Goal: Find specific page/section: Find specific page/section

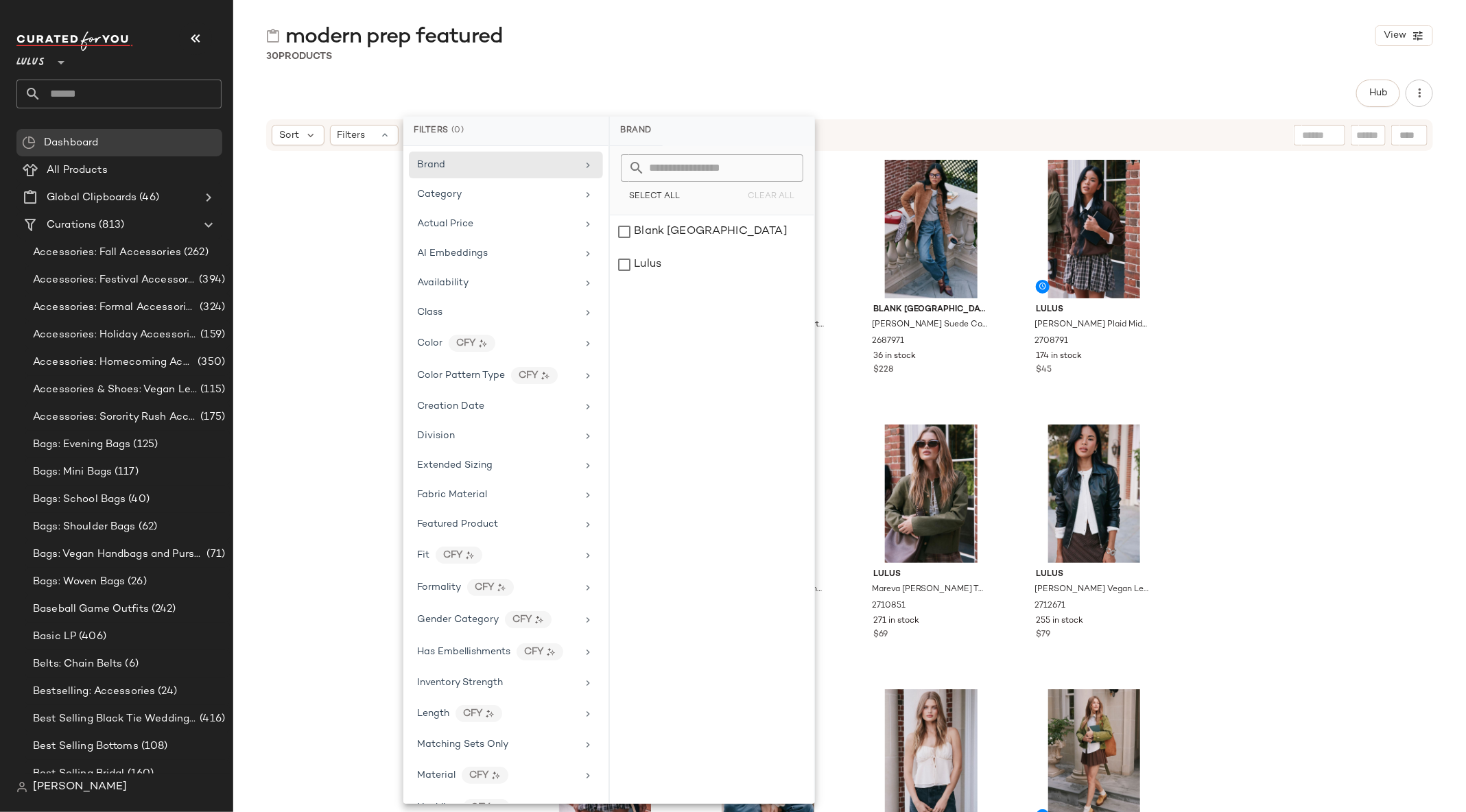
click at [1107, 86] on div "Hub" at bounding box center [849, 93] width 1166 height 27
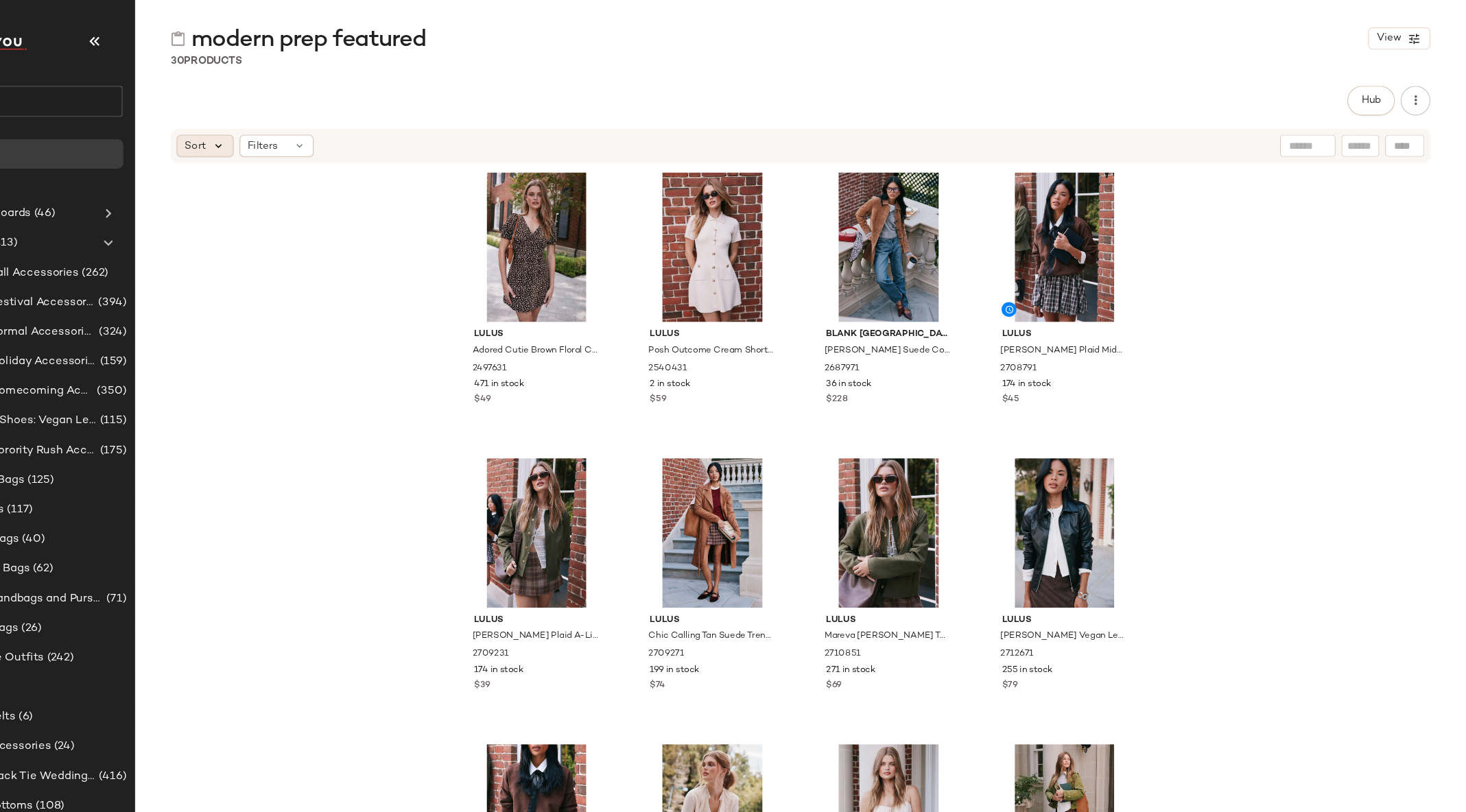
click at [307, 135] on icon at bounding box center [311, 135] width 12 height 12
click at [344, 201] on span "Highest Inventory" at bounding box center [346, 201] width 83 height 14
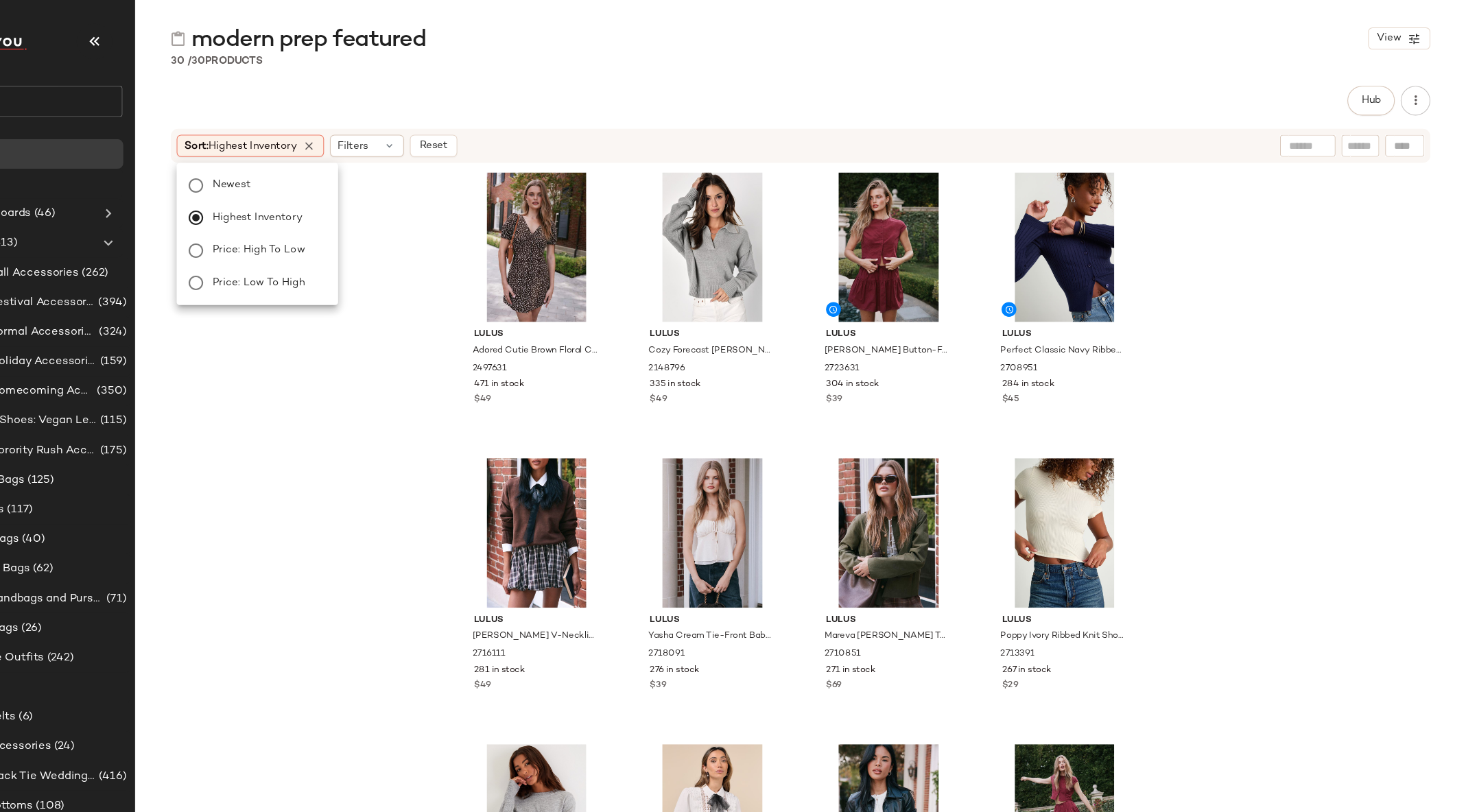
click at [444, 334] on div "Lulus Adored Cutie Brown Floral Corduroy Button-Front Mini Dress 2497631 471 in…" at bounding box center [849, 502] width 1233 height 701
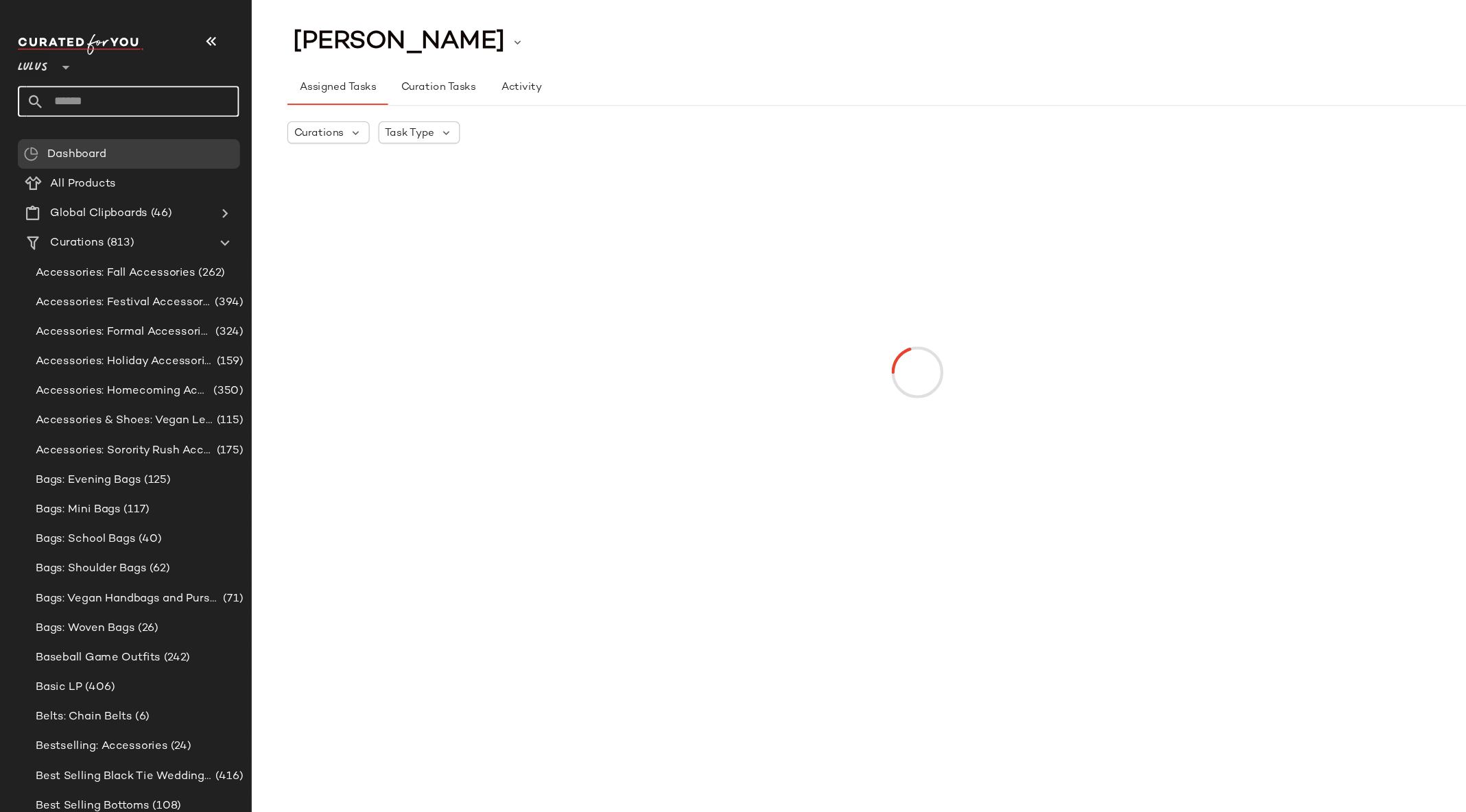
click at [79, 99] on input "text" at bounding box center [132, 94] width 180 height 29
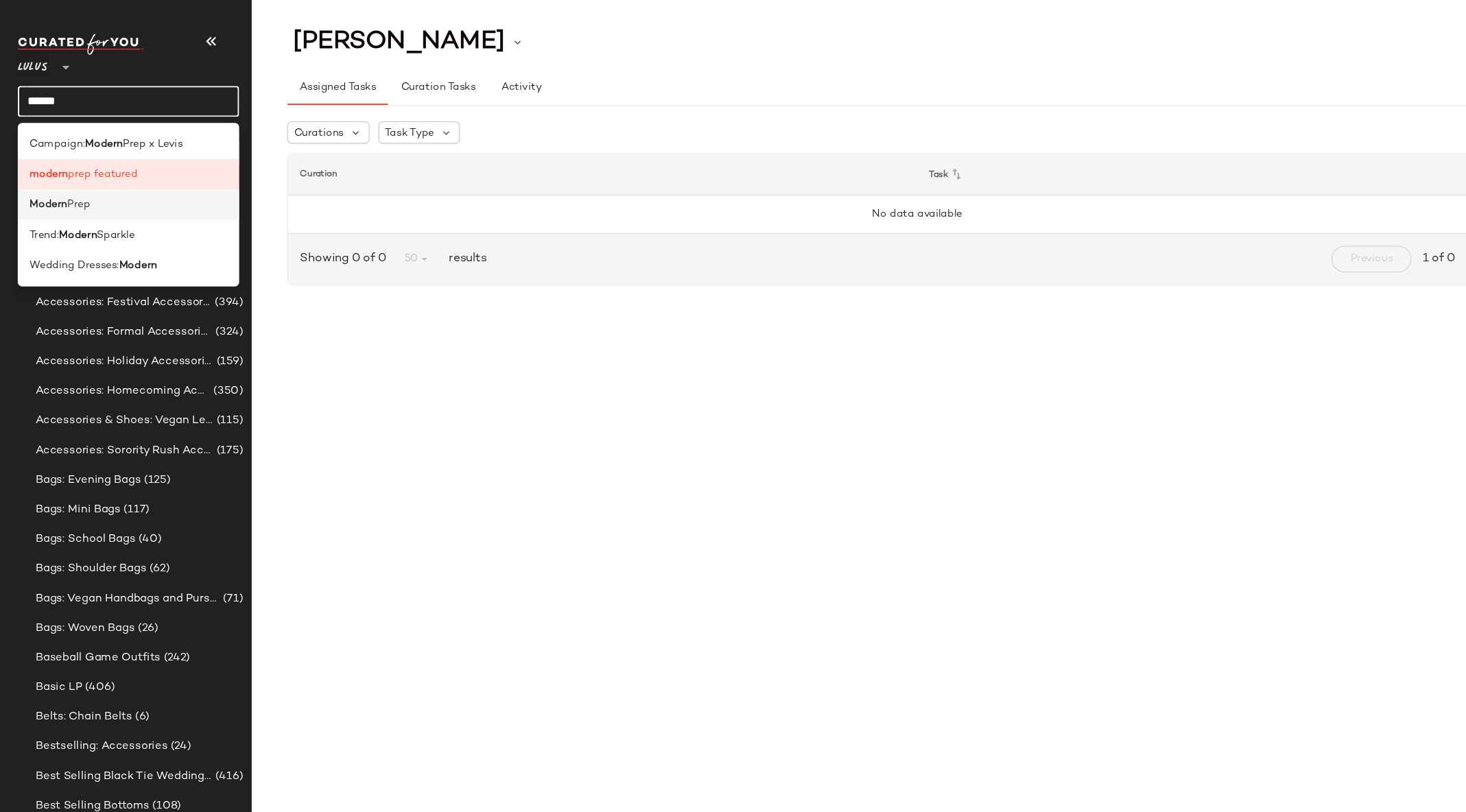
type input "******"
click at [82, 186] on span "Prep" at bounding box center [73, 189] width 21 height 14
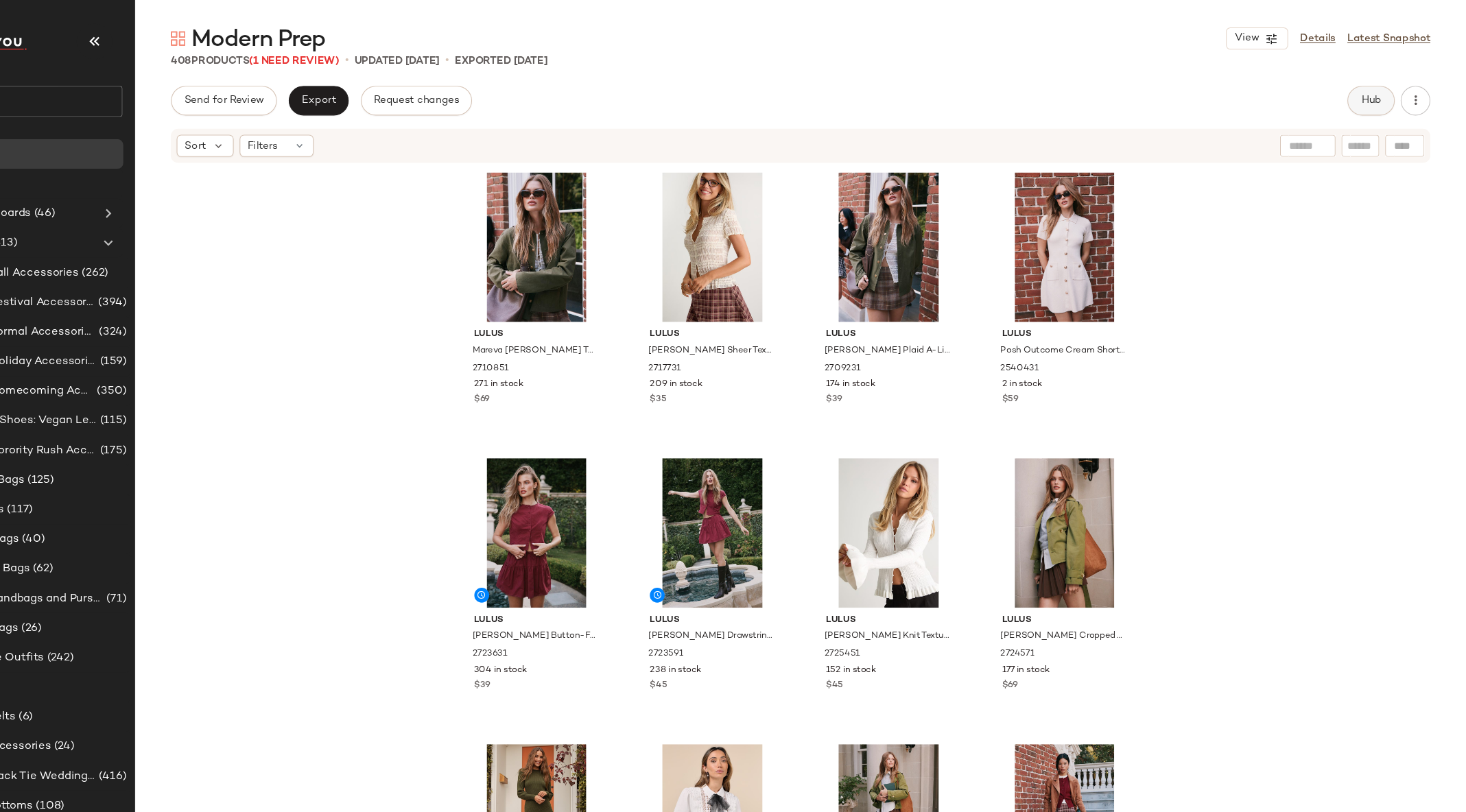
click at [1374, 104] on button "Hub" at bounding box center [1379, 93] width 44 height 27
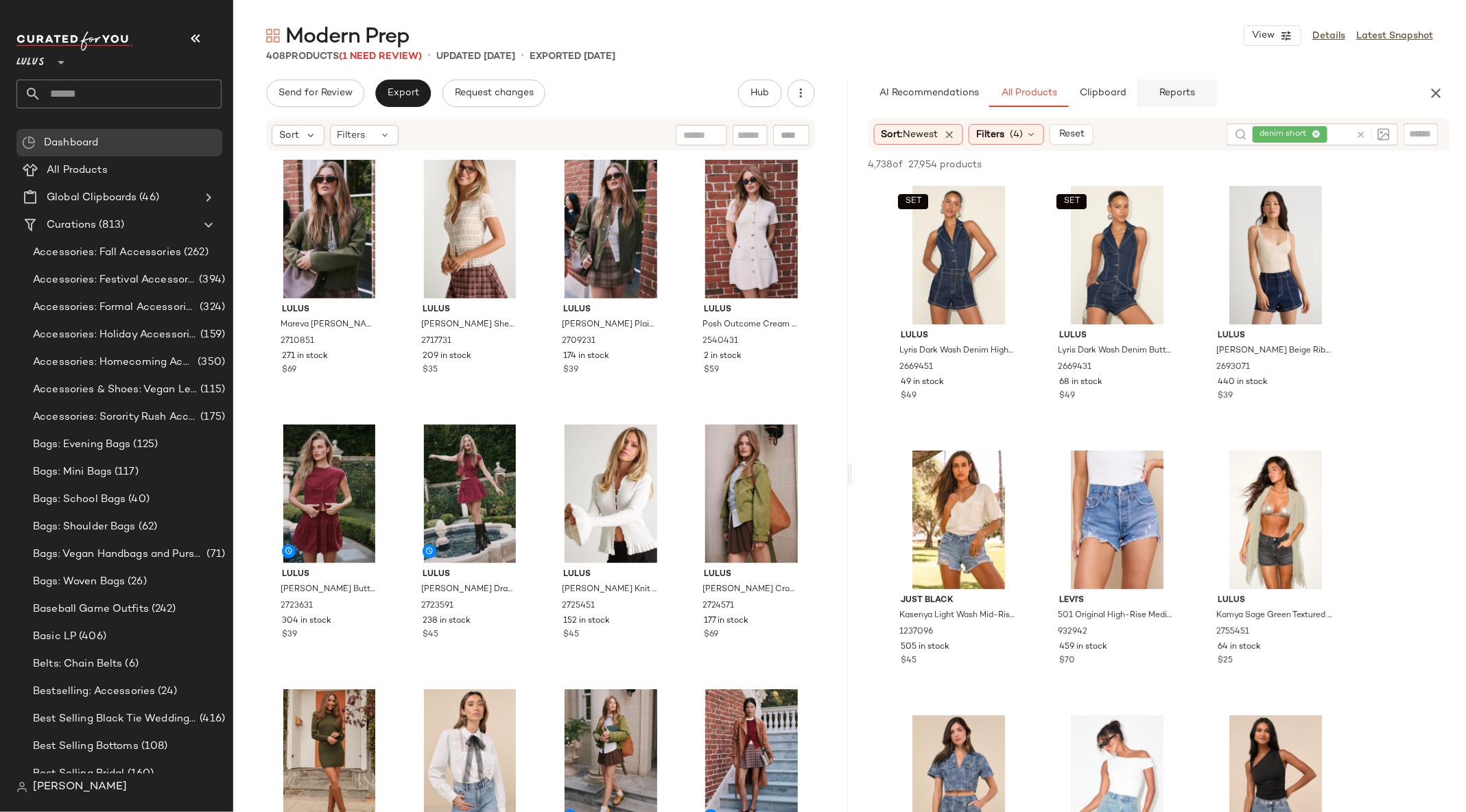
click at [1170, 89] on span "Reports" at bounding box center [1176, 93] width 36 height 11
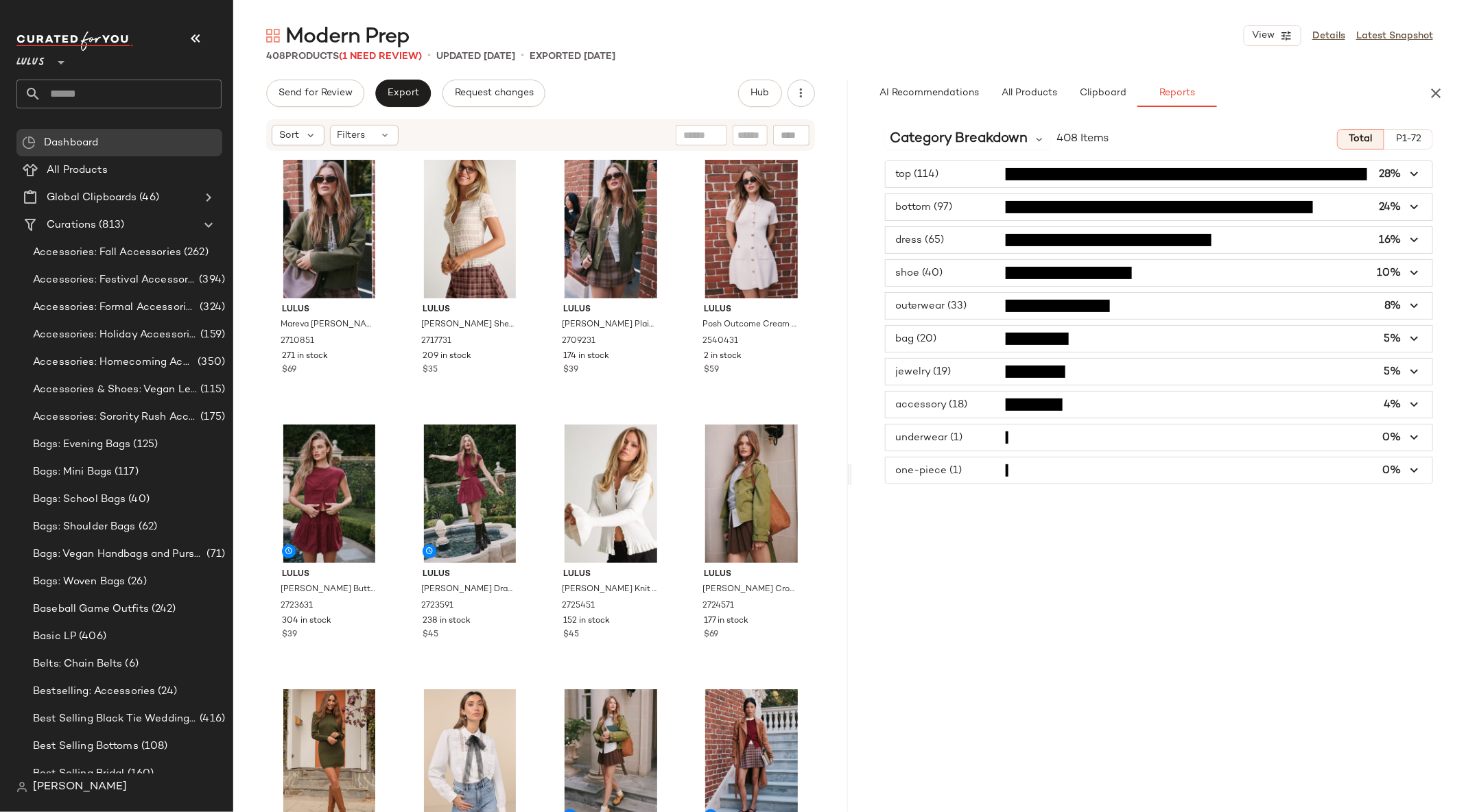
click at [1121, 176] on span "button" at bounding box center [1158, 173] width 547 height 26
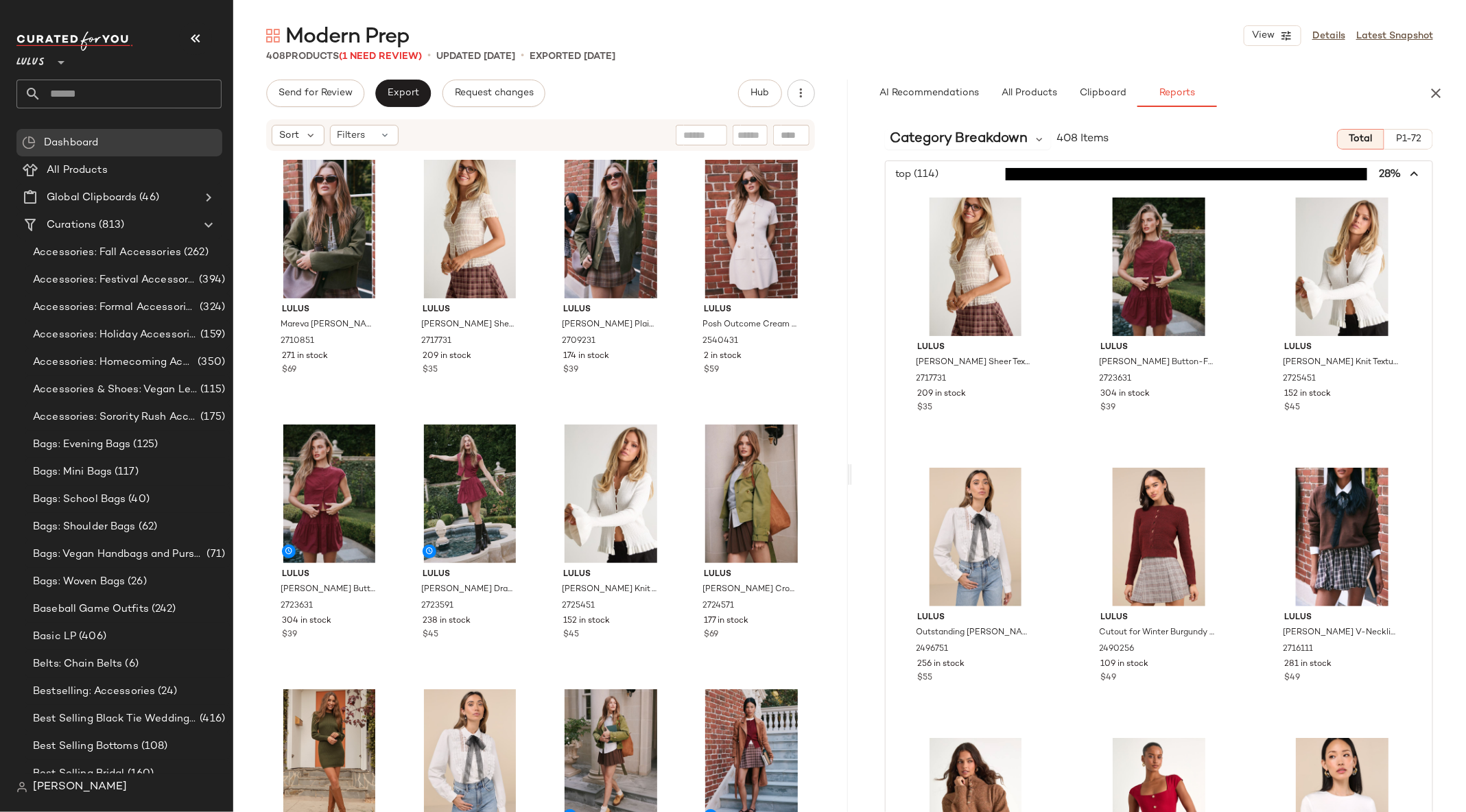
click at [1395, 139] on span "P1-72" at bounding box center [1408, 139] width 26 height 11
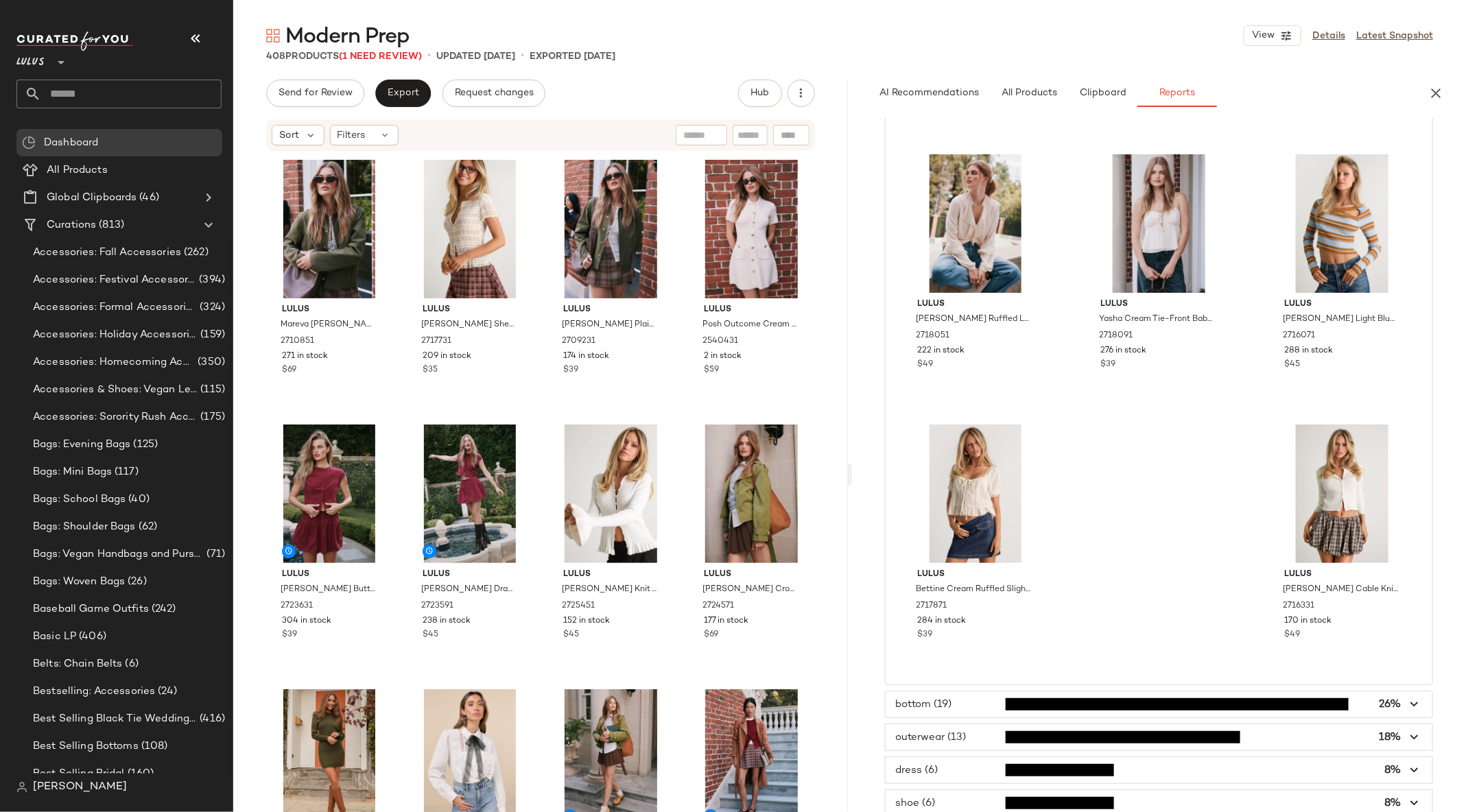
scroll to position [1437, 0]
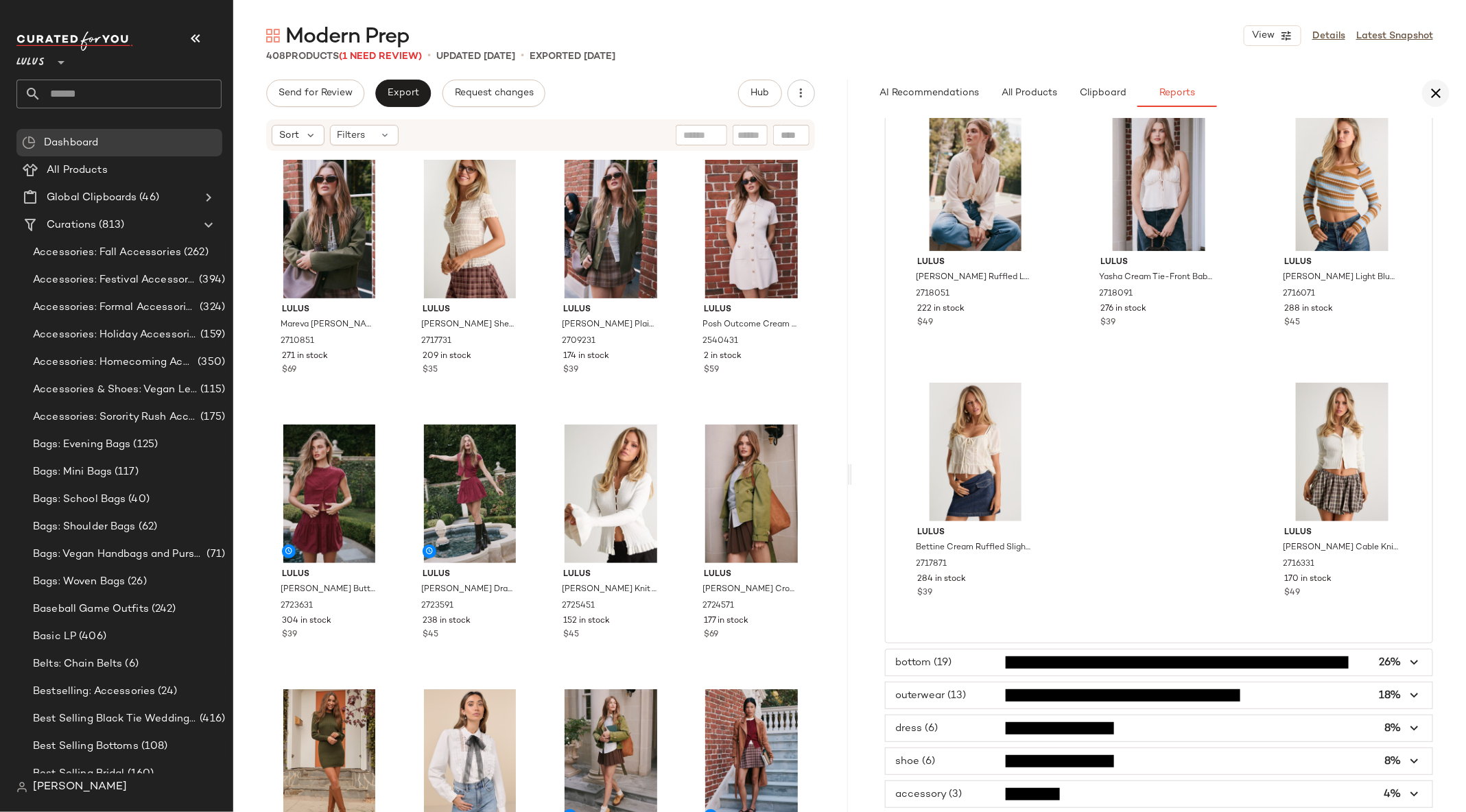
click at [1433, 96] on icon "button" at bounding box center [1435, 93] width 17 height 17
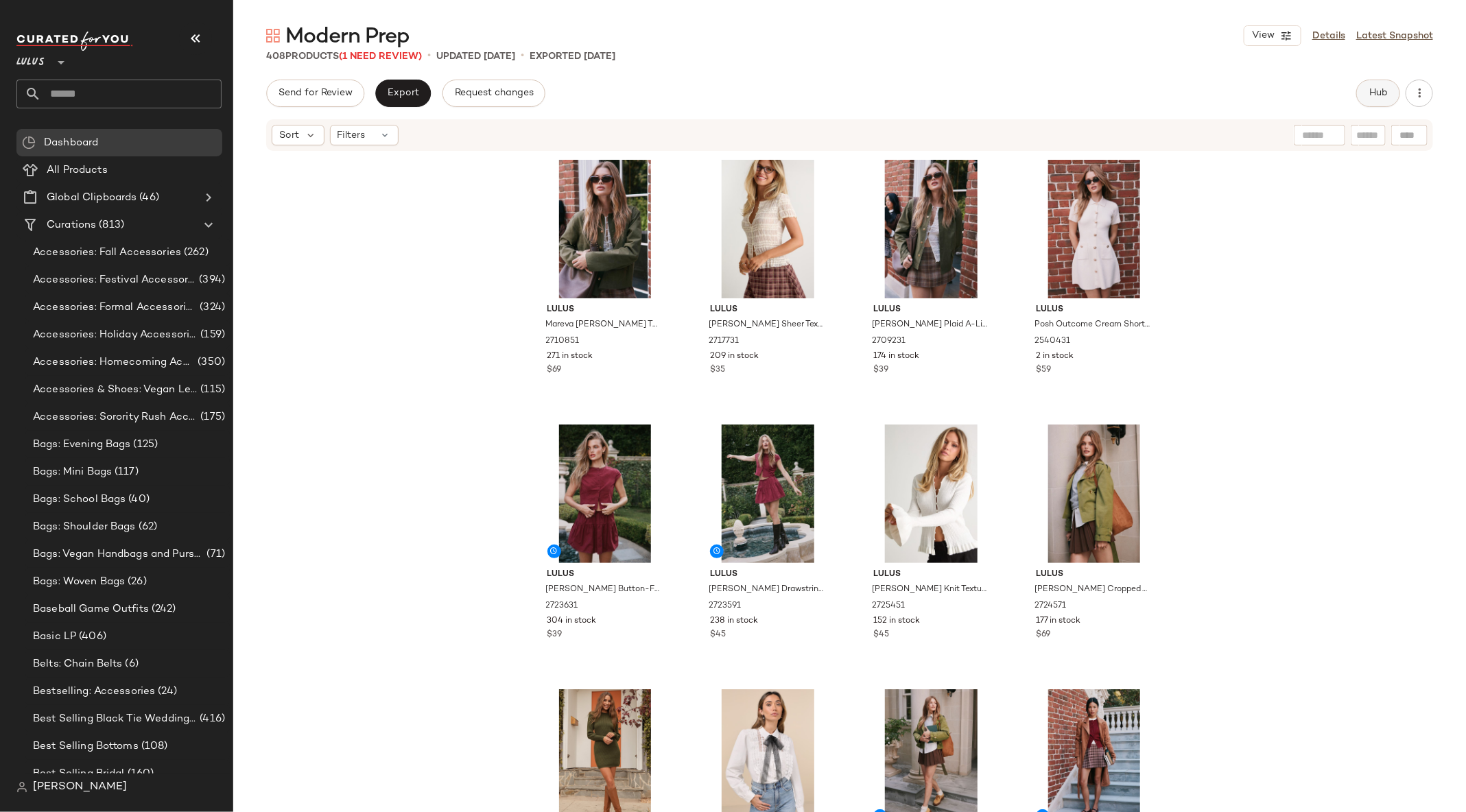
click at [1375, 96] on span "Hub" at bounding box center [1379, 93] width 19 height 11
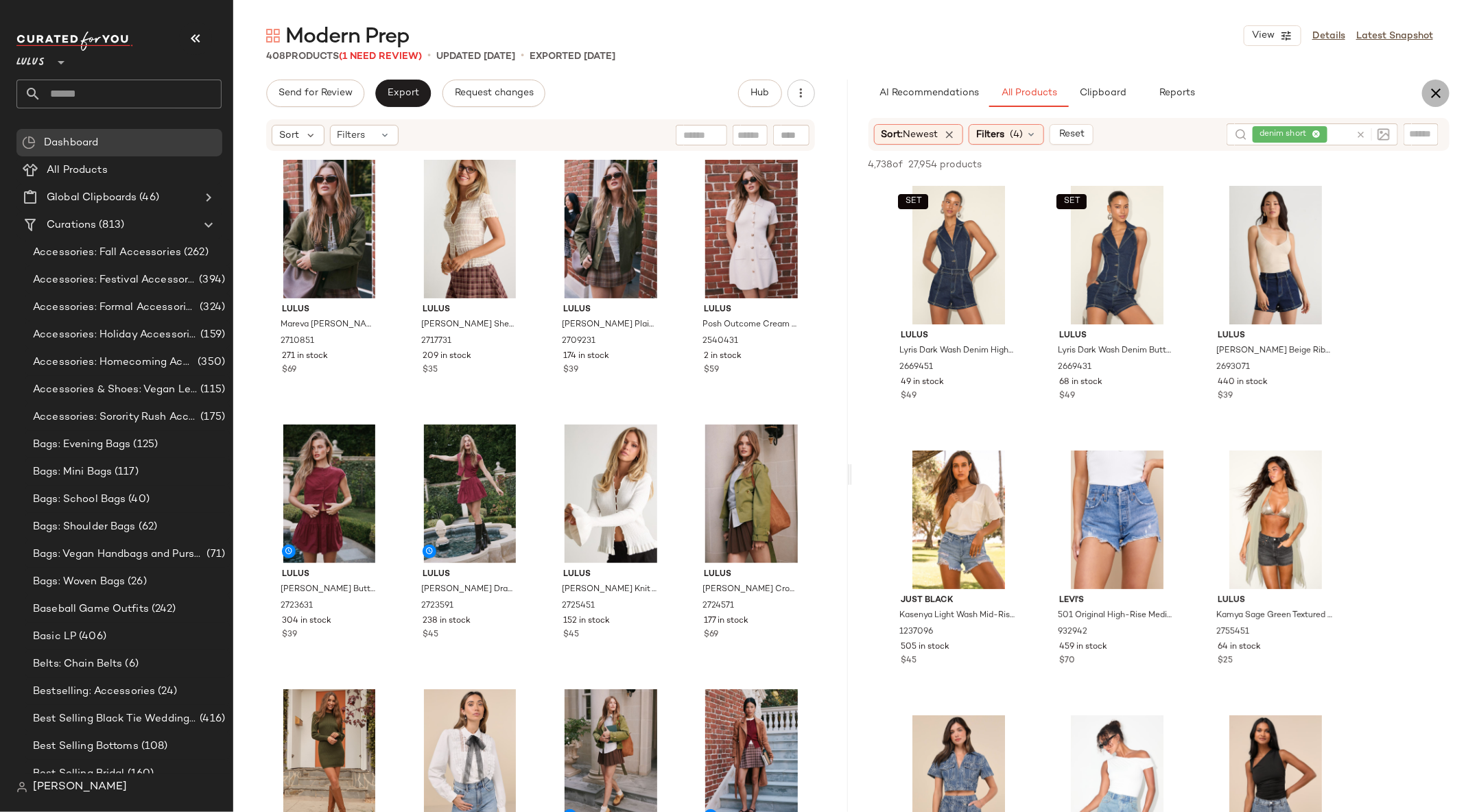
click at [1438, 91] on icon "button" at bounding box center [1435, 93] width 17 height 17
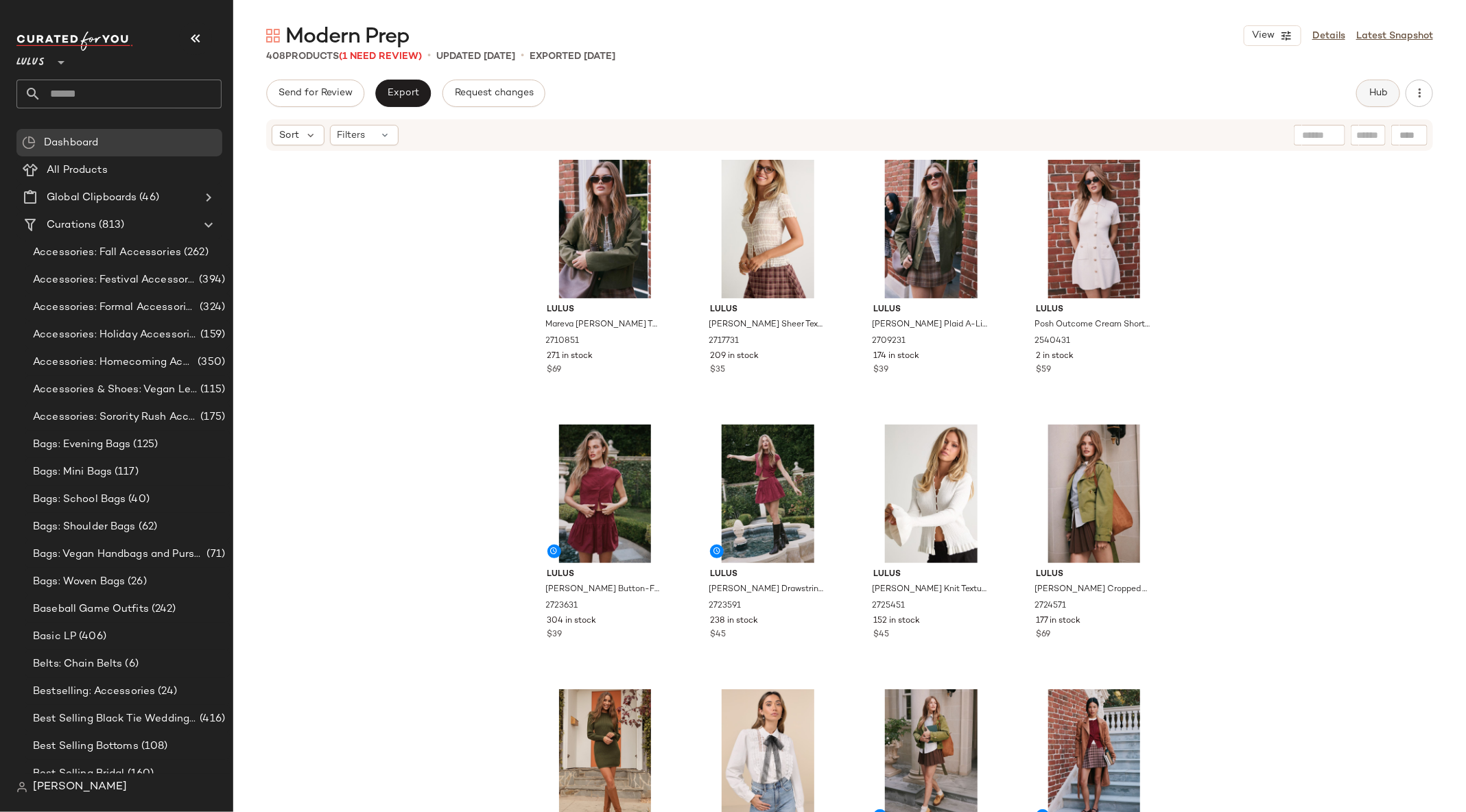
click at [1375, 97] on span "Hub" at bounding box center [1379, 93] width 19 height 11
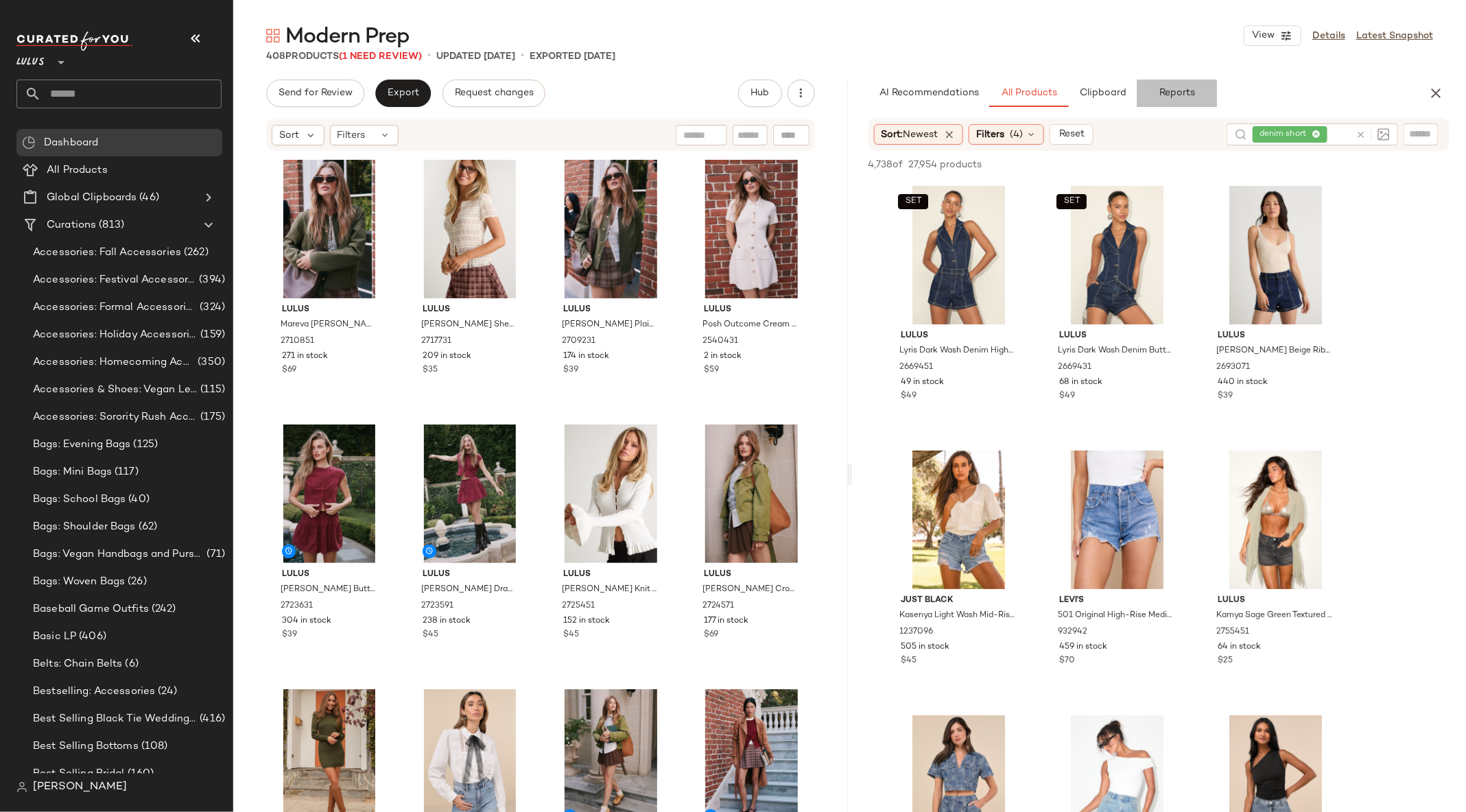
click at [1167, 90] on span "Reports" at bounding box center [1176, 93] width 36 height 11
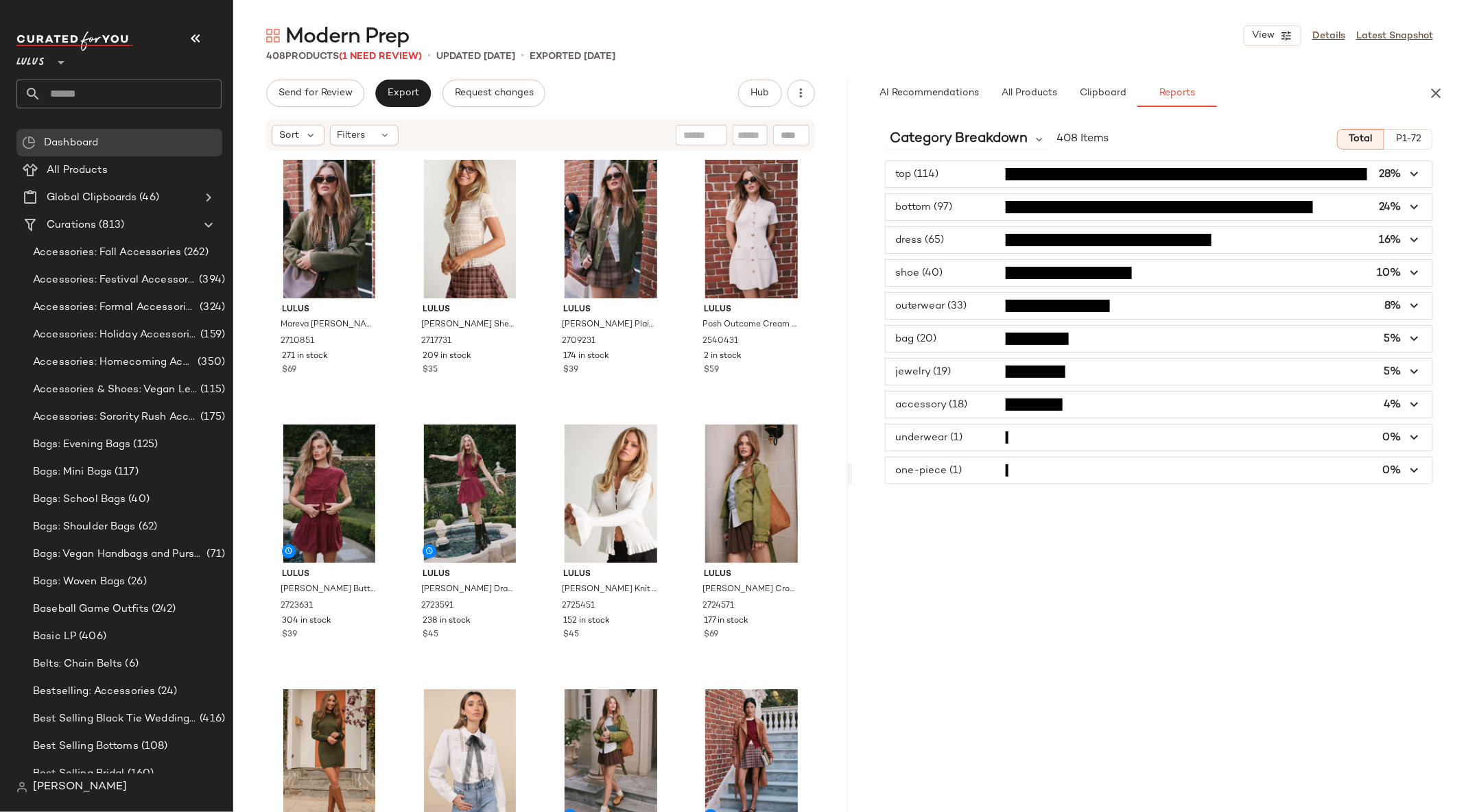
click at [1062, 210] on span "button" at bounding box center [1158, 207] width 547 height 26
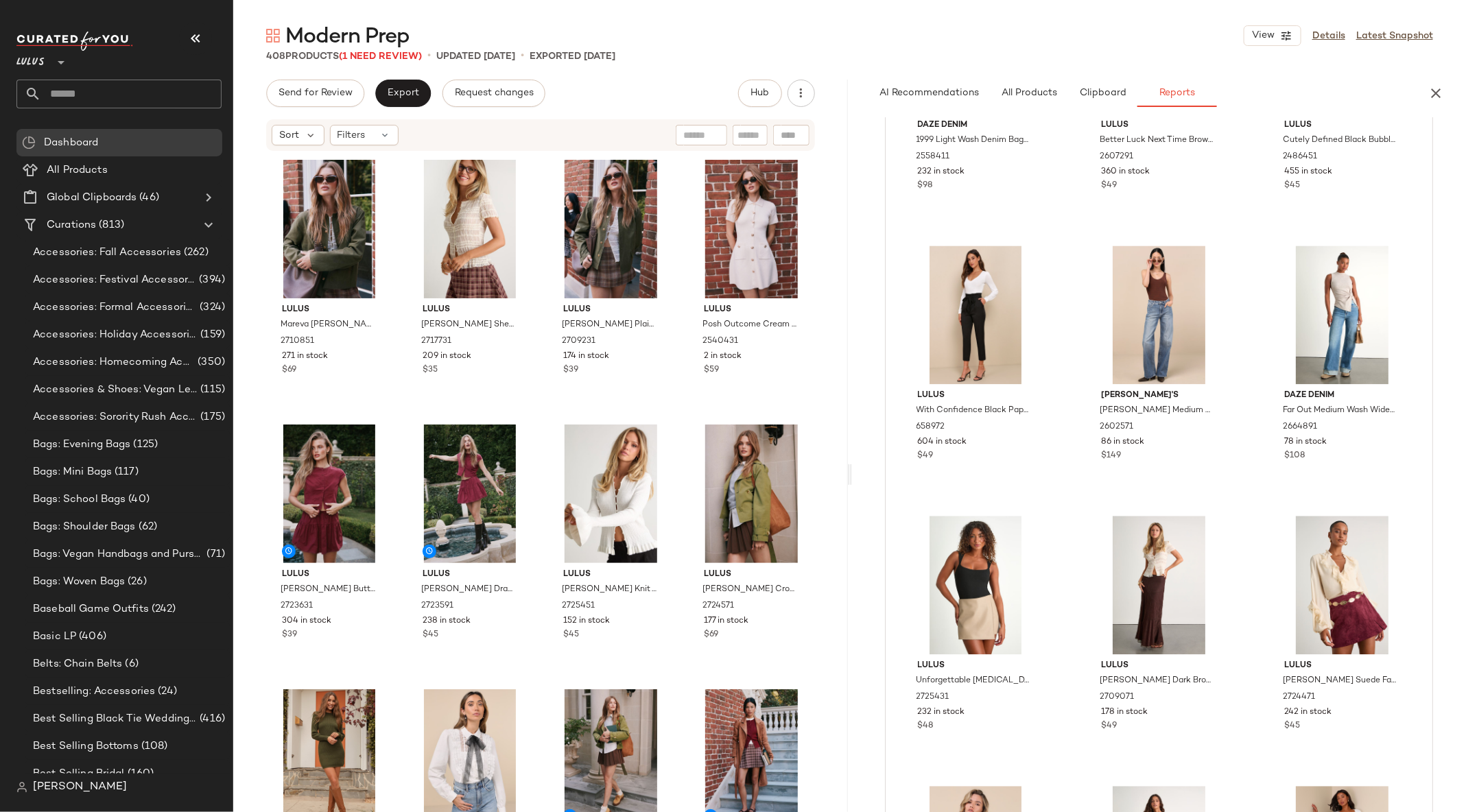
scroll to position [1651, 0]
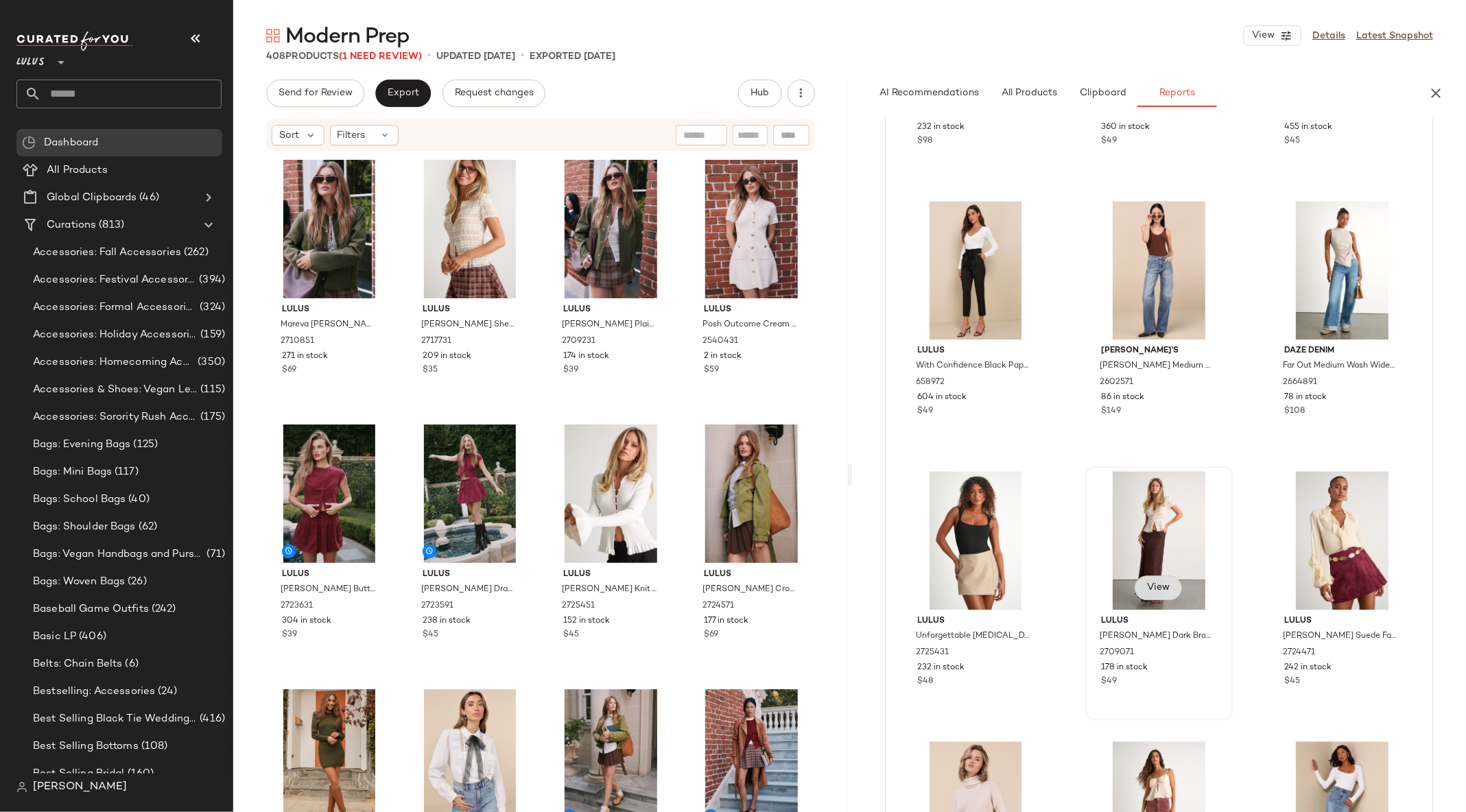
click at [1159, 582] on span "View" at bounding box center [1158, 588] width 23 height 11
click at [1151, 586] on span "View" at bounding box center [1158, 588] width 23 height 11
click at [1164, 498] on div "View" at bounding box center [1159, 540] width 138 height 139
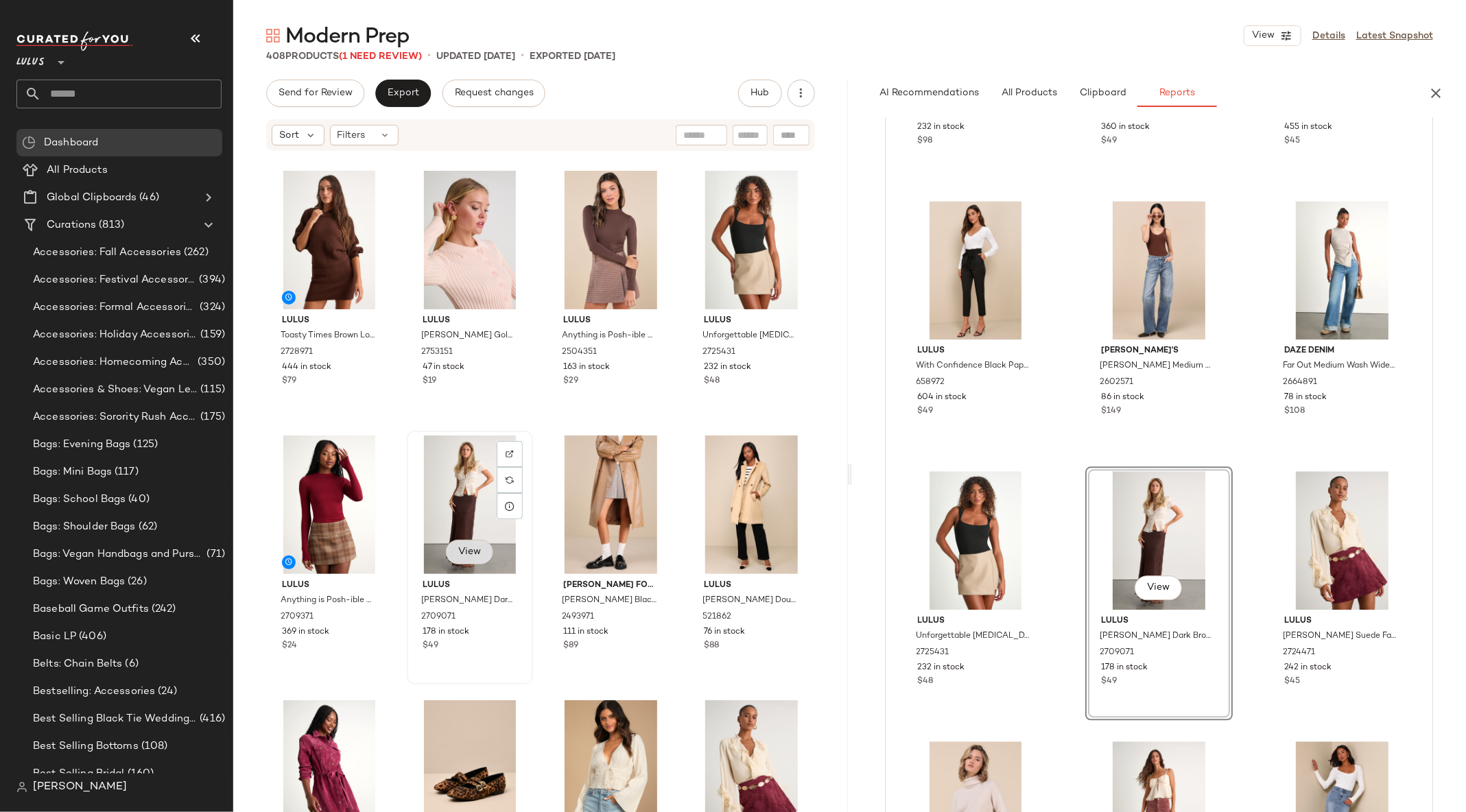
click at [473, 547] on span "View" at bounding box center [469, 552] width 23 height 11
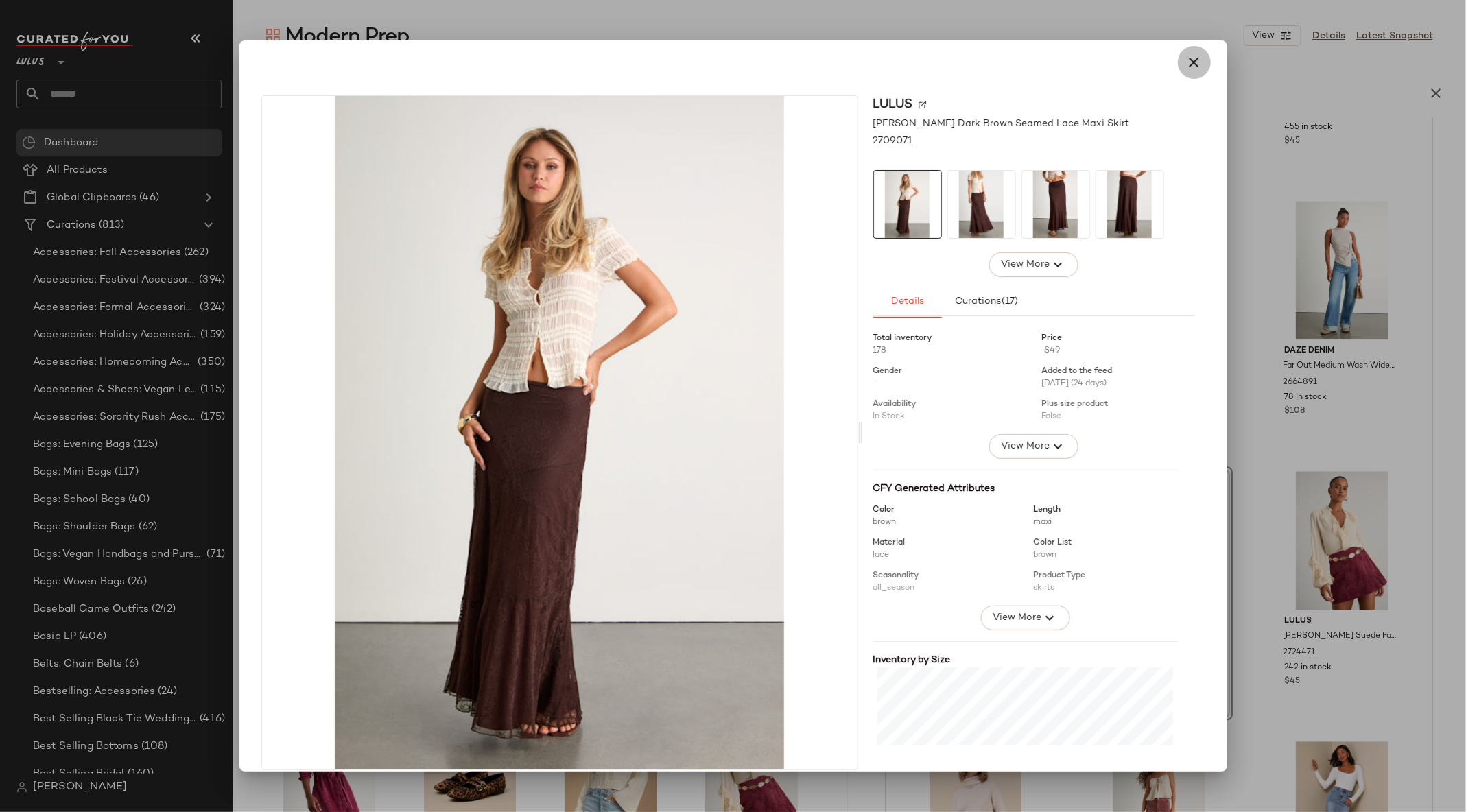
click at [1186, 62] on icon "button" at bounding box center [1194, 62] width 17 height 17
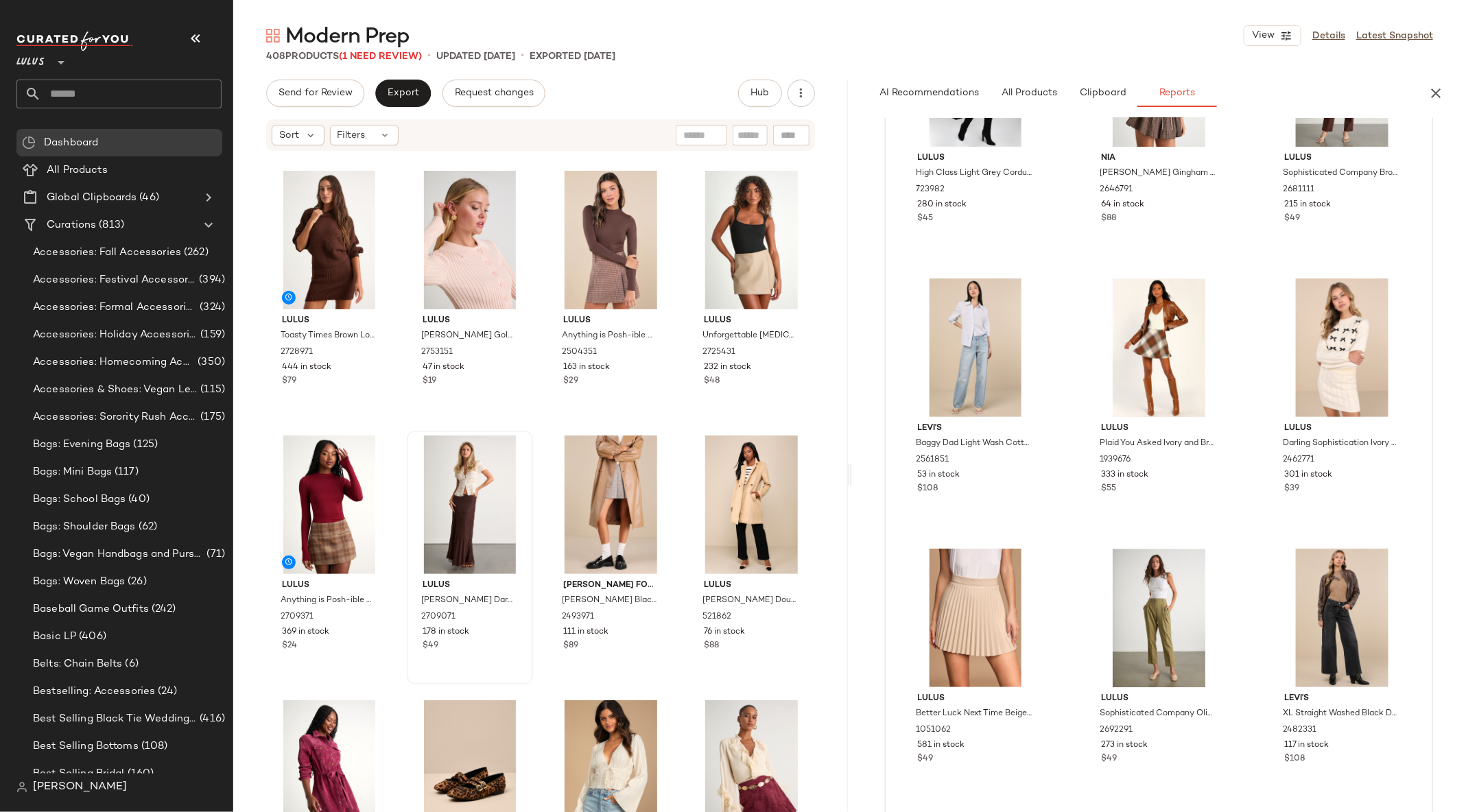
scroll to position [4818, 0]
click at [1439, 88] on icon "button" at bounding box center [1435, 93] width 17 height 17
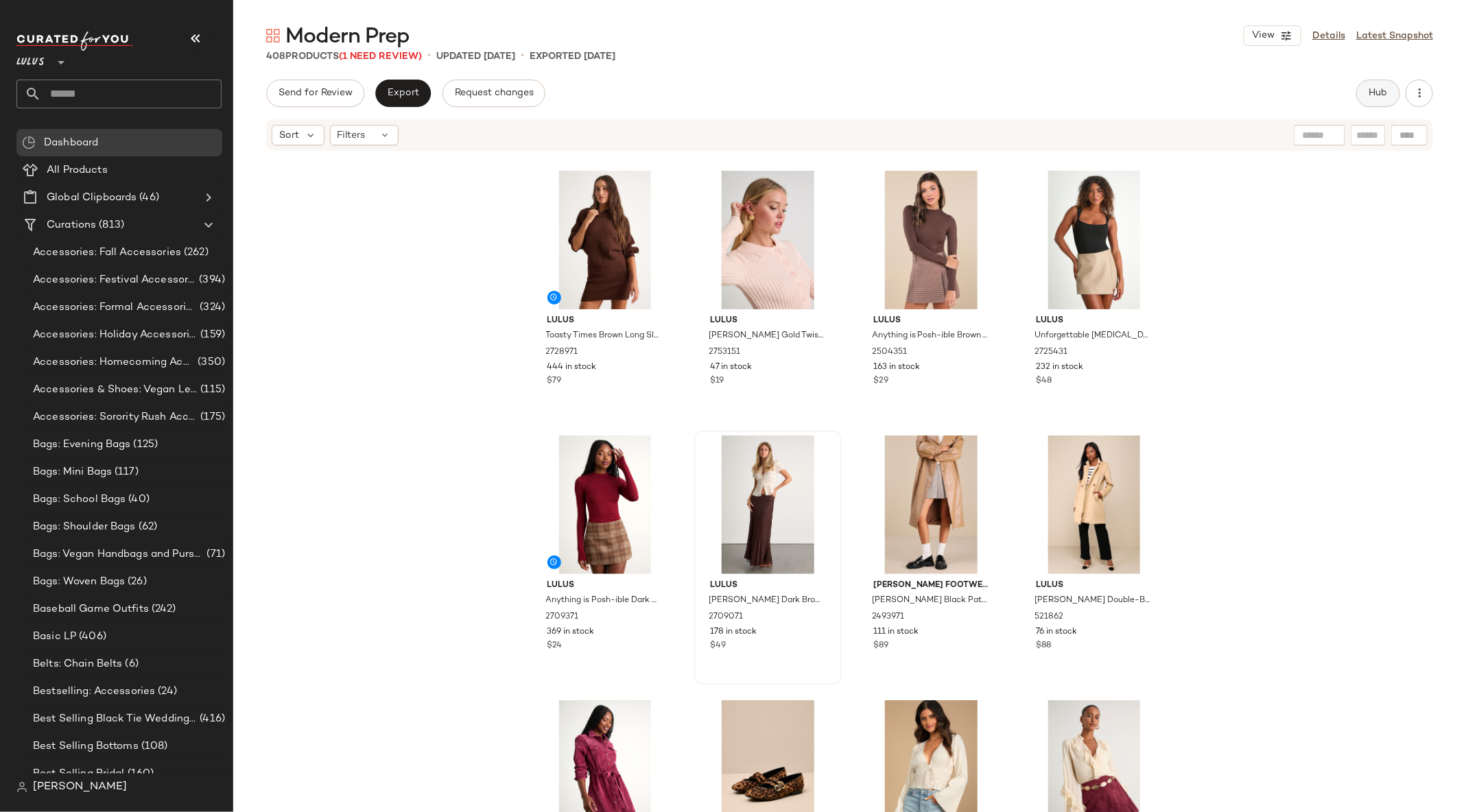
click at [1372, 88] on span "Hub" at bounding box center [1379, 93] width 19 height 11
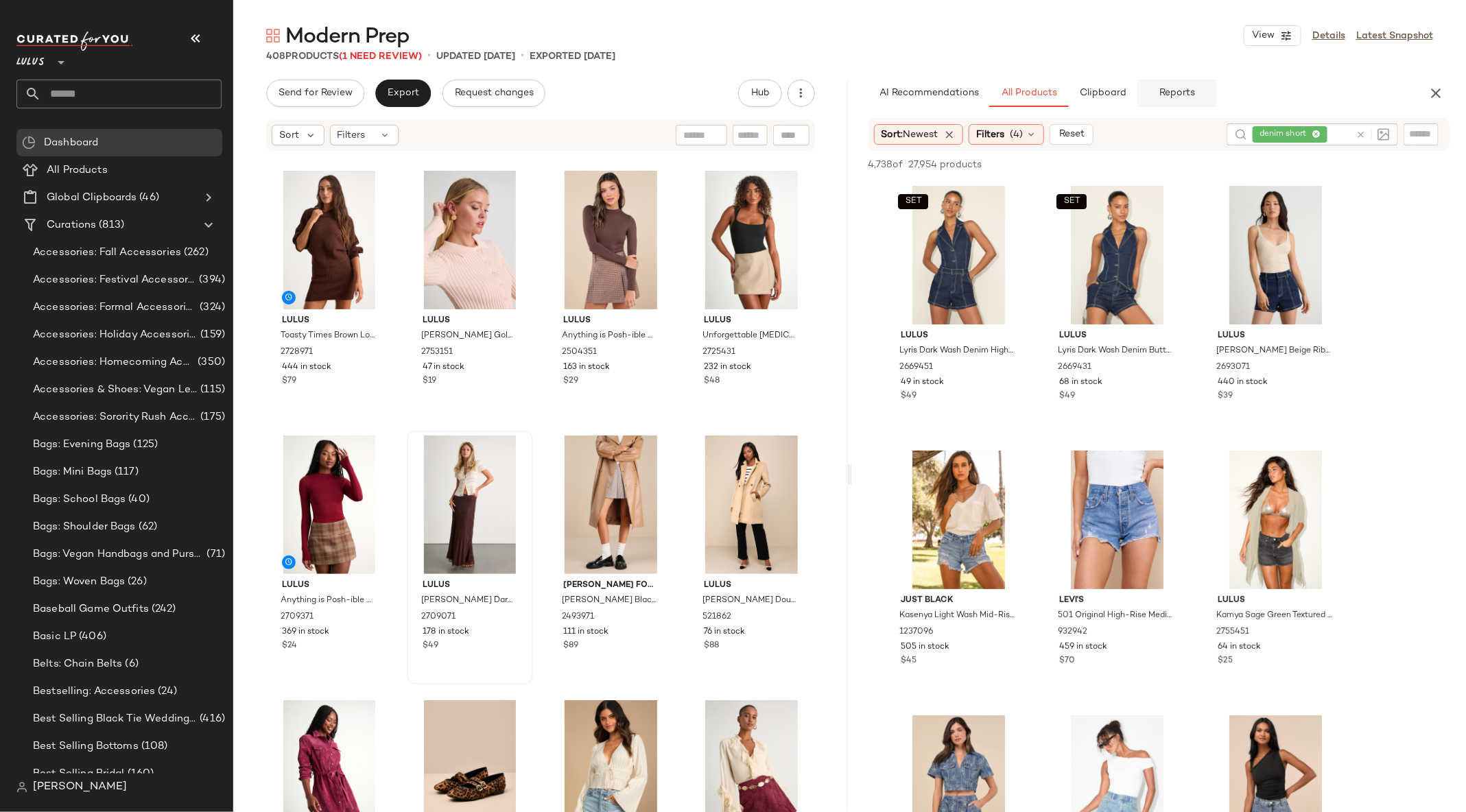
click at [1186, 91] on span "Reports" at bounding box center [1176, 93] width 36 height 11
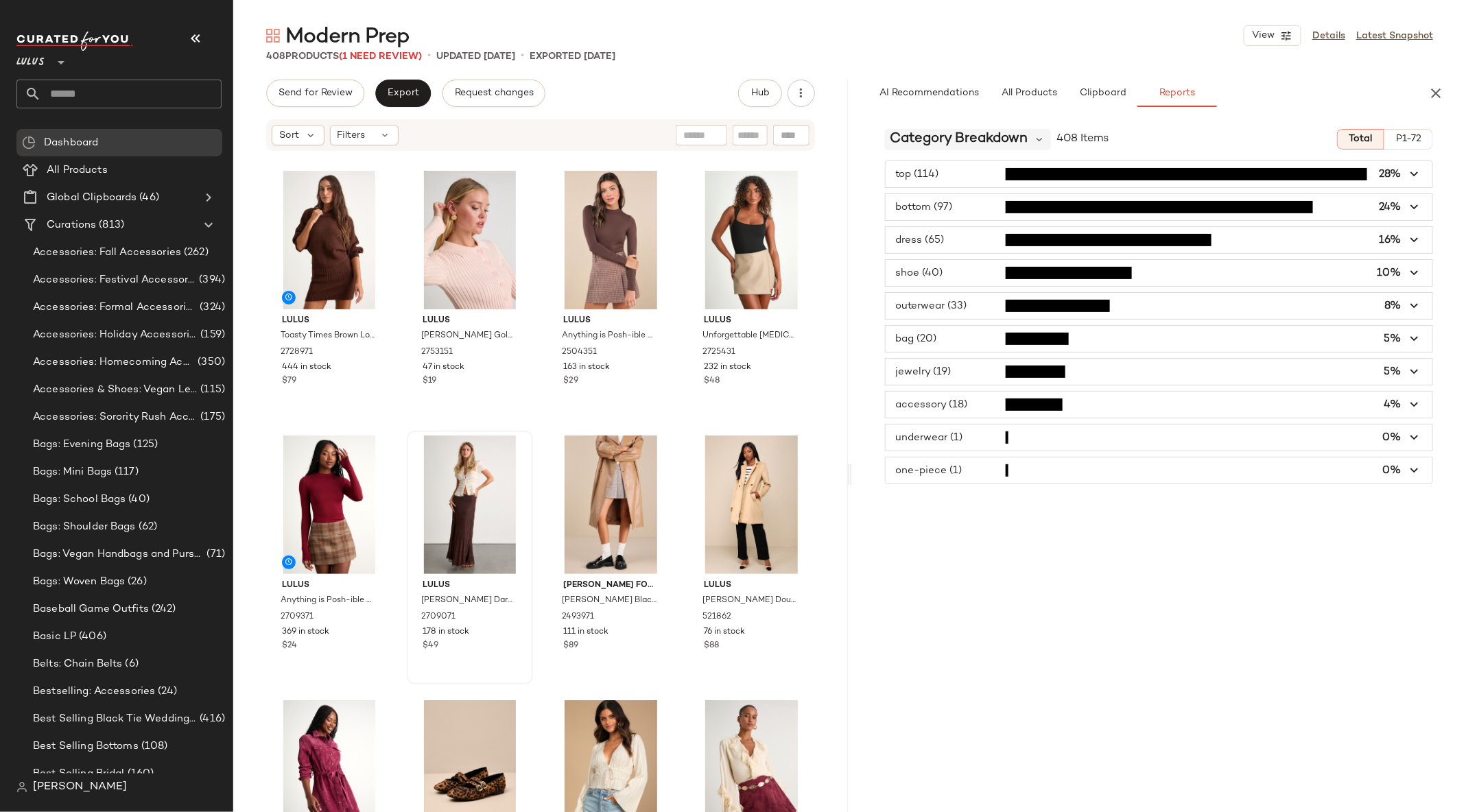
click at [970, 138] on span "Category Breakdown" at bounding box center [960, 139] width 138 height 20
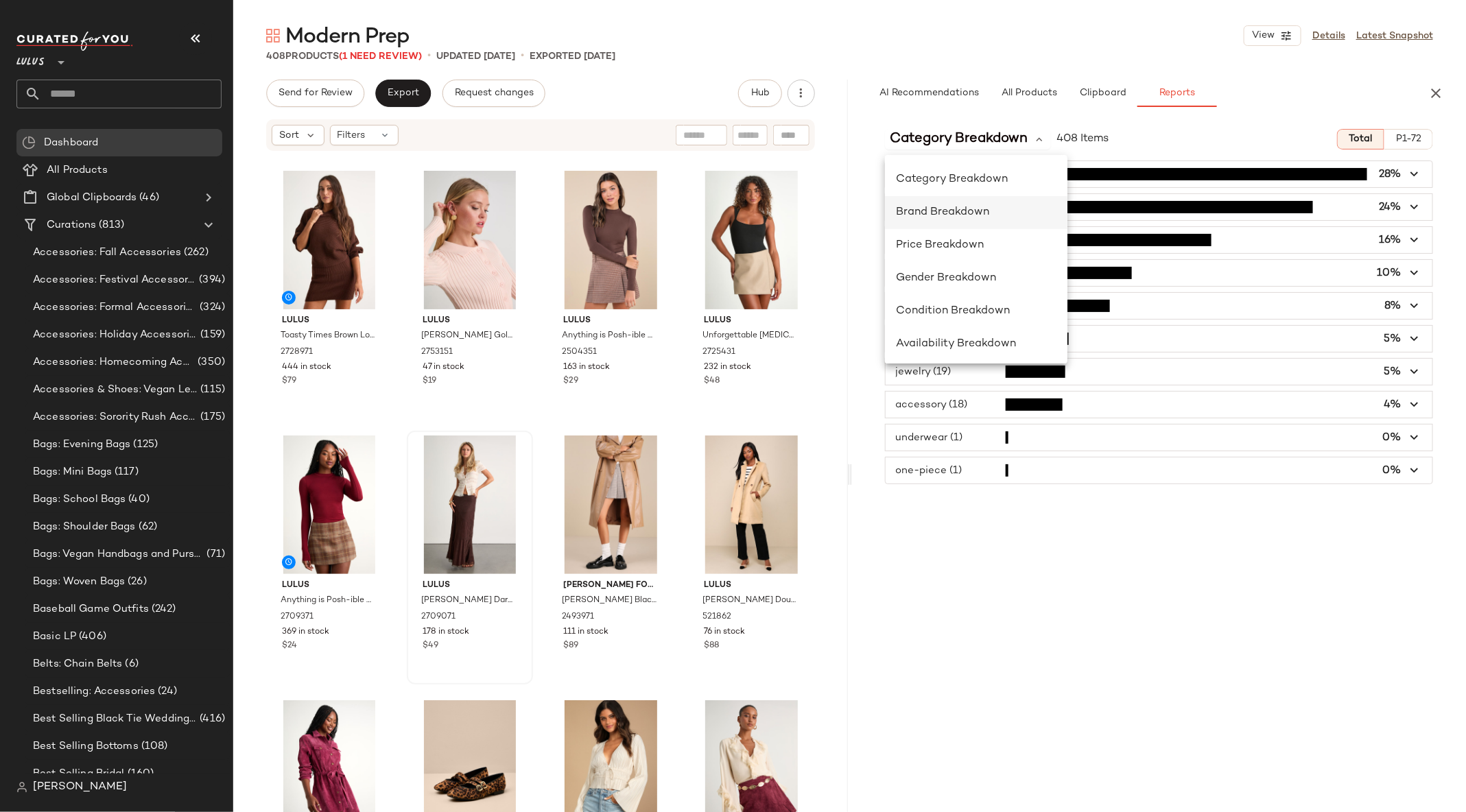
click at [953, 204] on div "Brand Breakdown" at bounding box center [976, 212] width 182 height 33
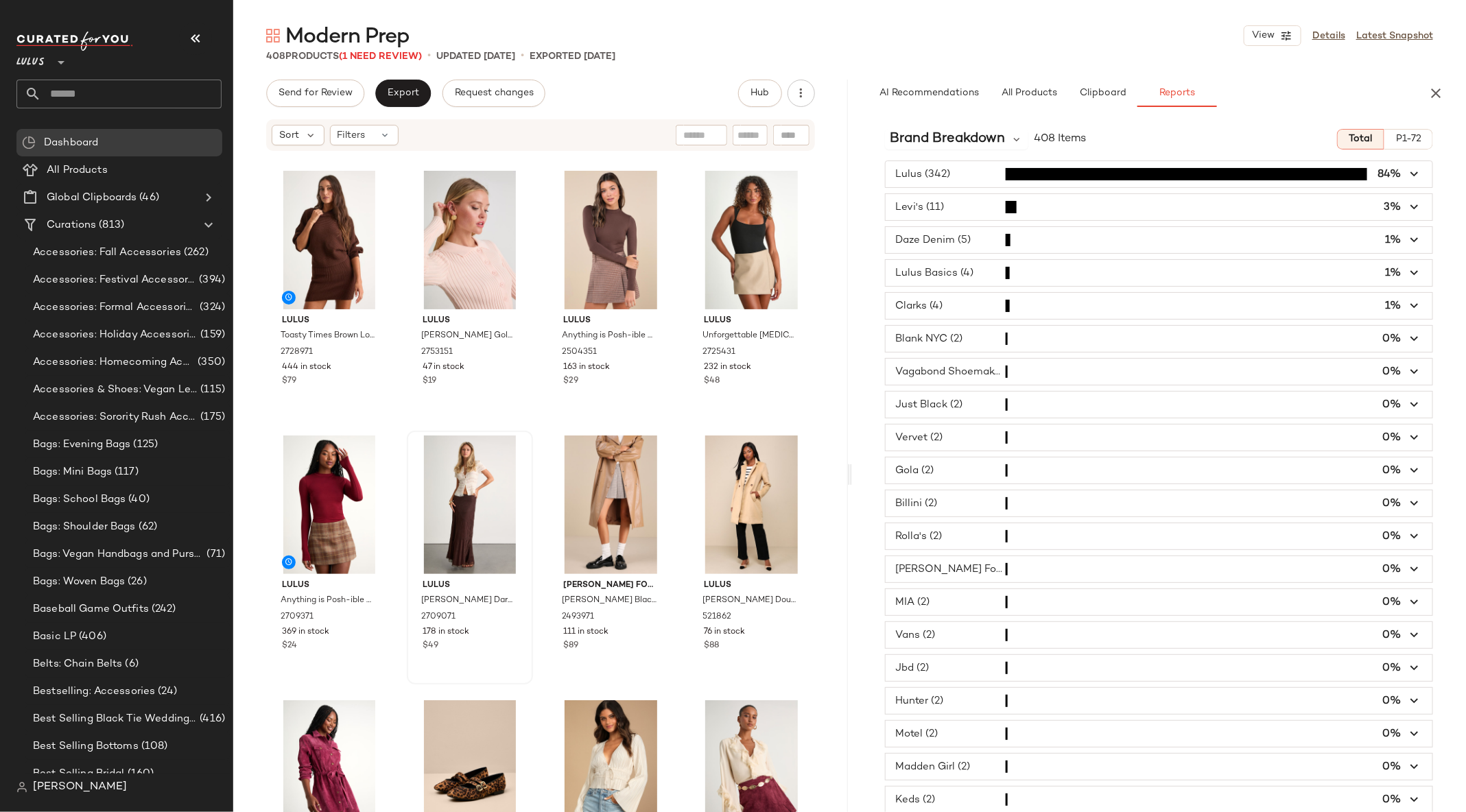
click at [944, 206] on span "button" at bounding box center [1158, 207] width 547 height 26
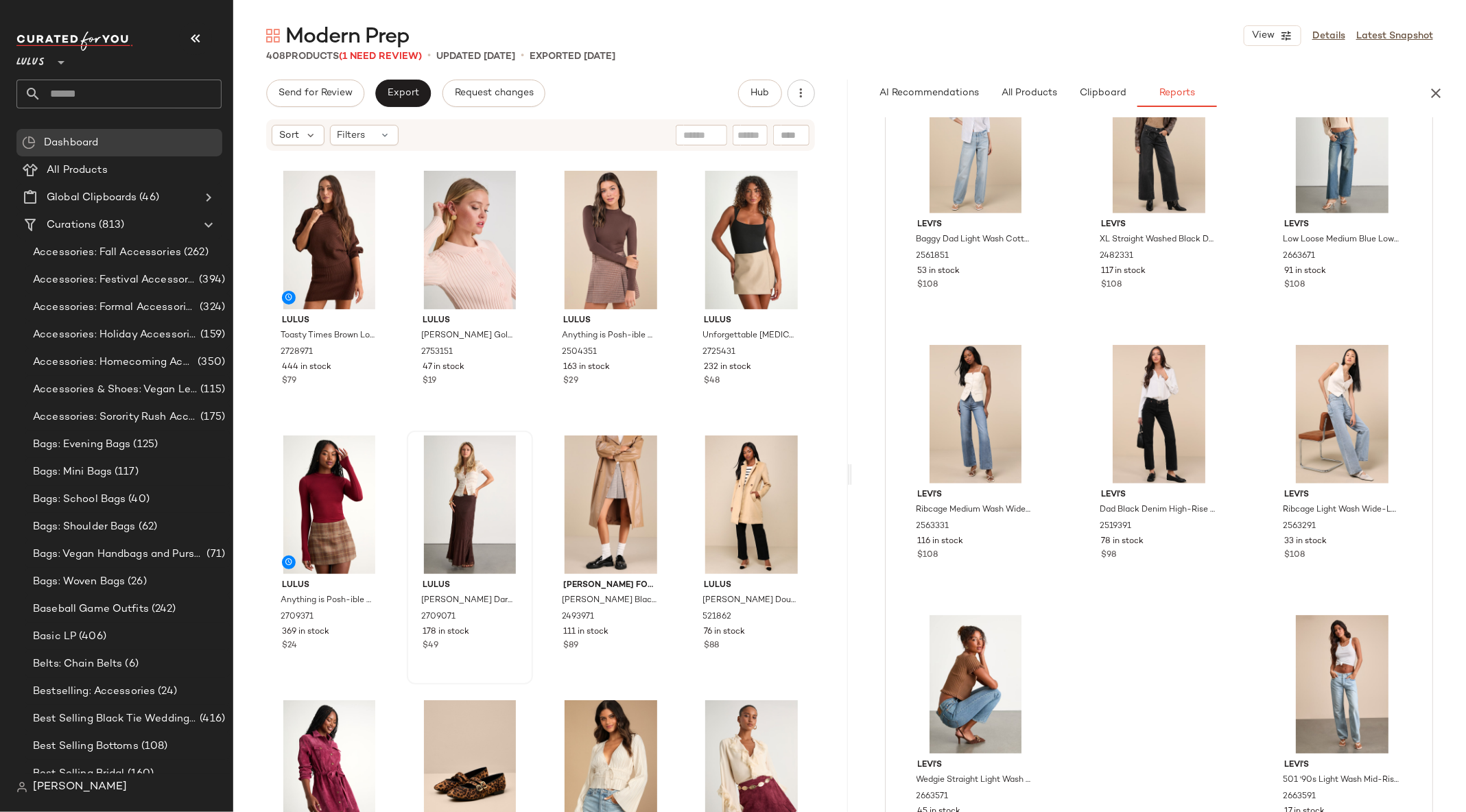
scroll to position [280, 0]
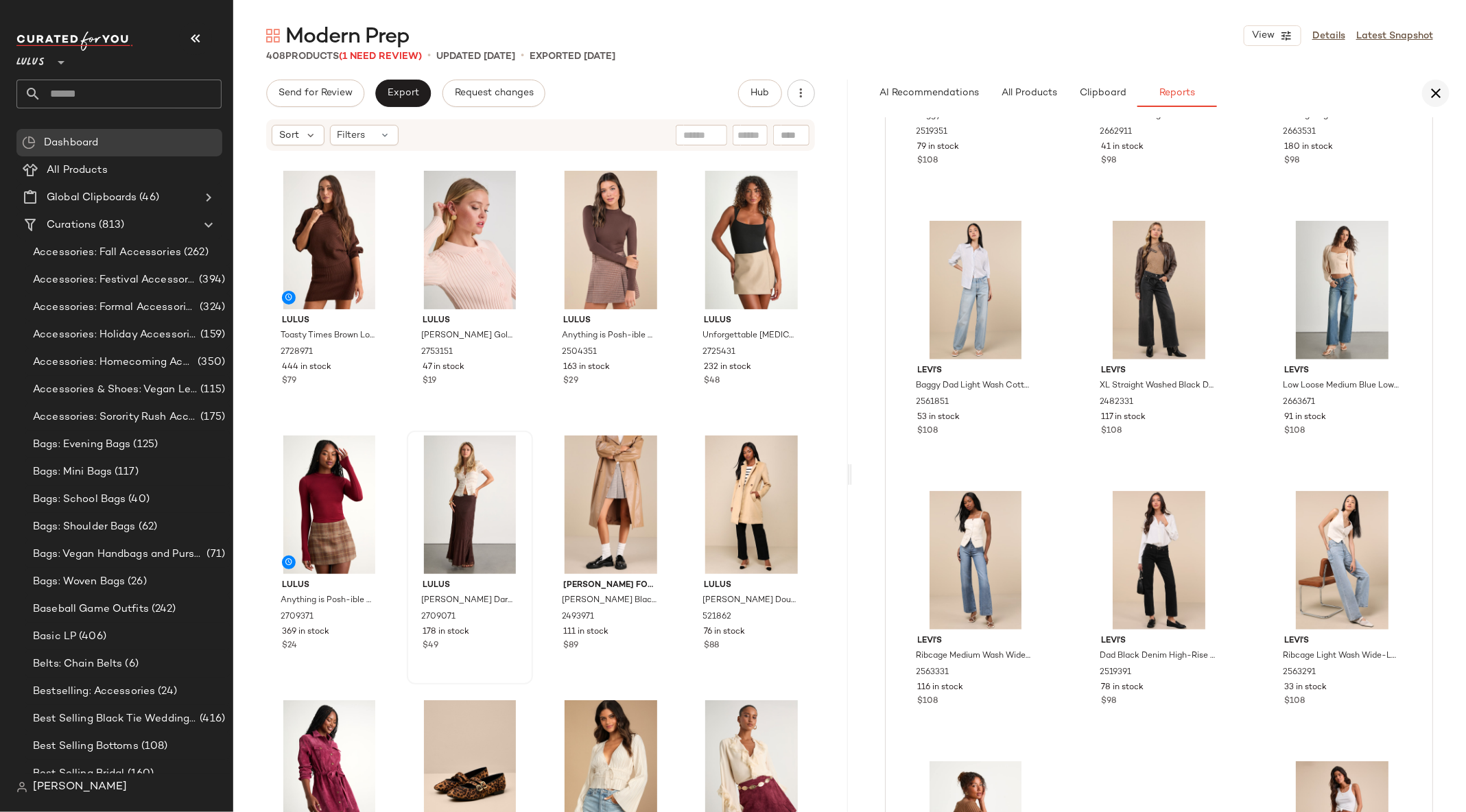
click at [1438, 91] on icon "button" at bounding box center [1435, 93] width 17 height 17
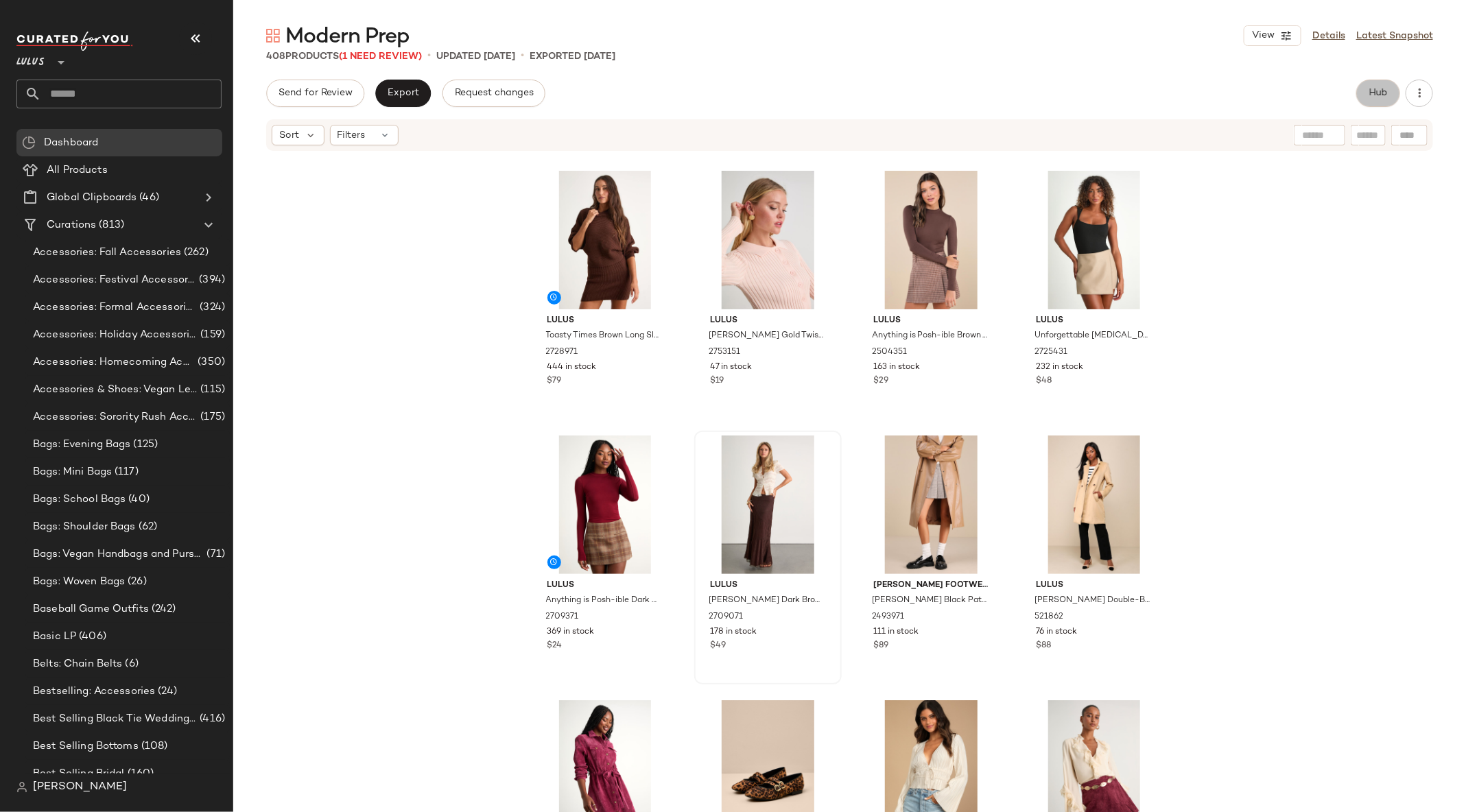
click at [1381, 96] on span "Hub" at bounding box center [1379, 93] width 19 height 11
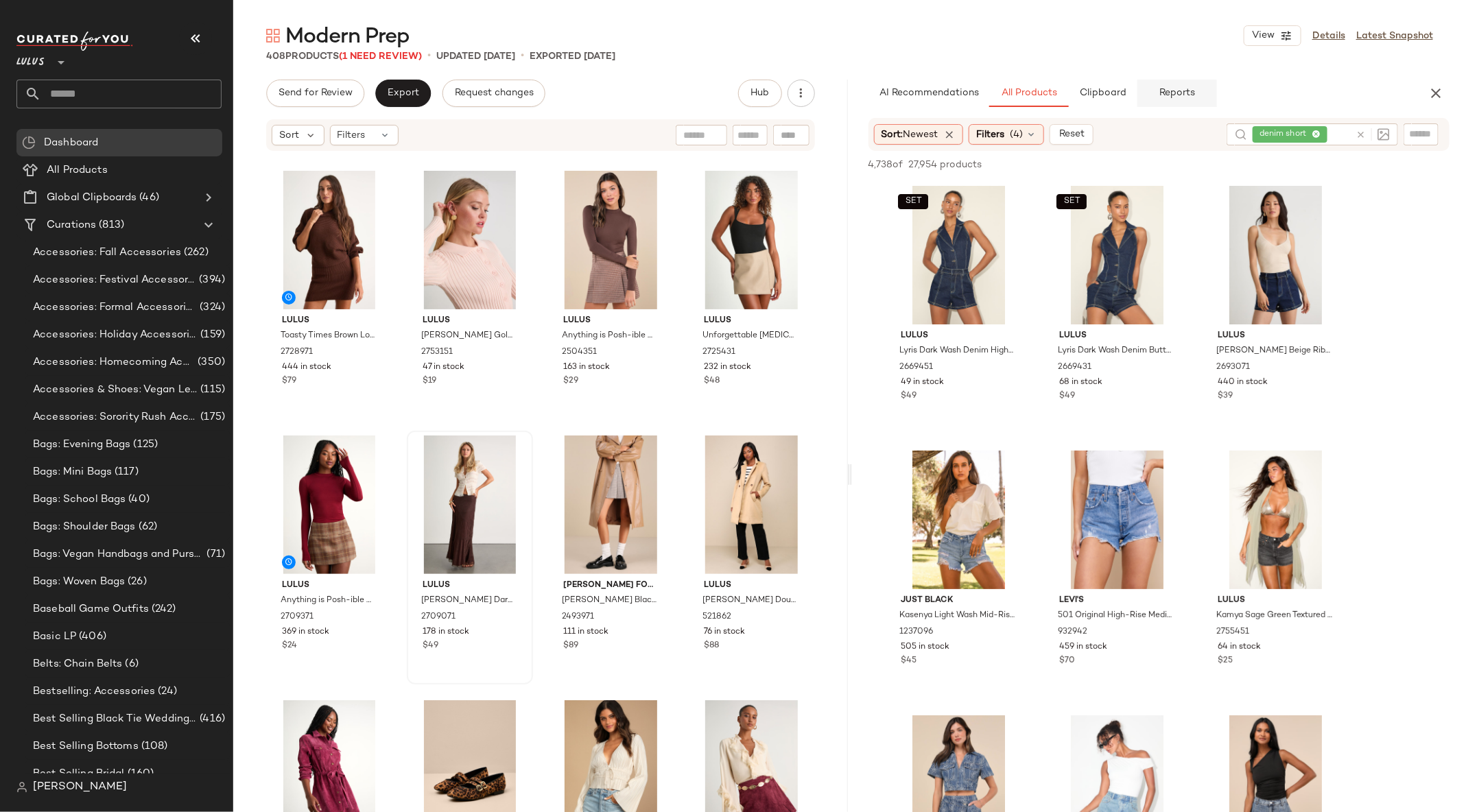
click at [1188, 93] on span "Reports" at bounding box center [1176, 93] width 36 height 11
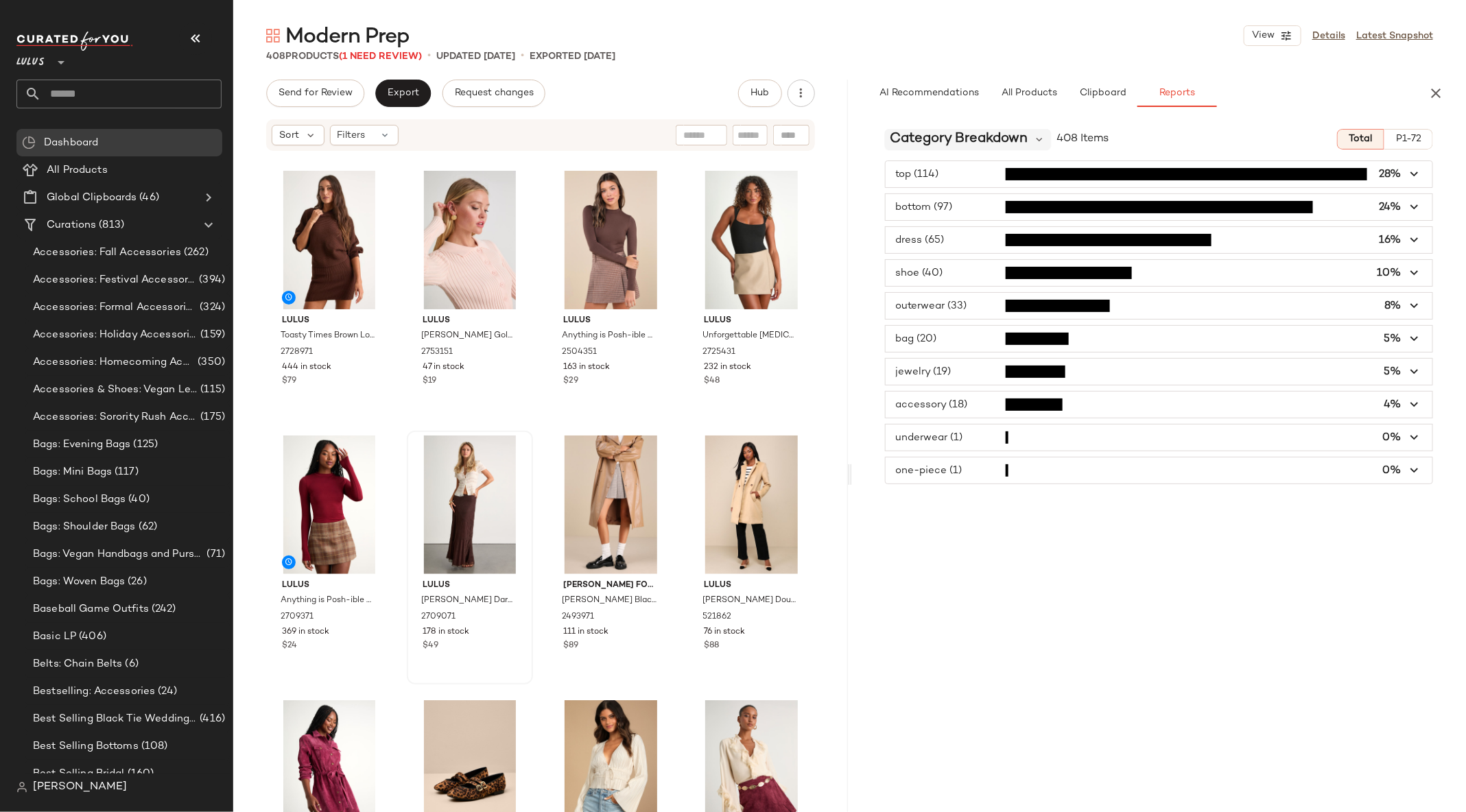
click at [928, 136] on span "Category Breakdown" at bounding box center [960, 139] width 138 height 20
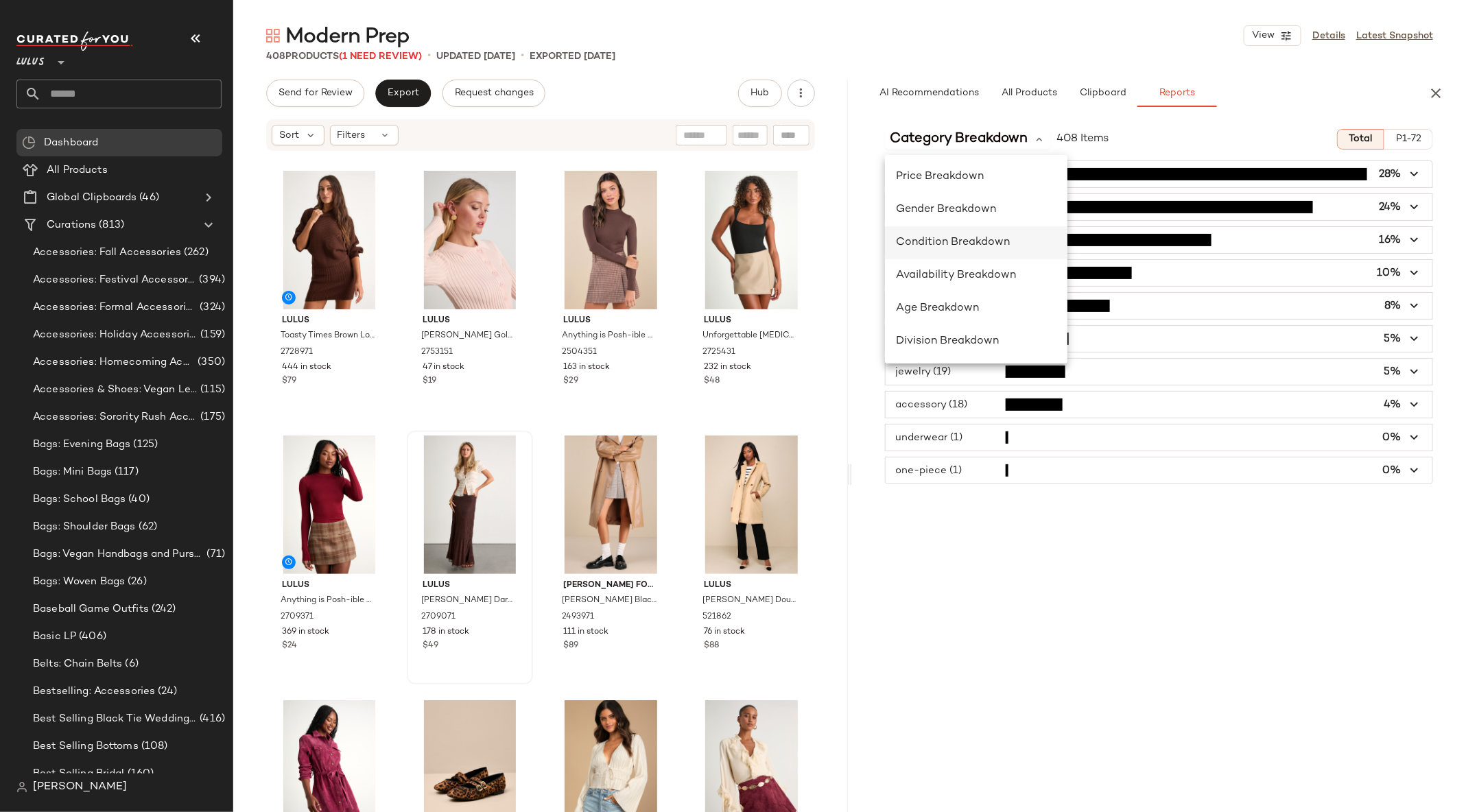
scroll to position [70, 0]
click at [935, 273] on span "Availability Breakdown" at bounding box center [956, 274] width 120 height 11
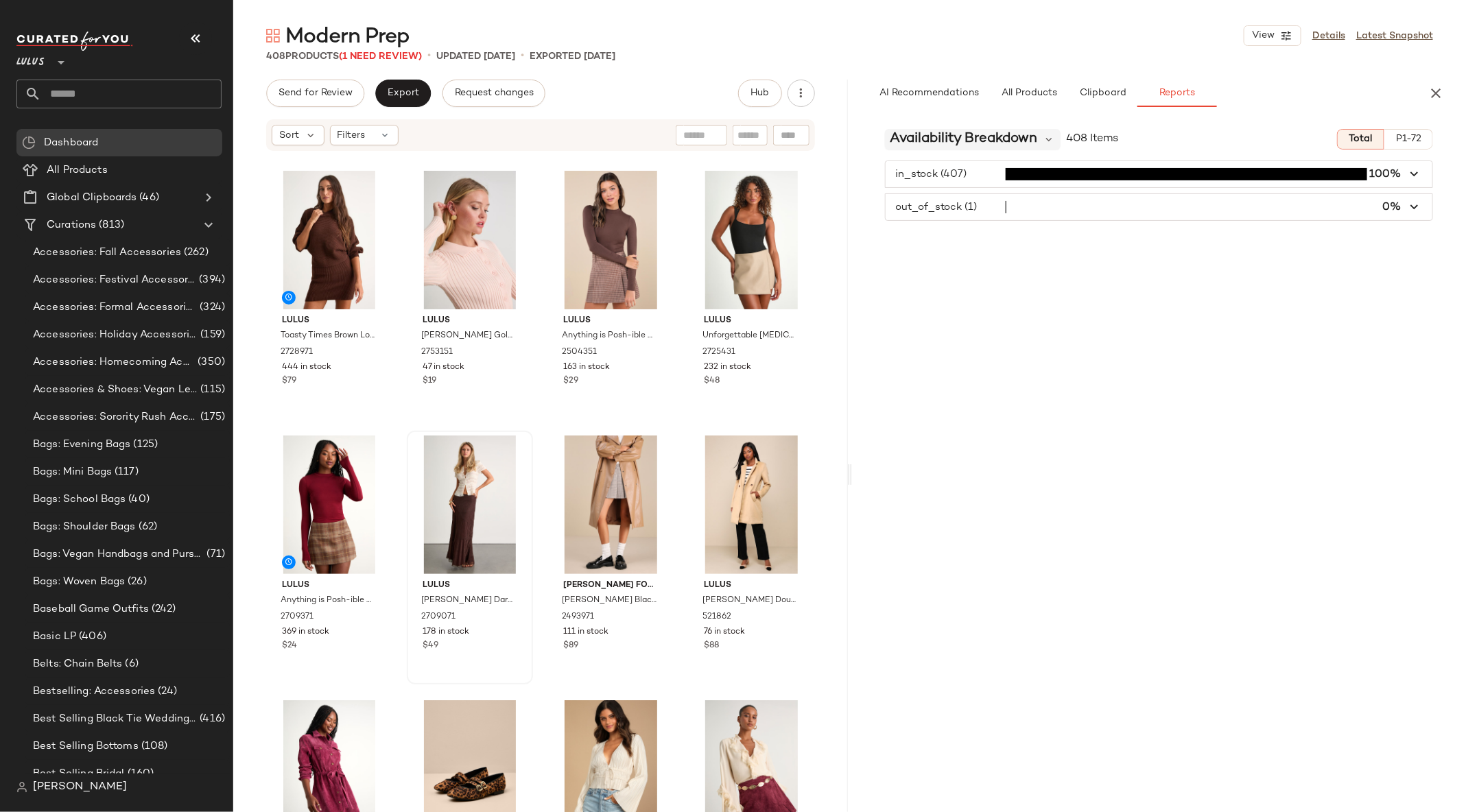
click at [1033, 135] on span "Availability Breakdown" at bounding box center [964, 139] width 148 height 20
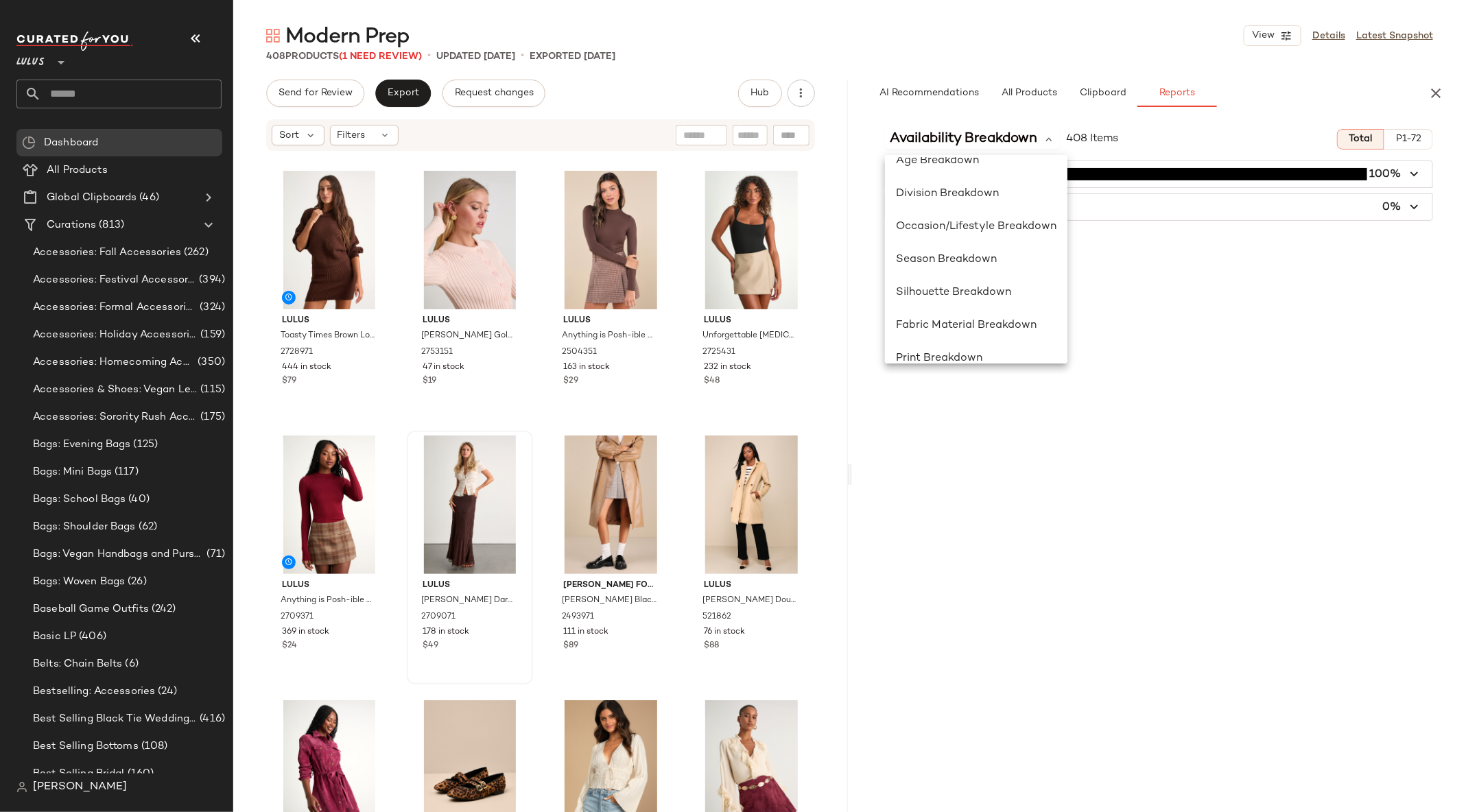
scroll to position [217, 0]
click at [999, 229] on span "Occasion/Lifestyle Breakdown" at bounding box center [976, 224] width 161 height 11
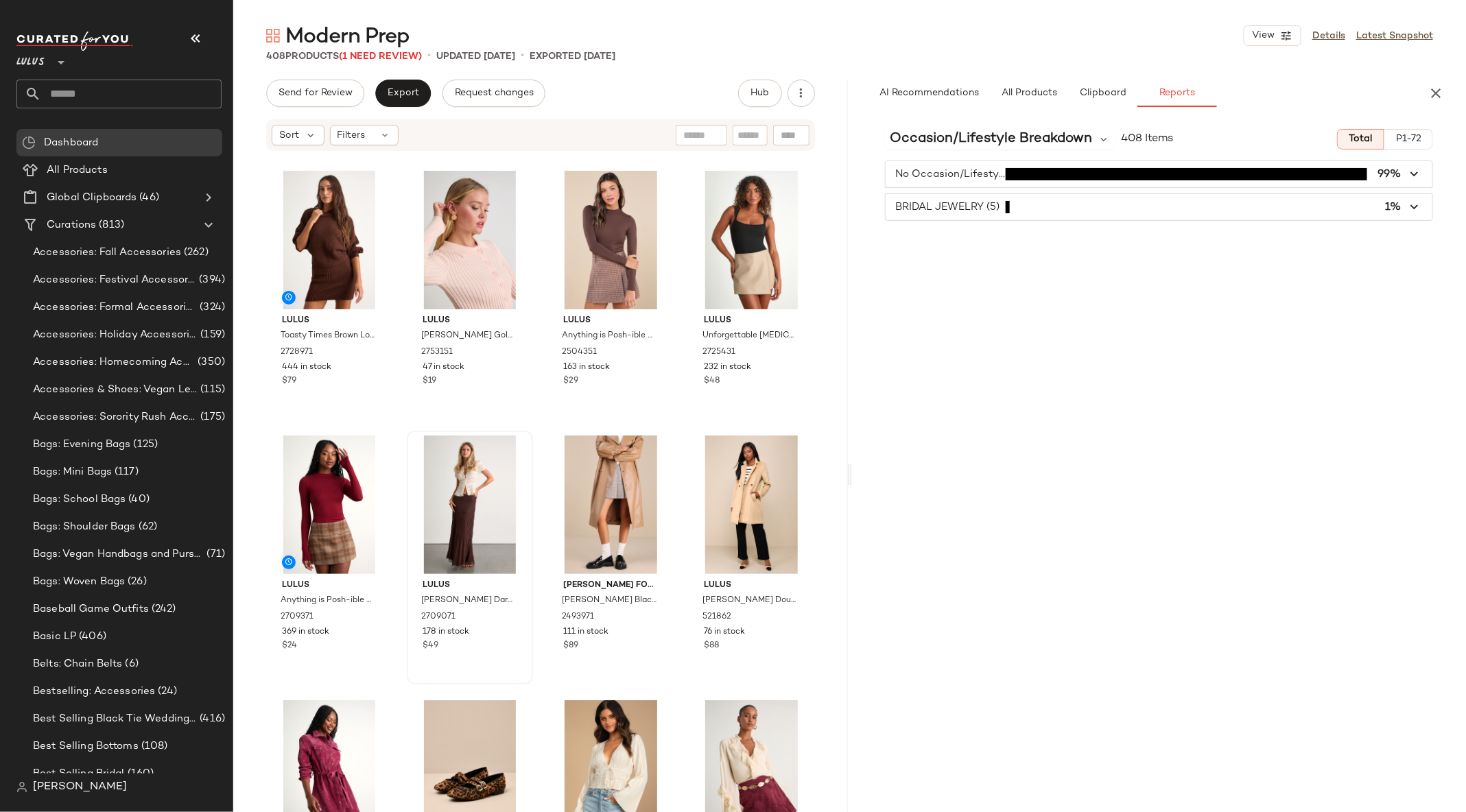
click at [934, 206] on span "button" at bounding box center [1158, 207] width 547 height 26
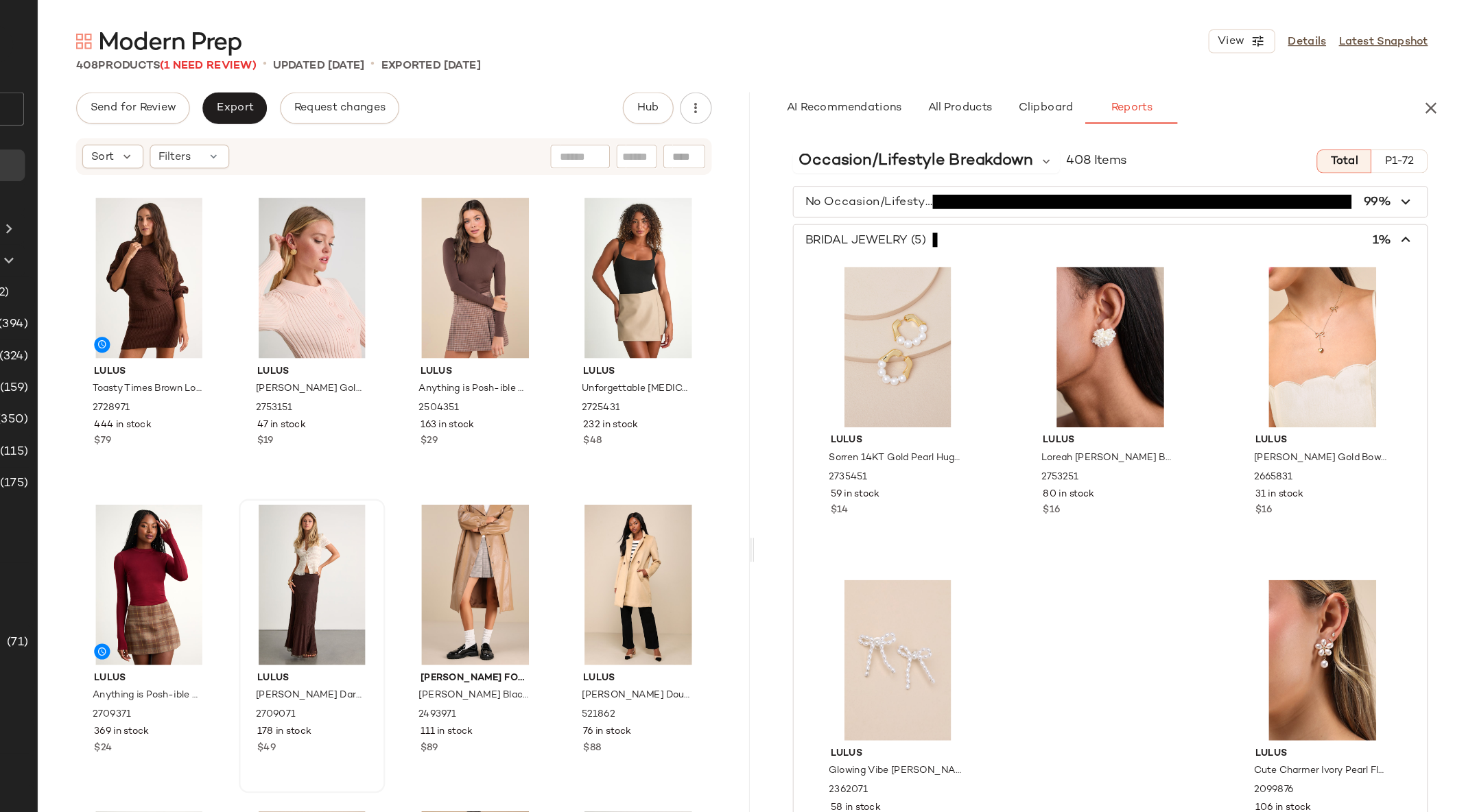
click at [1416, 208] on icon "button" at bounding box center [1415, 208] width 16 height 16
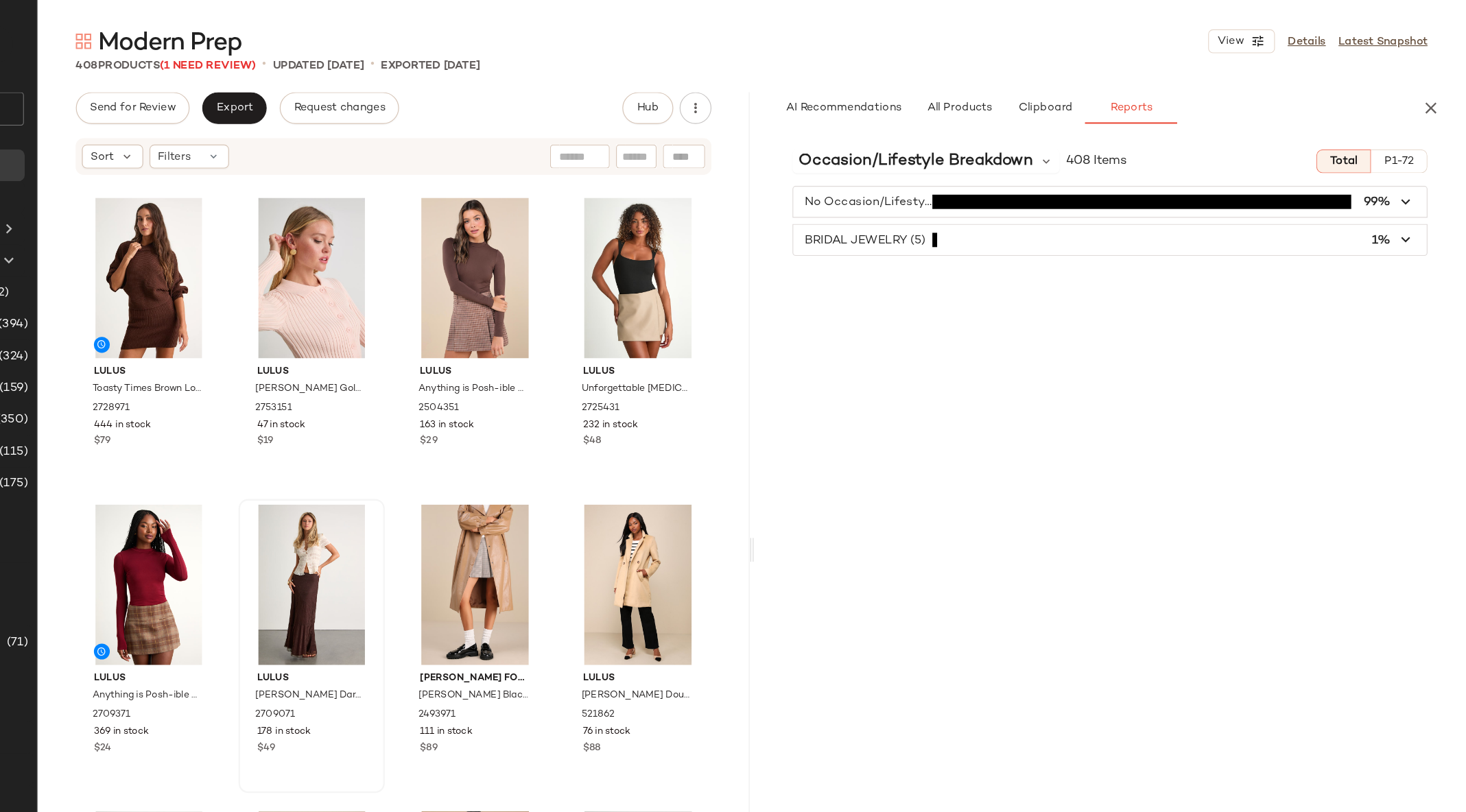
click at [969, 171] on span "button" at bounding box center [1158, 173] width 547 height 26
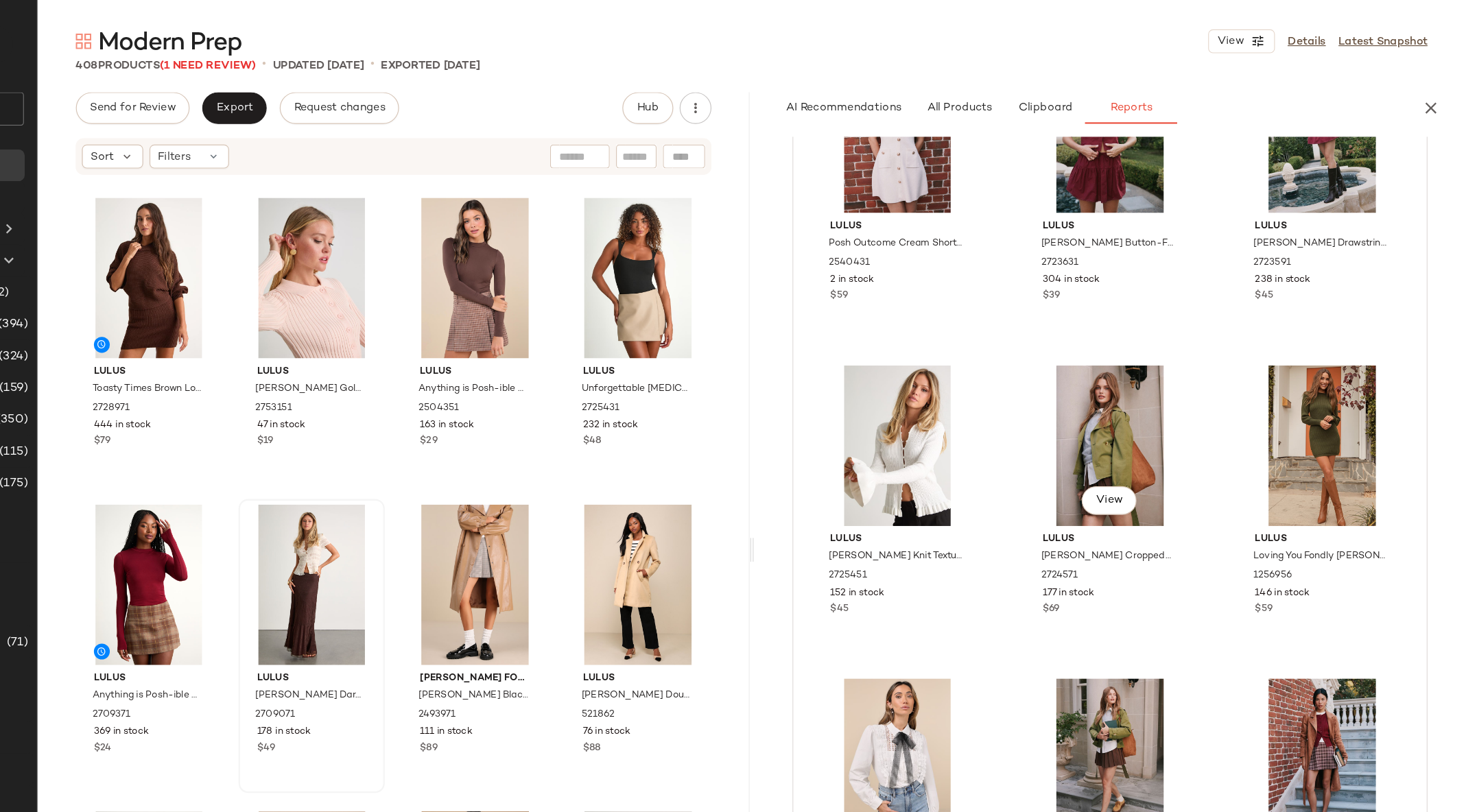
scroll to position [436, 0]
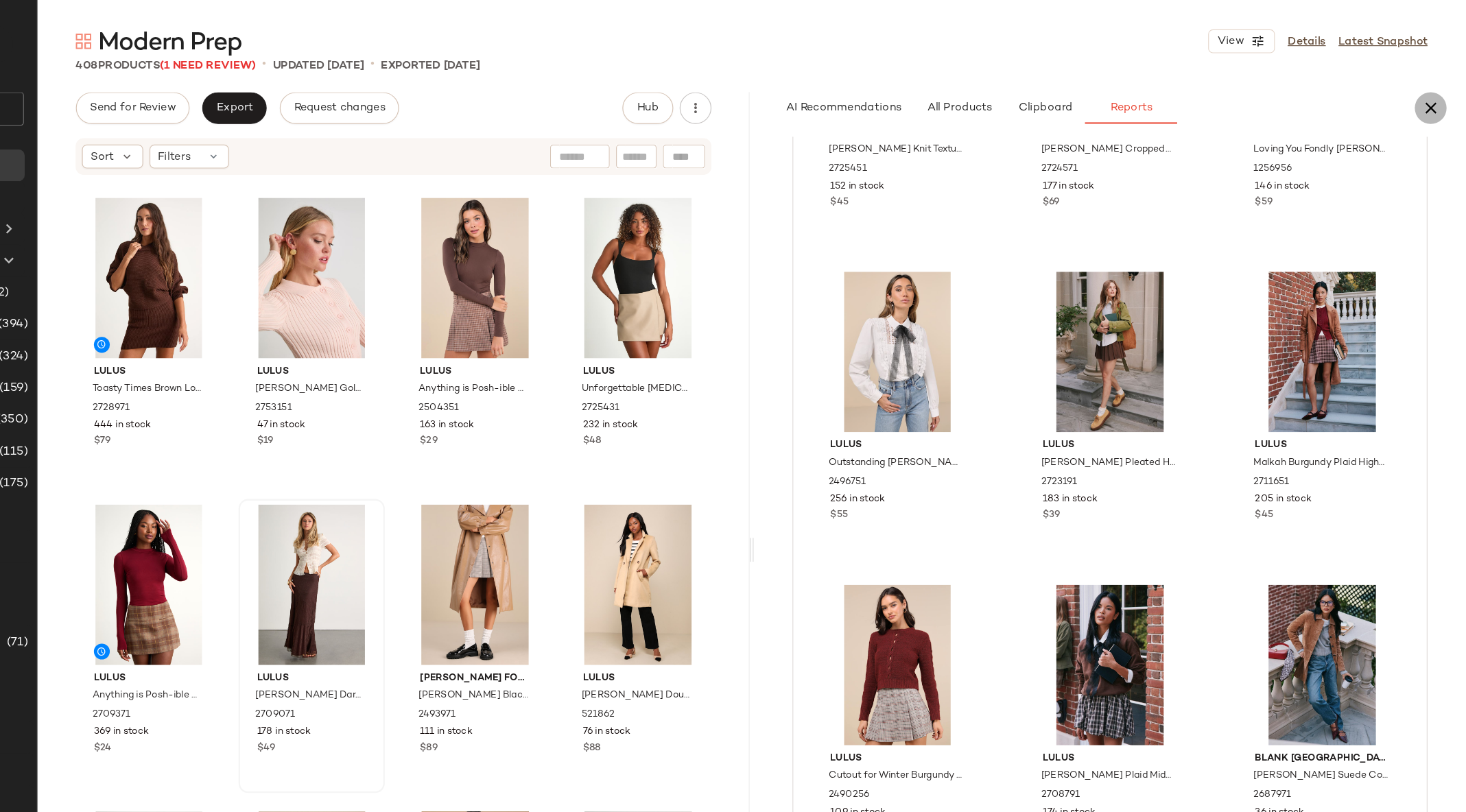
click at [1446, 85] on button "button" at bounding box center [1435, 93] width 27 height 27
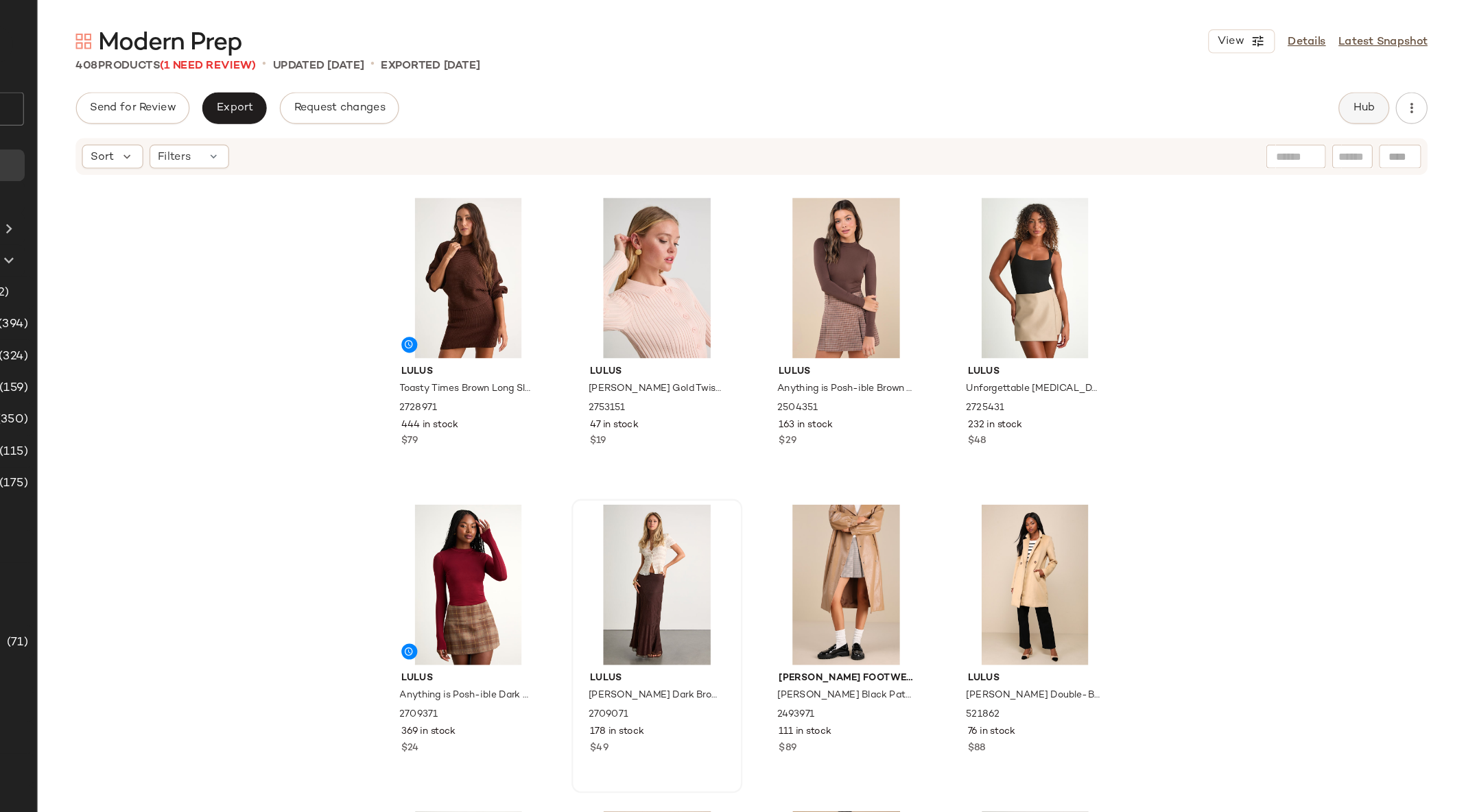
click at [1385, 94] on span "Hub" at bounding box center [1379, 93] width 19 height 11
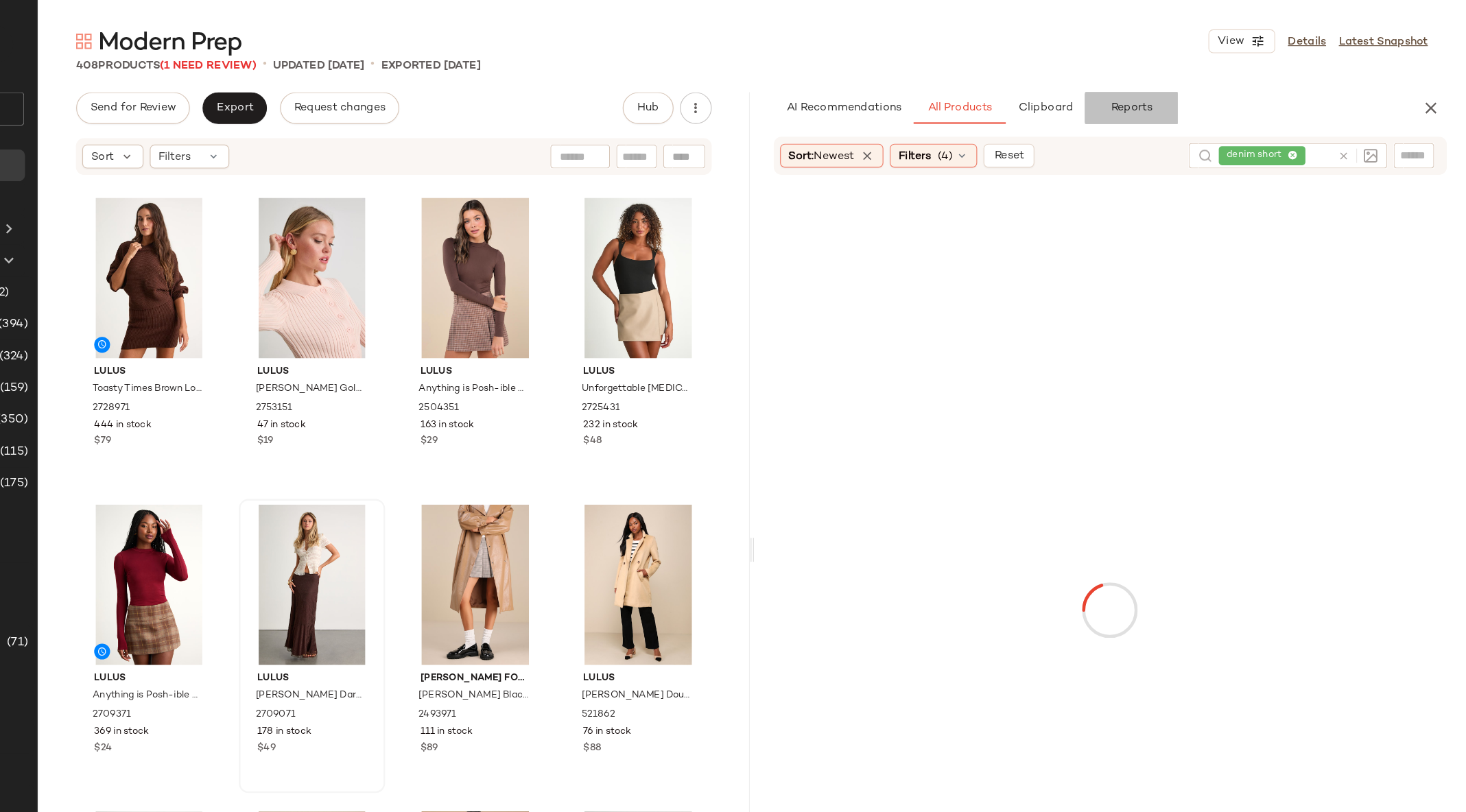
click at [1167, 97] on span "Reports" at bounding box center [1176, 93] width 36 height 11
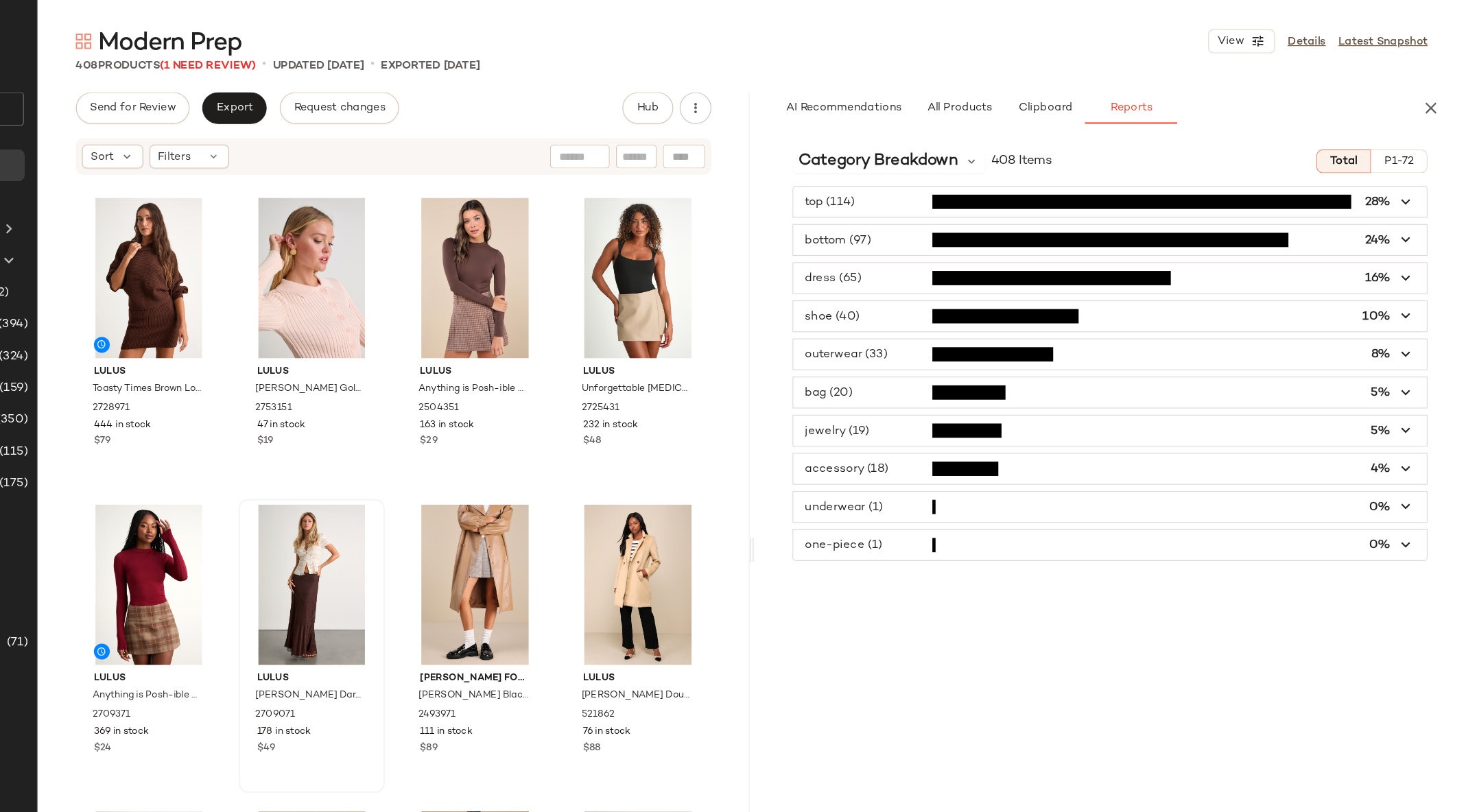
click at [912, 269] on span "button" at bounding box center [1158, 272] width 547 height 26
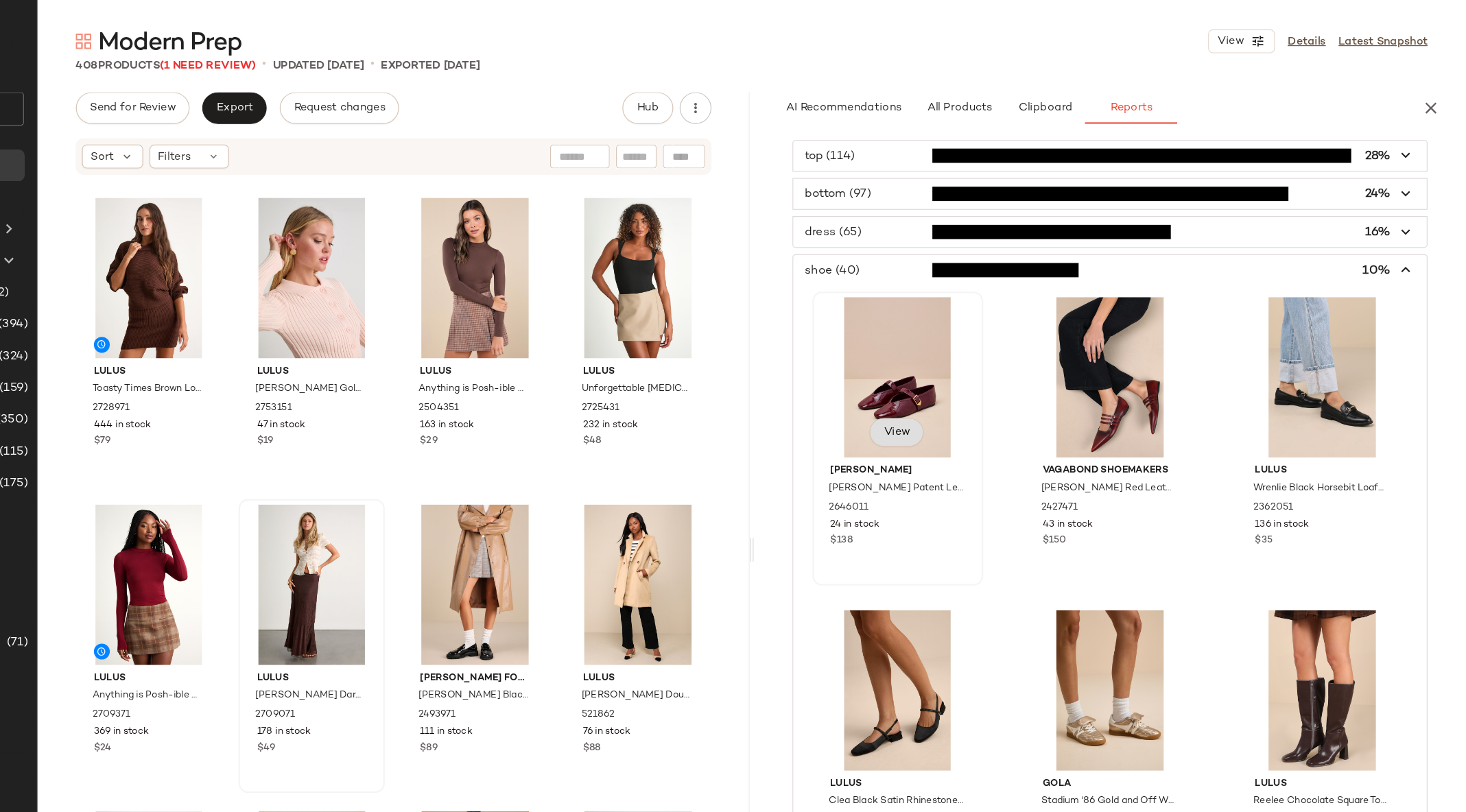
scroll to position [0, 0]
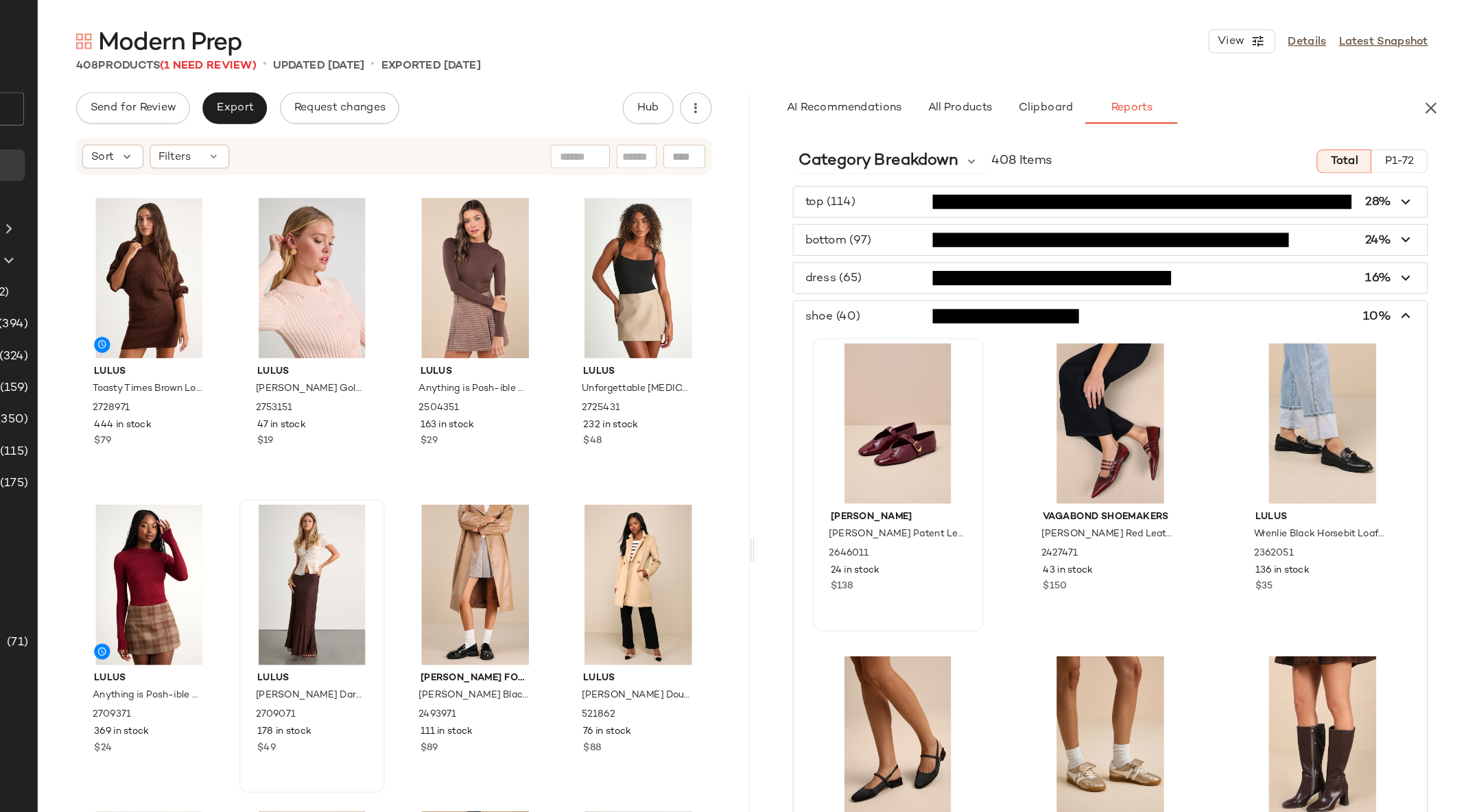
click at [1407, 270] on icon "button" at bounding box center [1415, 273] width 16 height 16
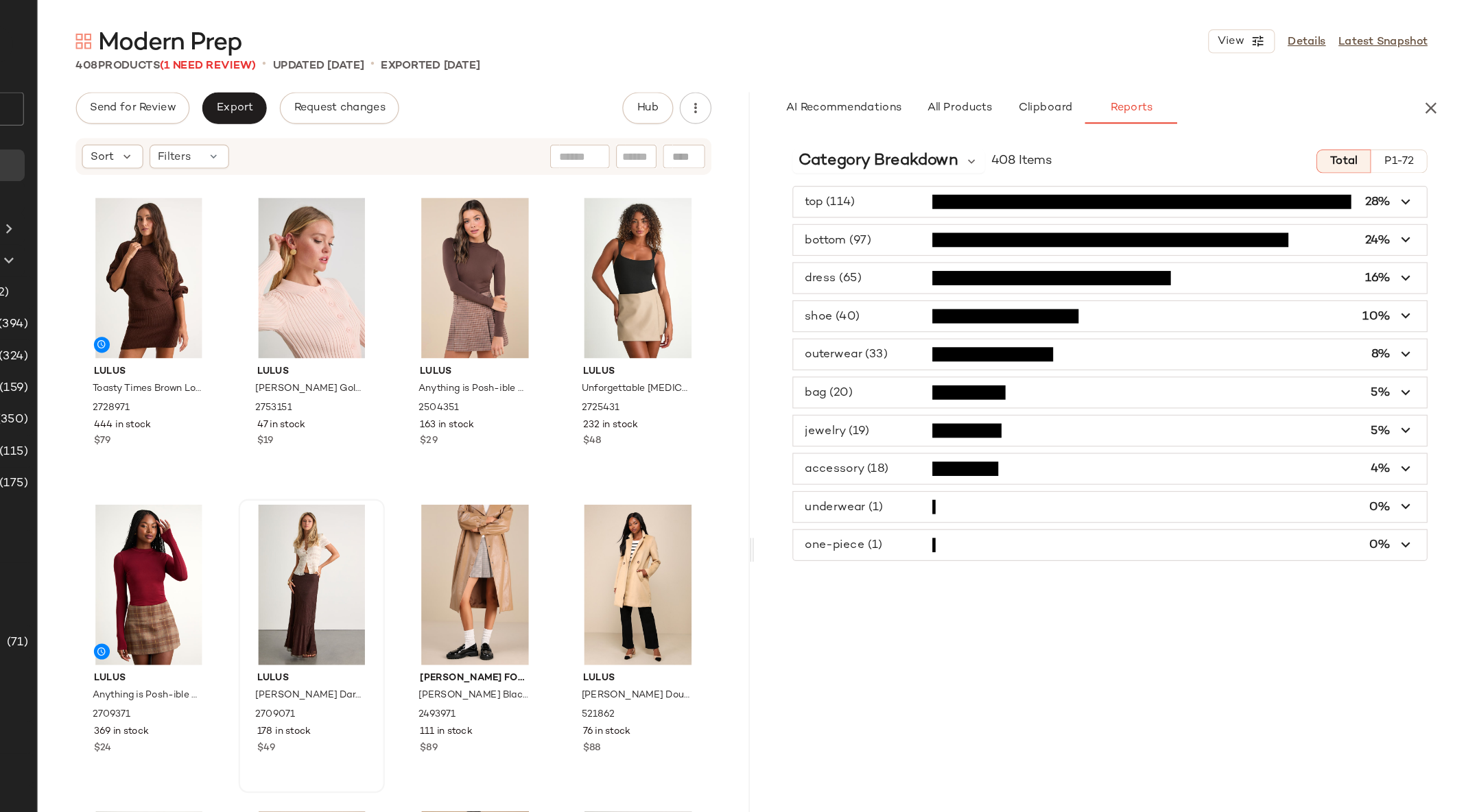
click at [933, 269] on span "button" at bounding box center [1158, 272] width 547 height 26
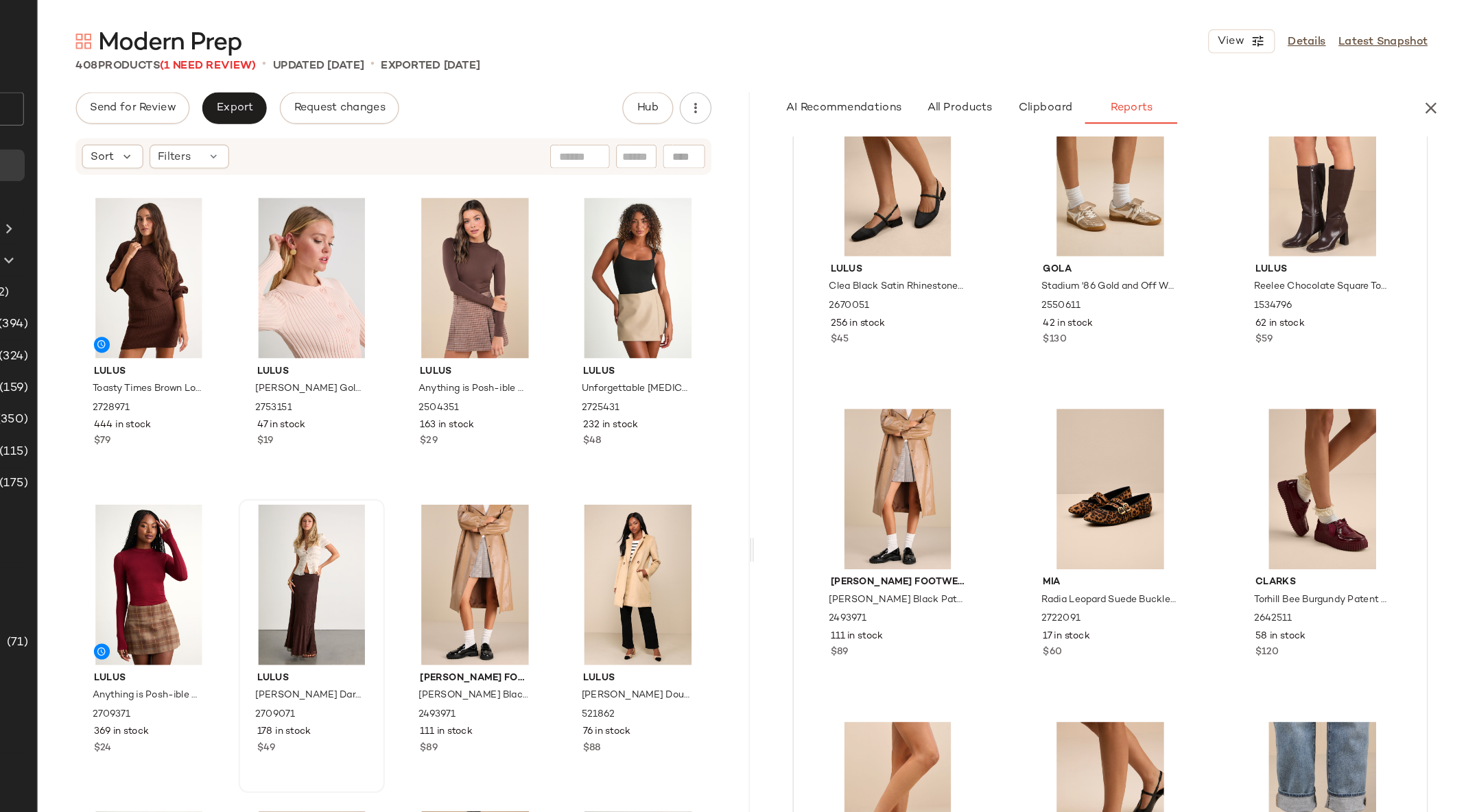
scroll to position [489, 0]
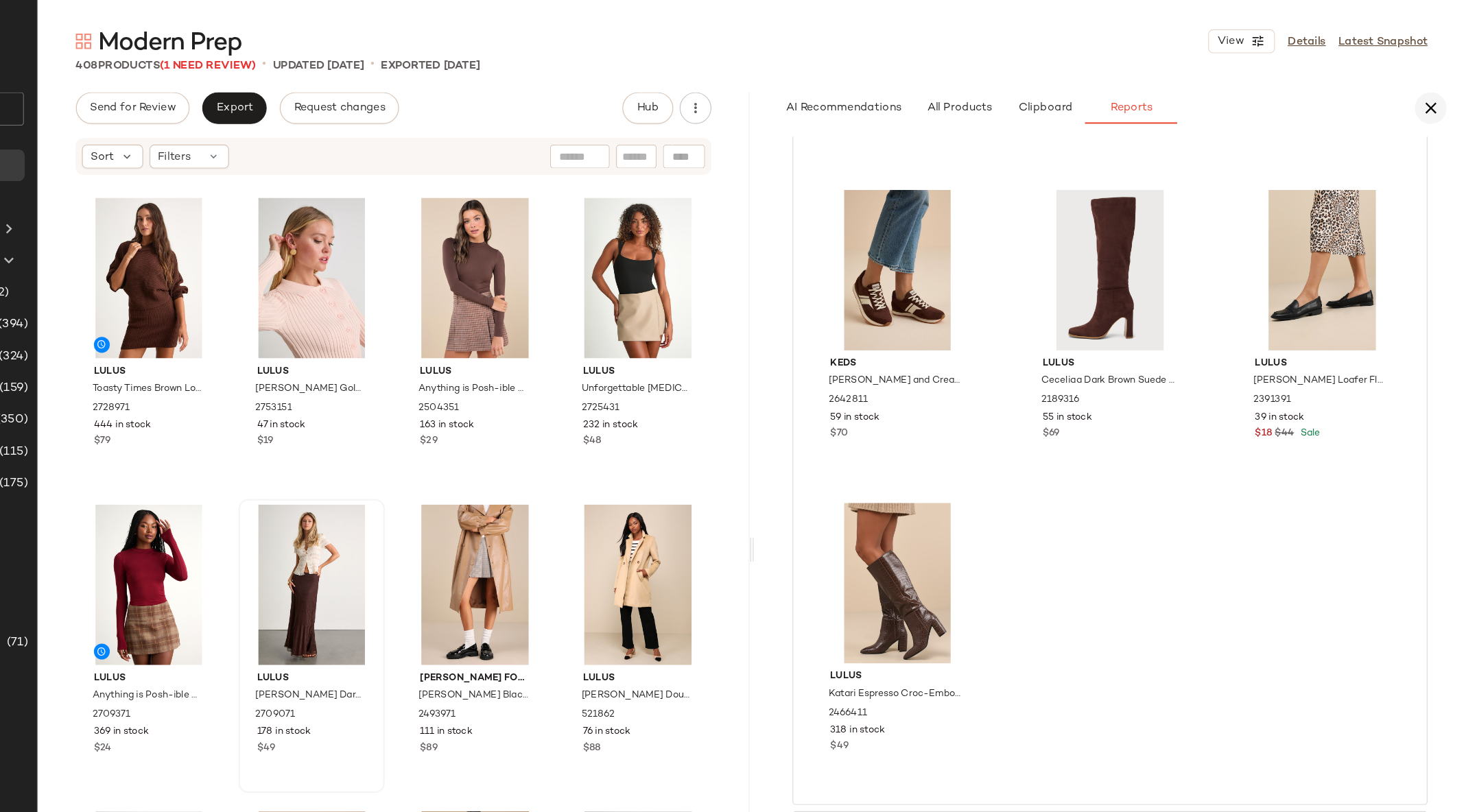
click at [1438, 86] on icon "button" at bounding box center [1435, 93] width 17 height 17
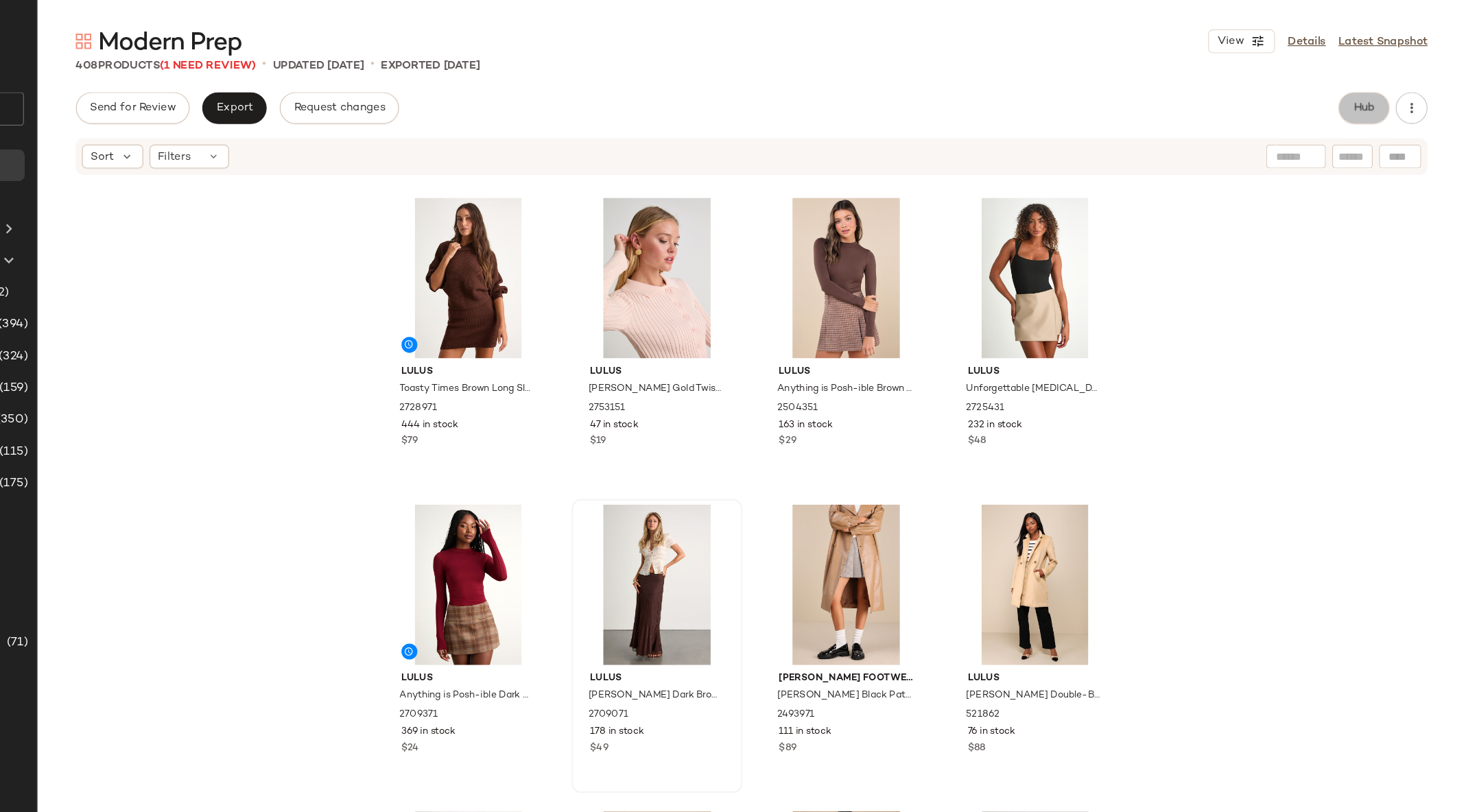
click at [1378, 89] on span "Hub" at bounding box center [1379, 93] width 19 height 11
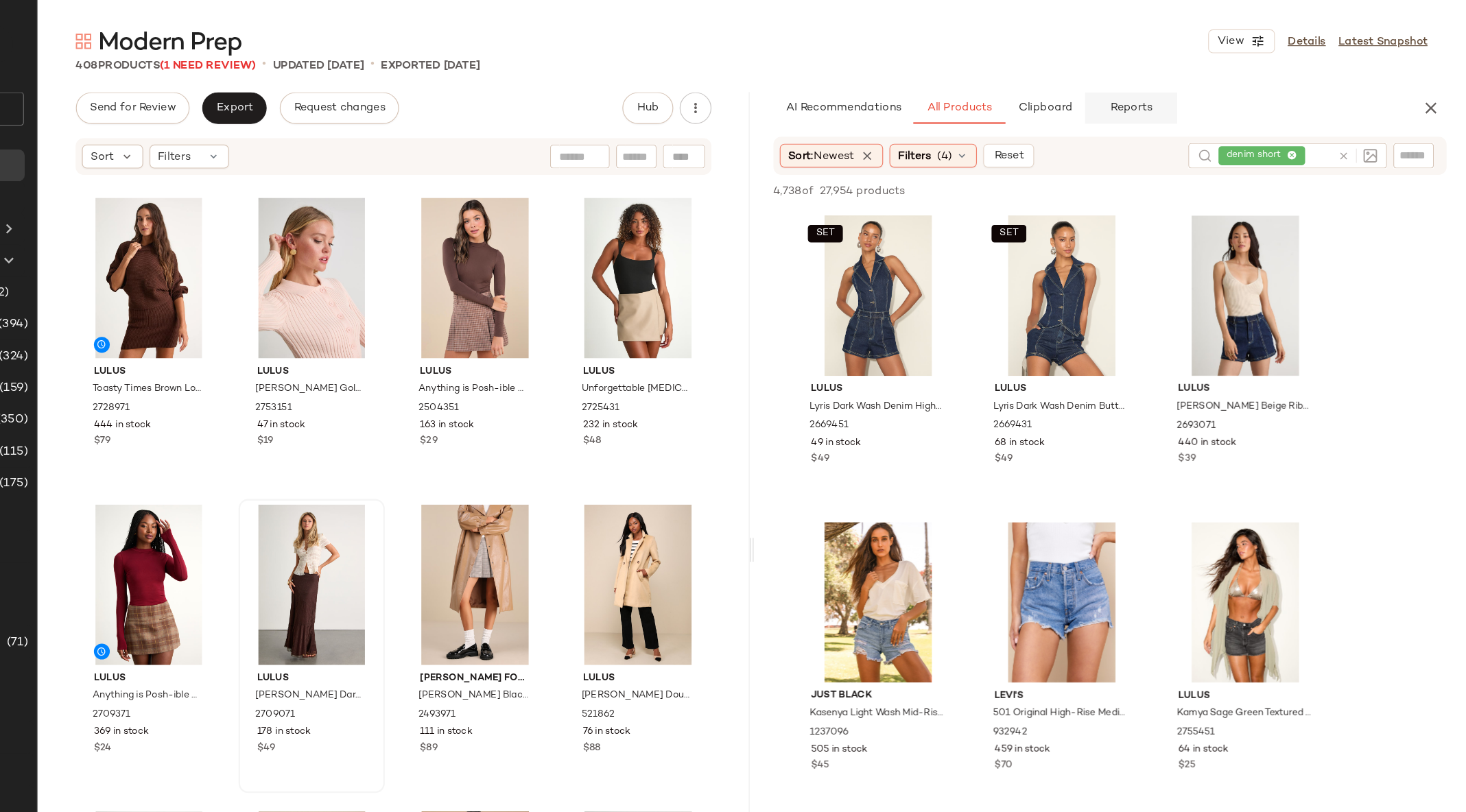
click at [1191, 94] on span "Reports" at bounding box center [1176, 93] width 36 height 11
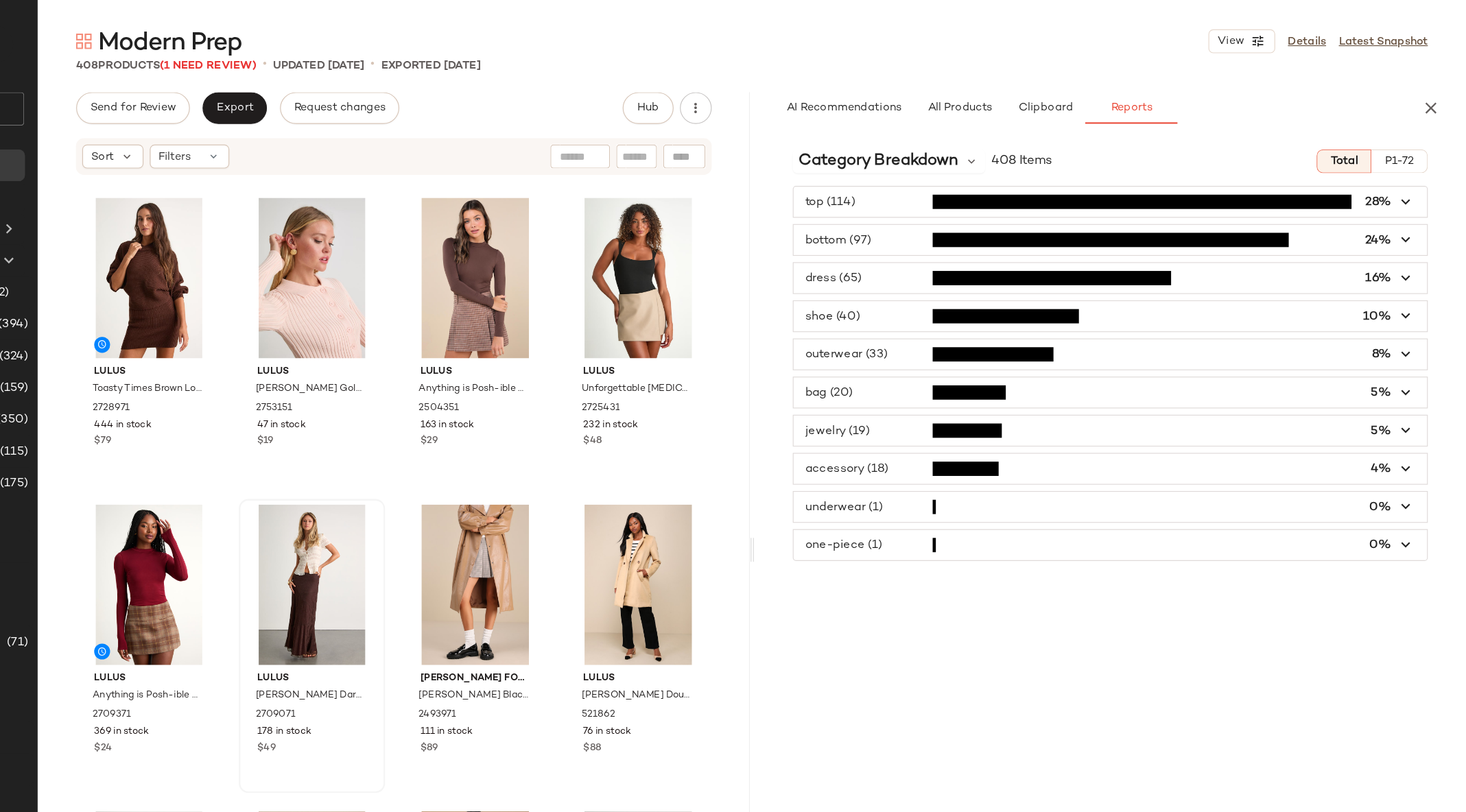
click at [934, 235] on span "button" at bounding box center [1158, 239] width 547 height 26
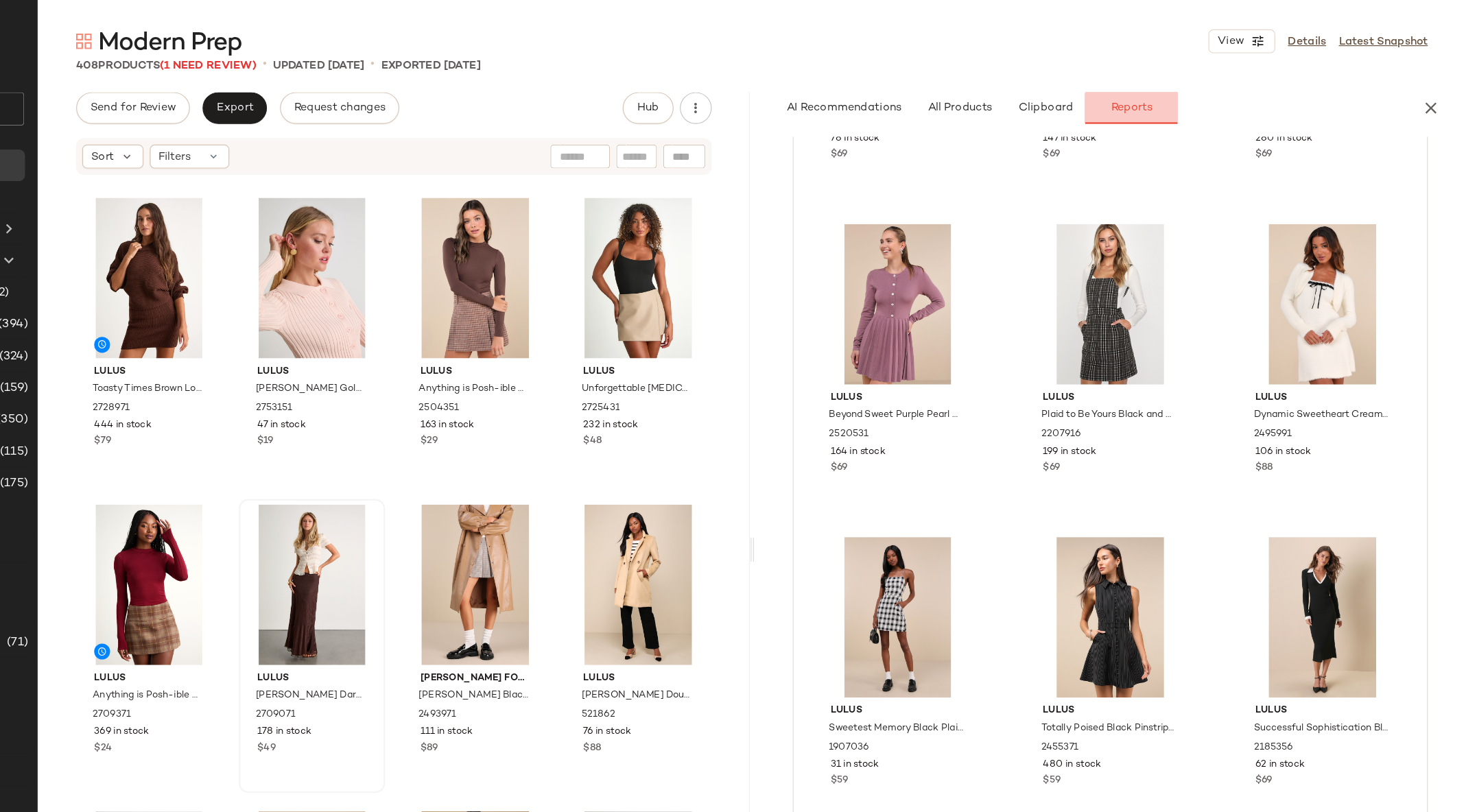
click at [1196, 94] on button "Reports" at bounding box center [1177, 93] width 80 height 27
click at [1437, 87] on icon "button" at bounding box center [1435, 93] width 17 height 17
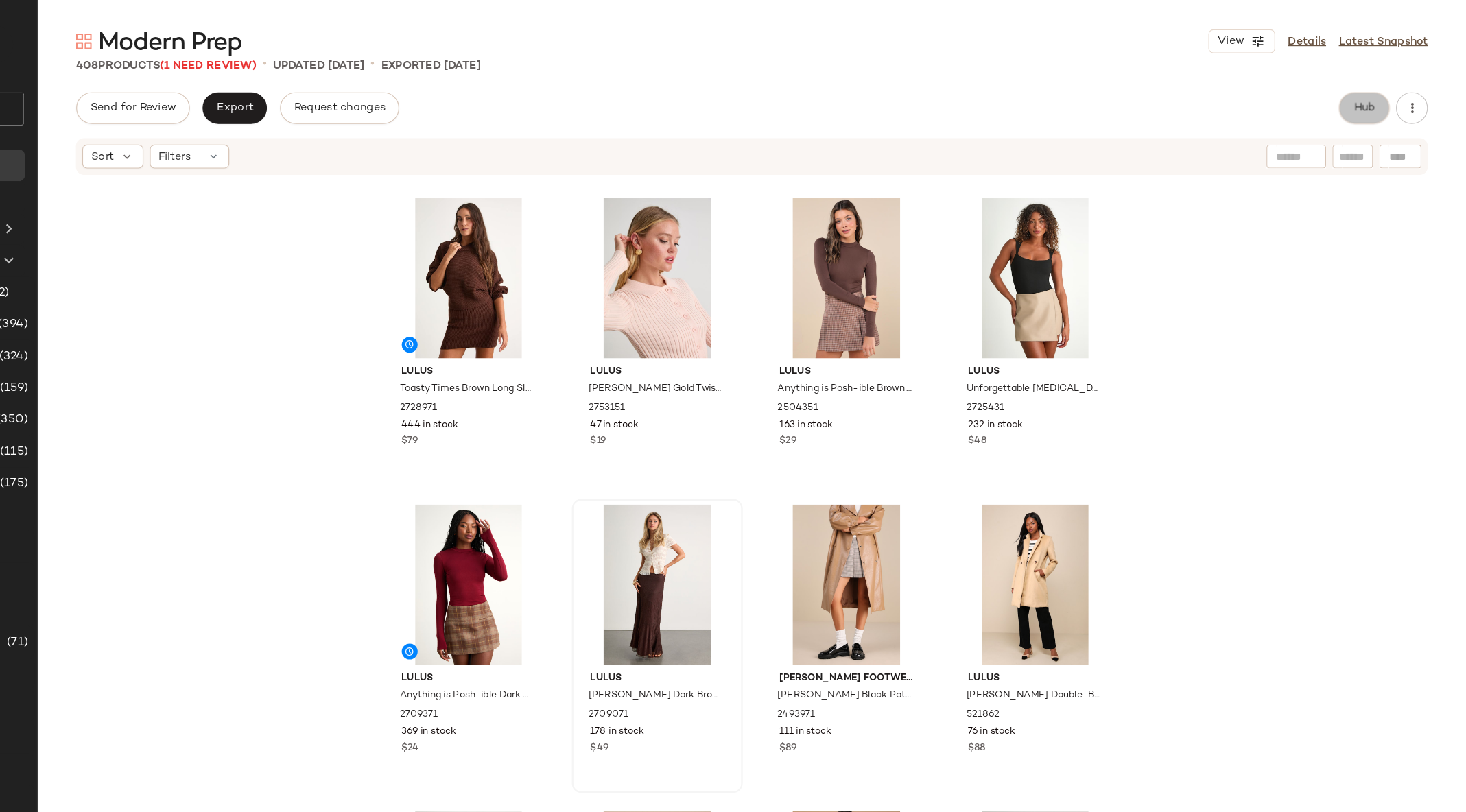
click at [1366, 101] on button "Hub" at bounding box center [1379, 93] width 44 height 27
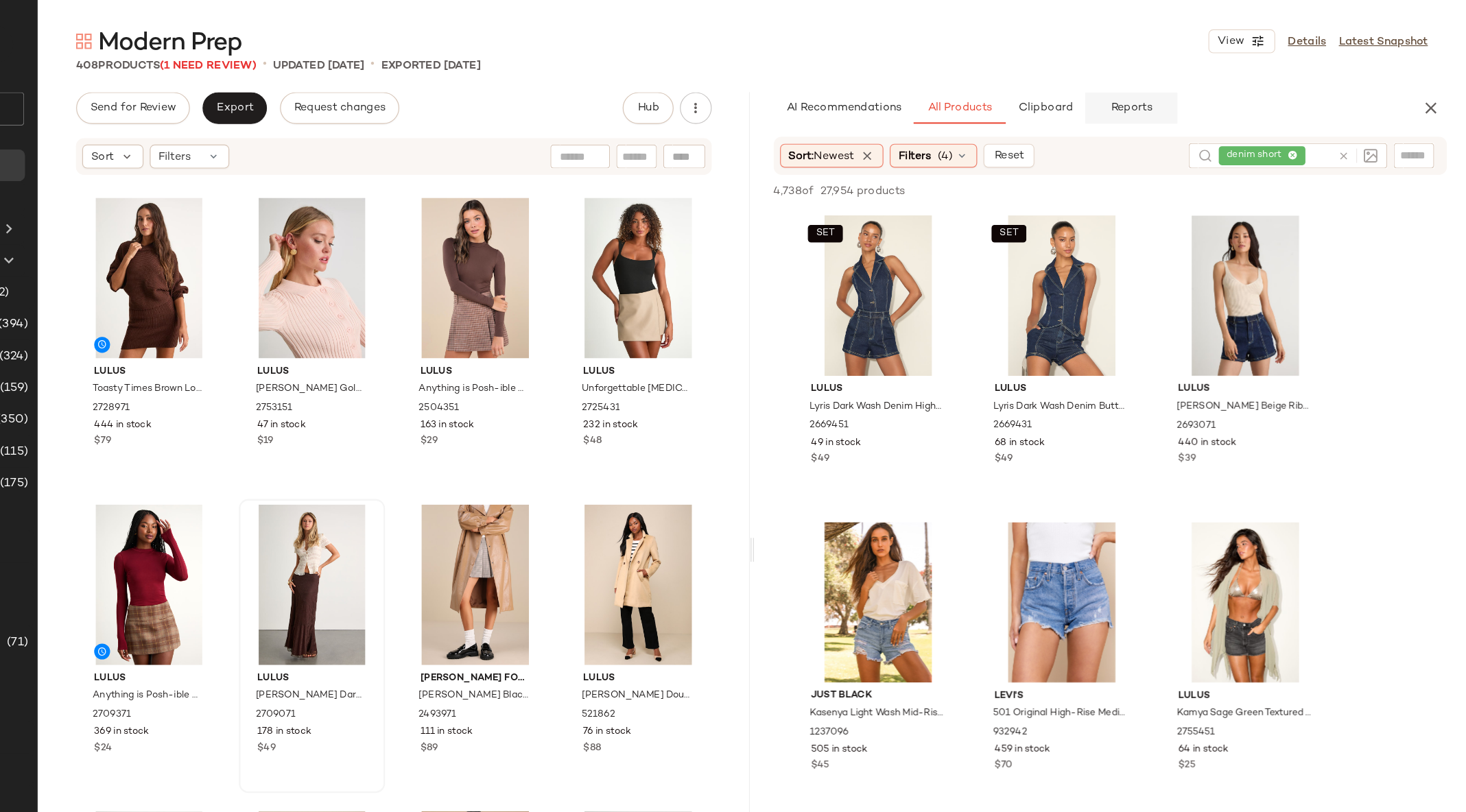
click at [1173, 96] on span "Reports" at bounding box center [1176, 93] width 36 height 11
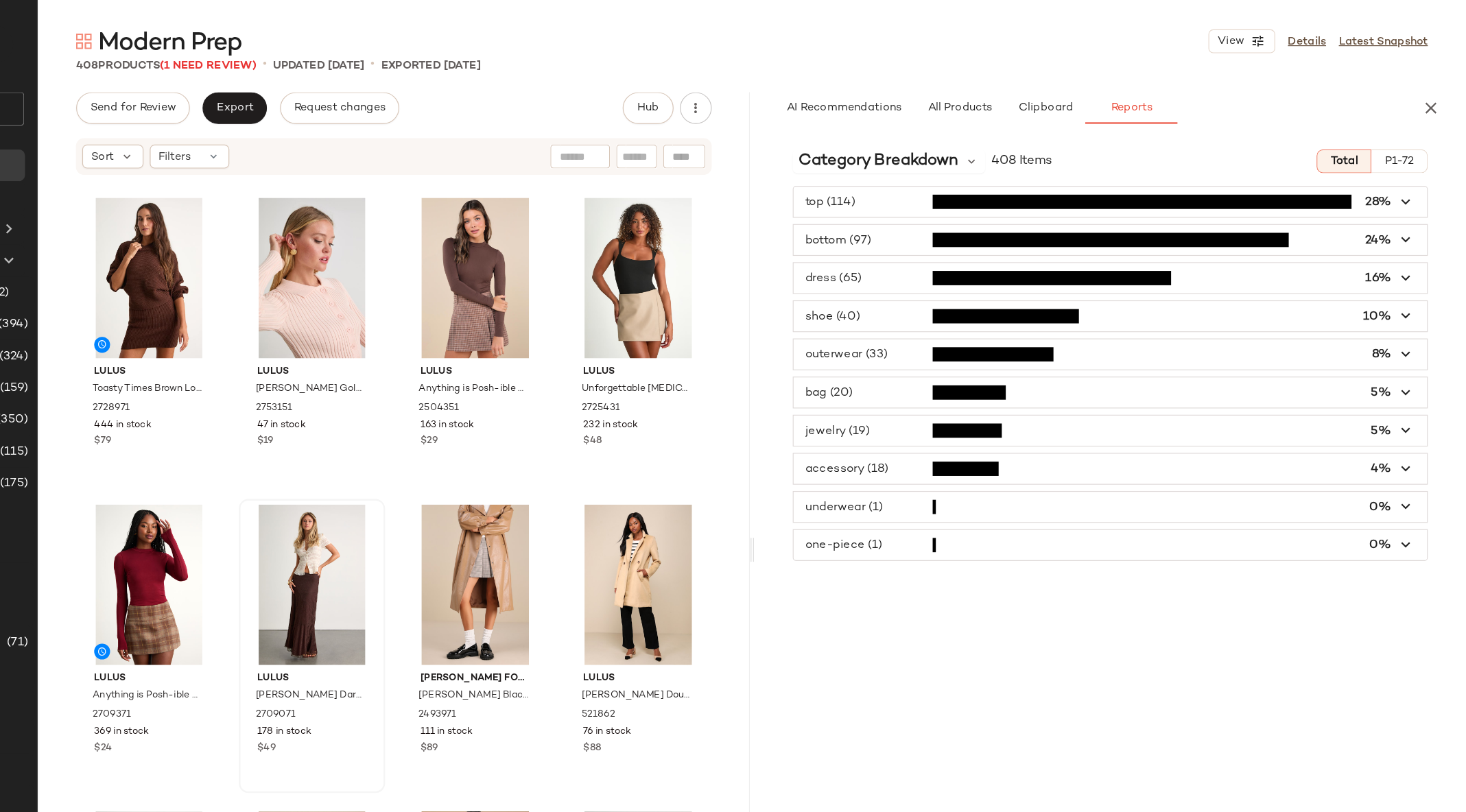
click at [915, 171] on span "button" at bounding box center [1158, 173] width 547 height 26
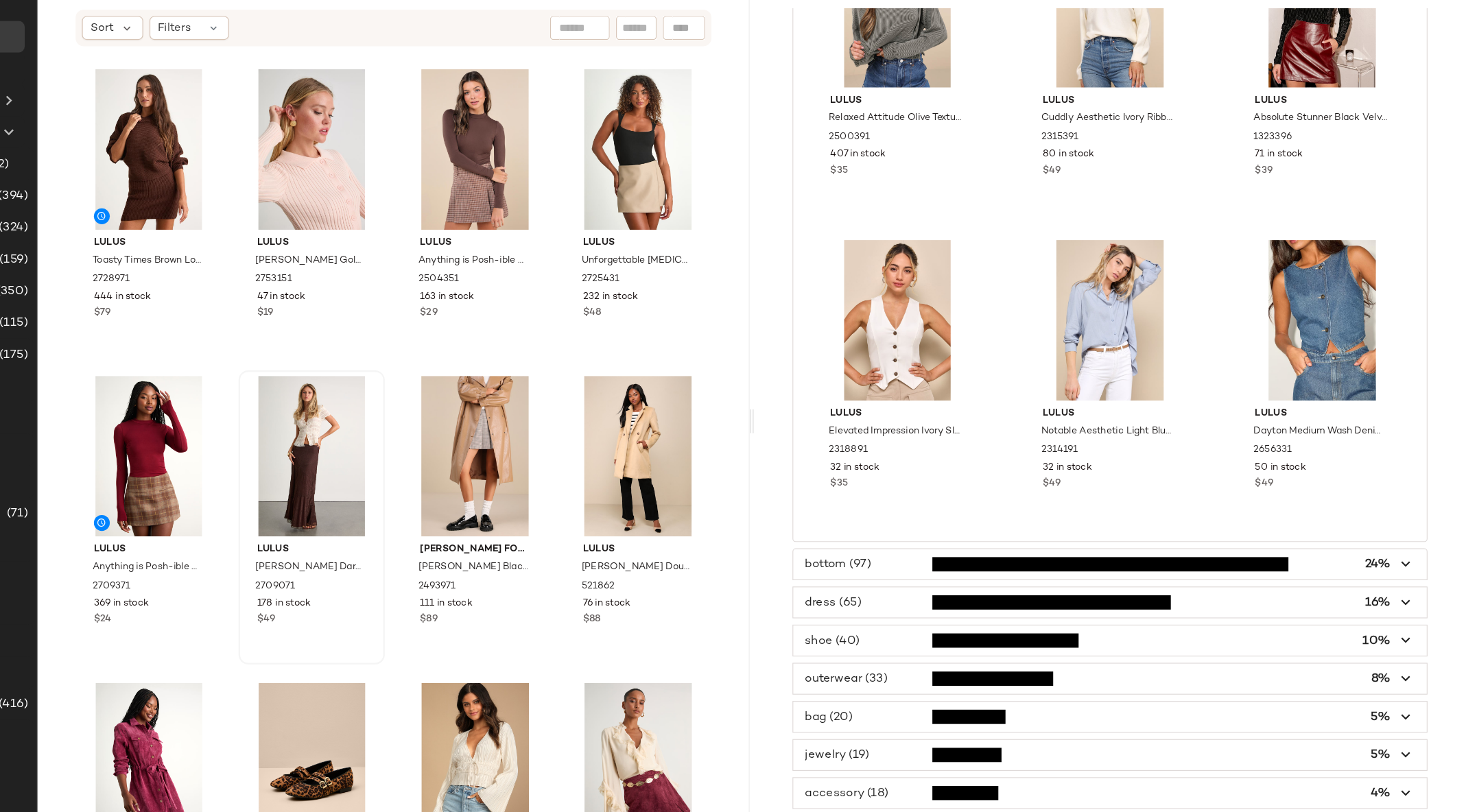
click at [937, 694] on span "button" at bounding box center [1158, 696] width 547 height 26
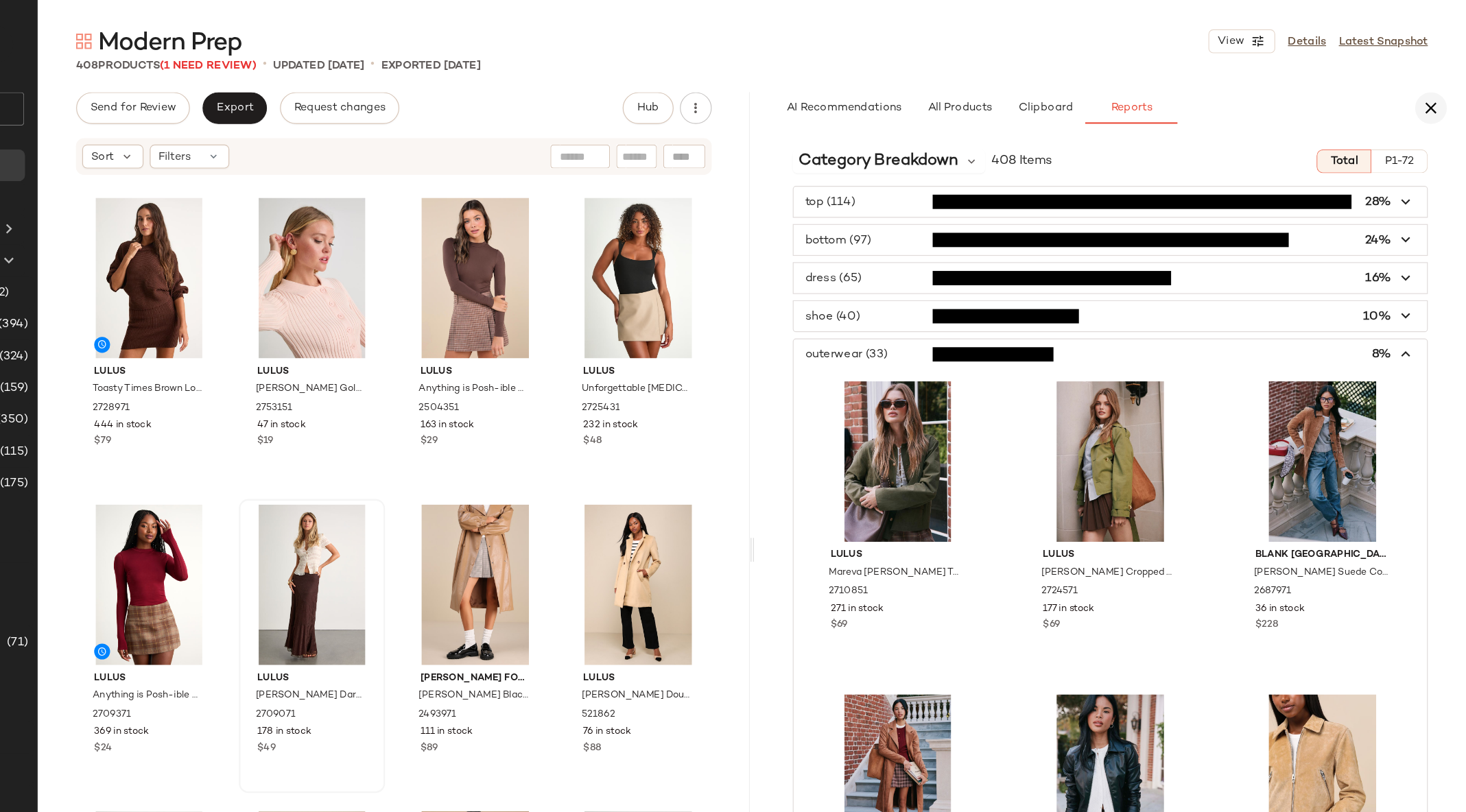
click at [1441, 92] on icon "button" at bounding box center [1435, 93] width 17 height 17
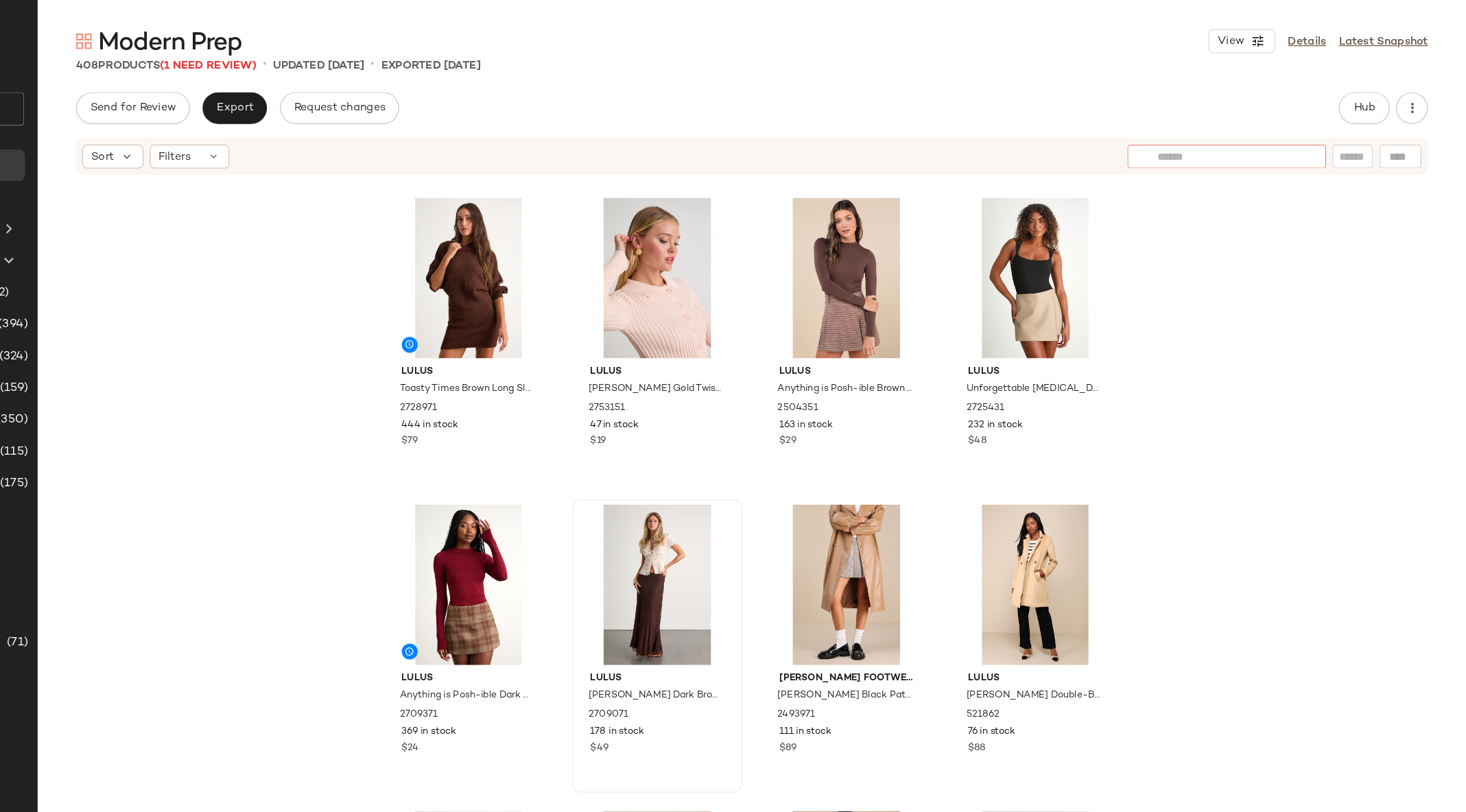
click at [1323, 131] on div at bounding box center [1259, 134] width 171 height 20
type input "*"
click at [1367, 98] on button "Hub" at bounding box center [1379, 93] width 44 height 27
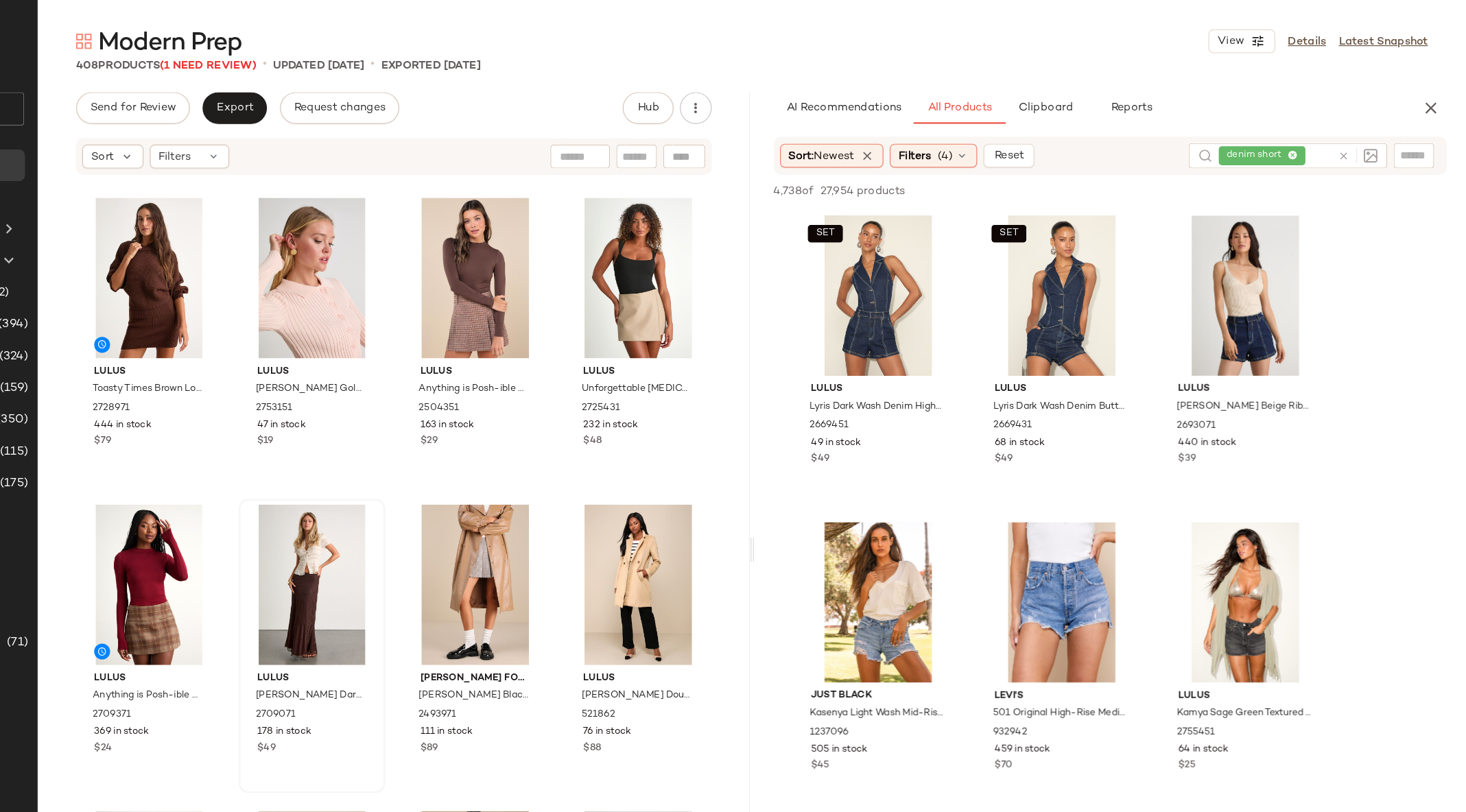
click at [1362, 133] on icon at bounding box center [1361, 135] width 11 height 11
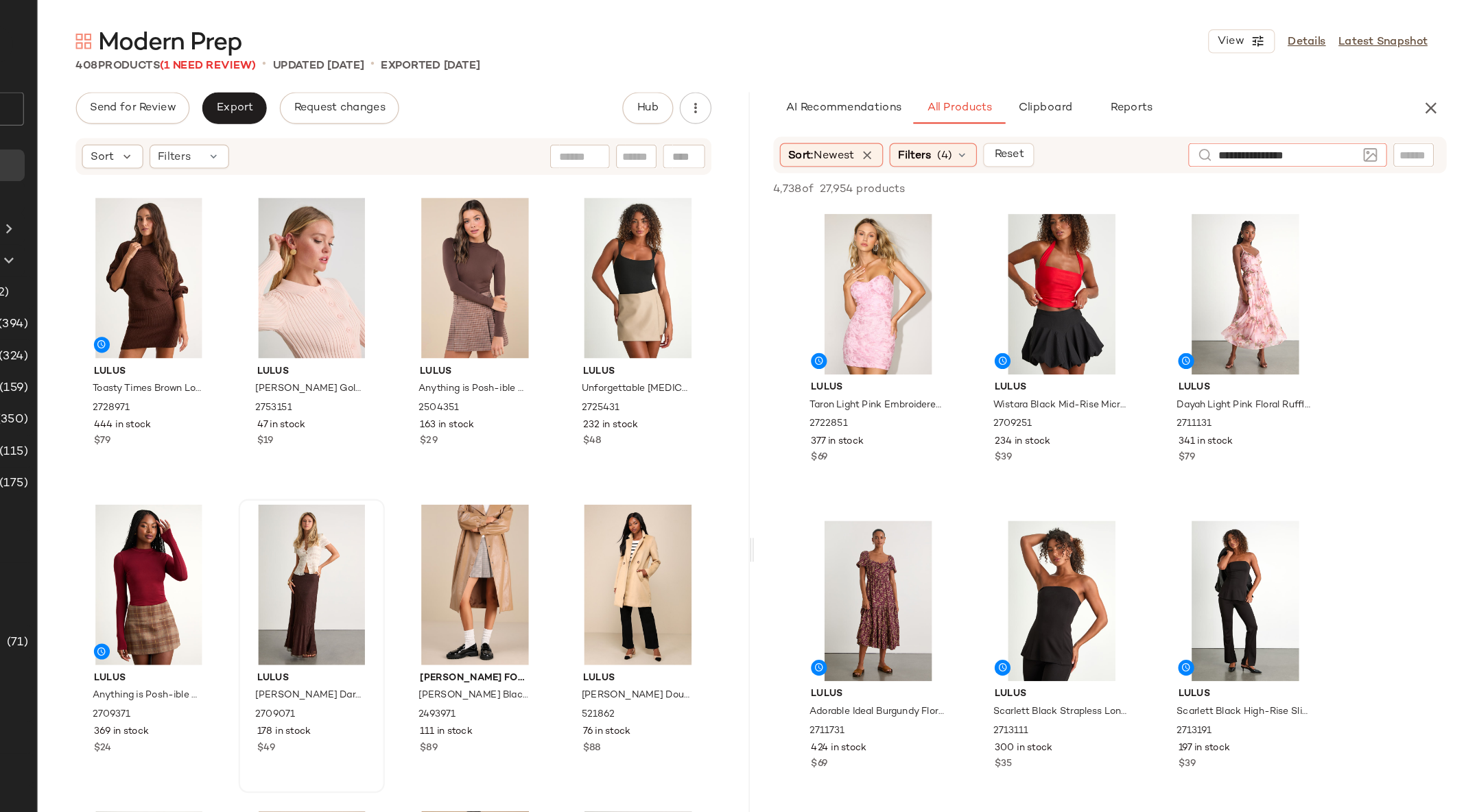
type input "**********"
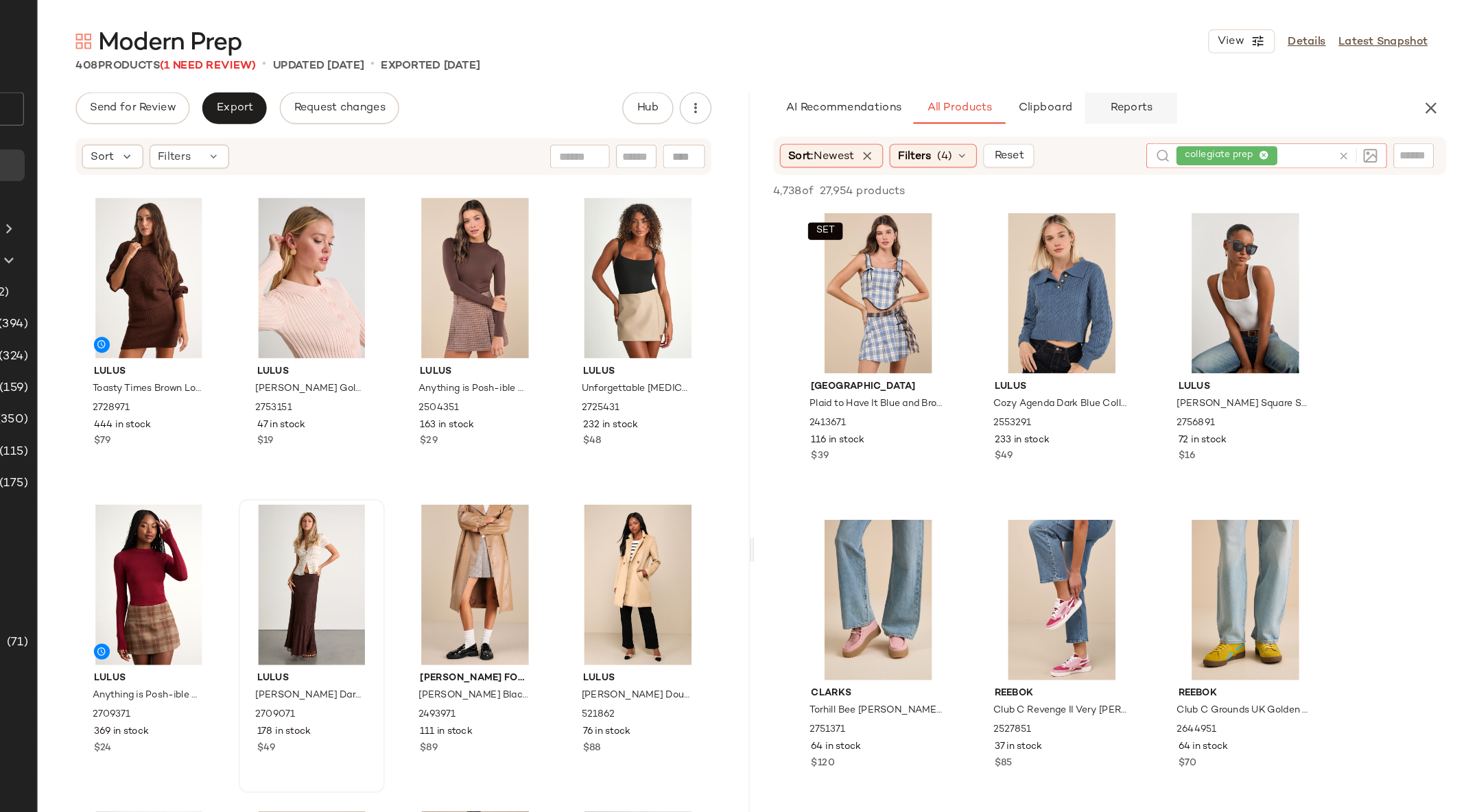
click at [1172, 81] on button "Reports" at bounding box center [1177, 93] width 80 height 27
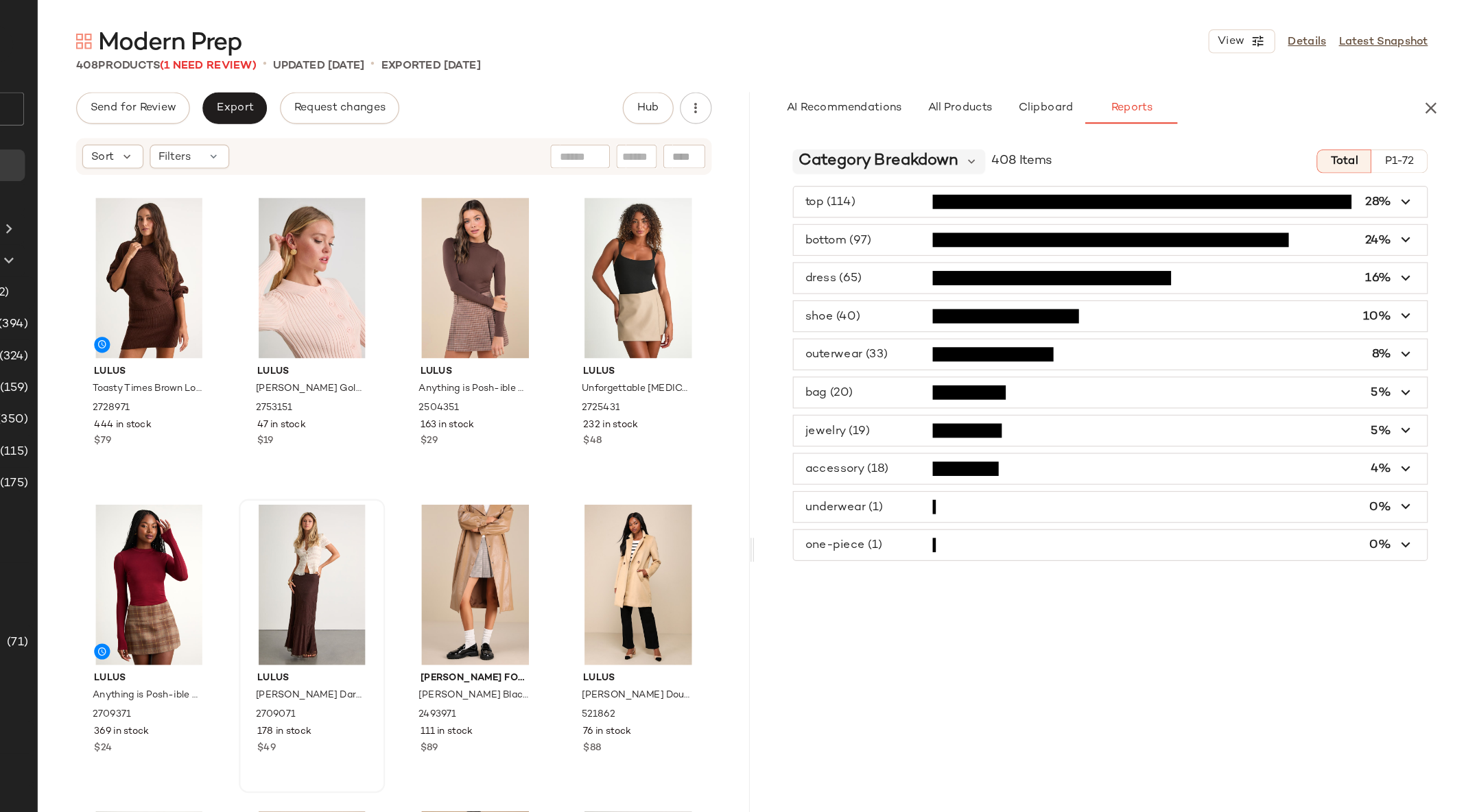
click at [913, 139] on span "Category Breakdown" at bounding box center [960, 139] width 138 height 20
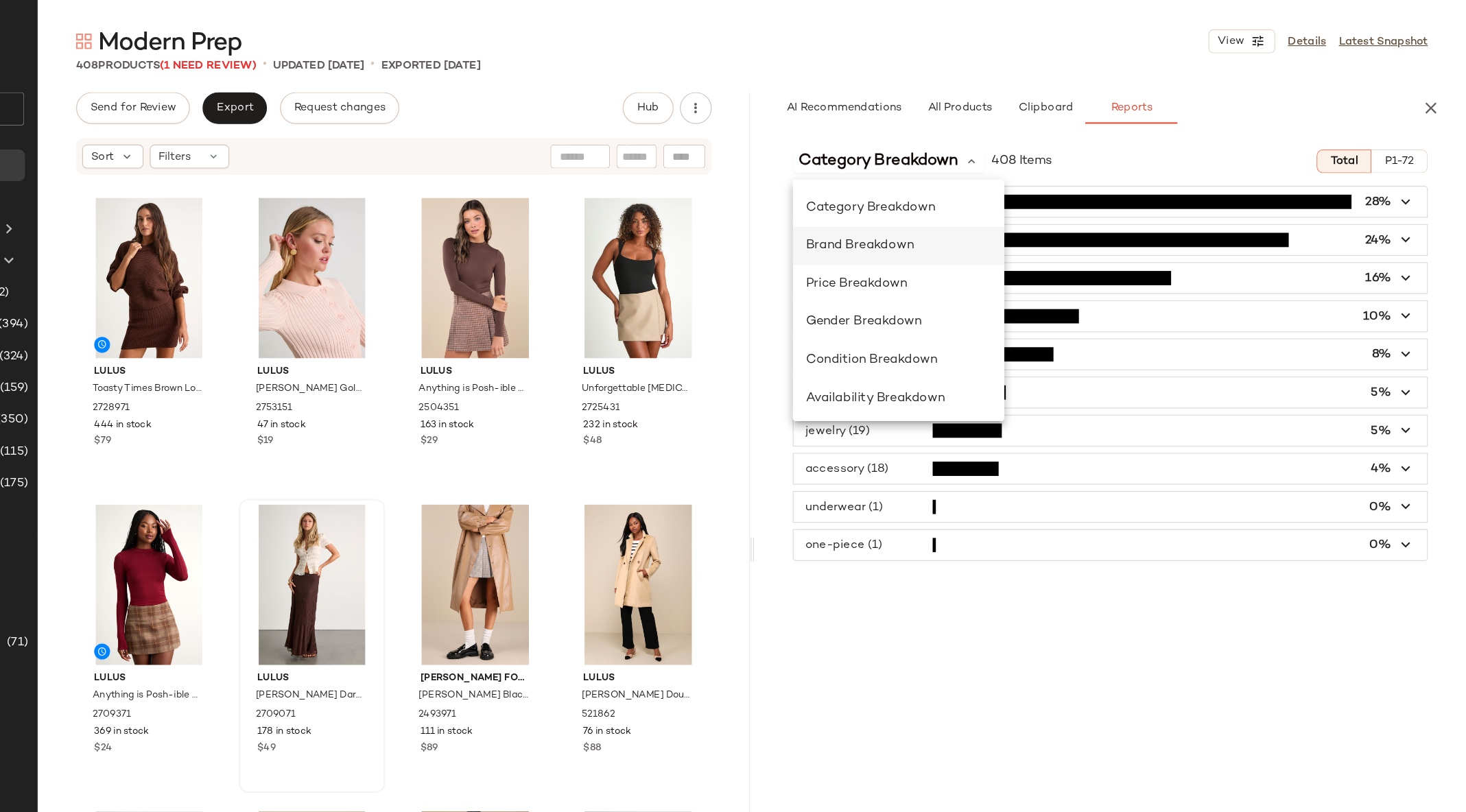
click at [921, 210] on span "Brand Breakdown" at bounding box center [943, 212] width 94 height 11
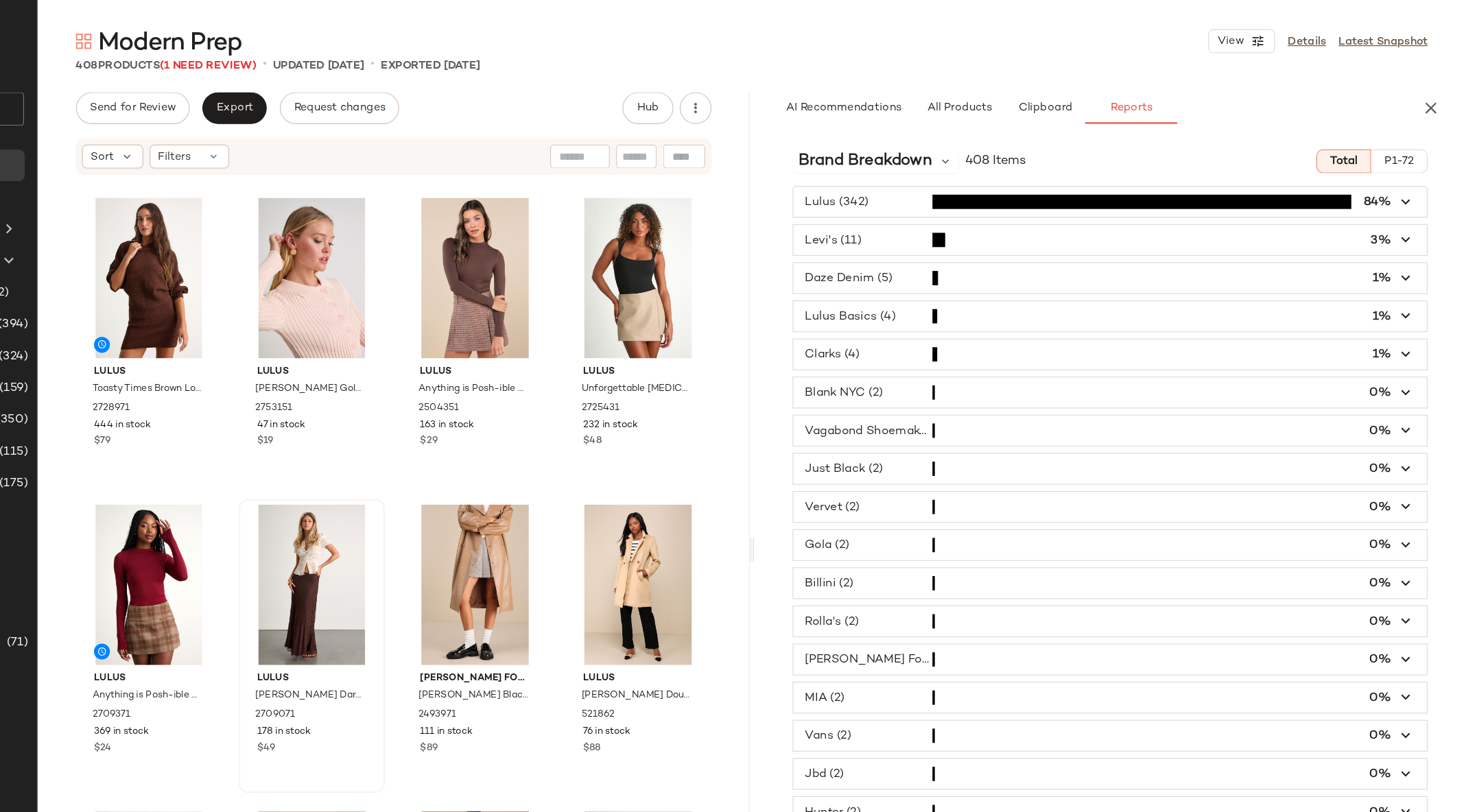
click at [984, 205] on span "button" at bounding box center [1158, 207] width 547 height 26
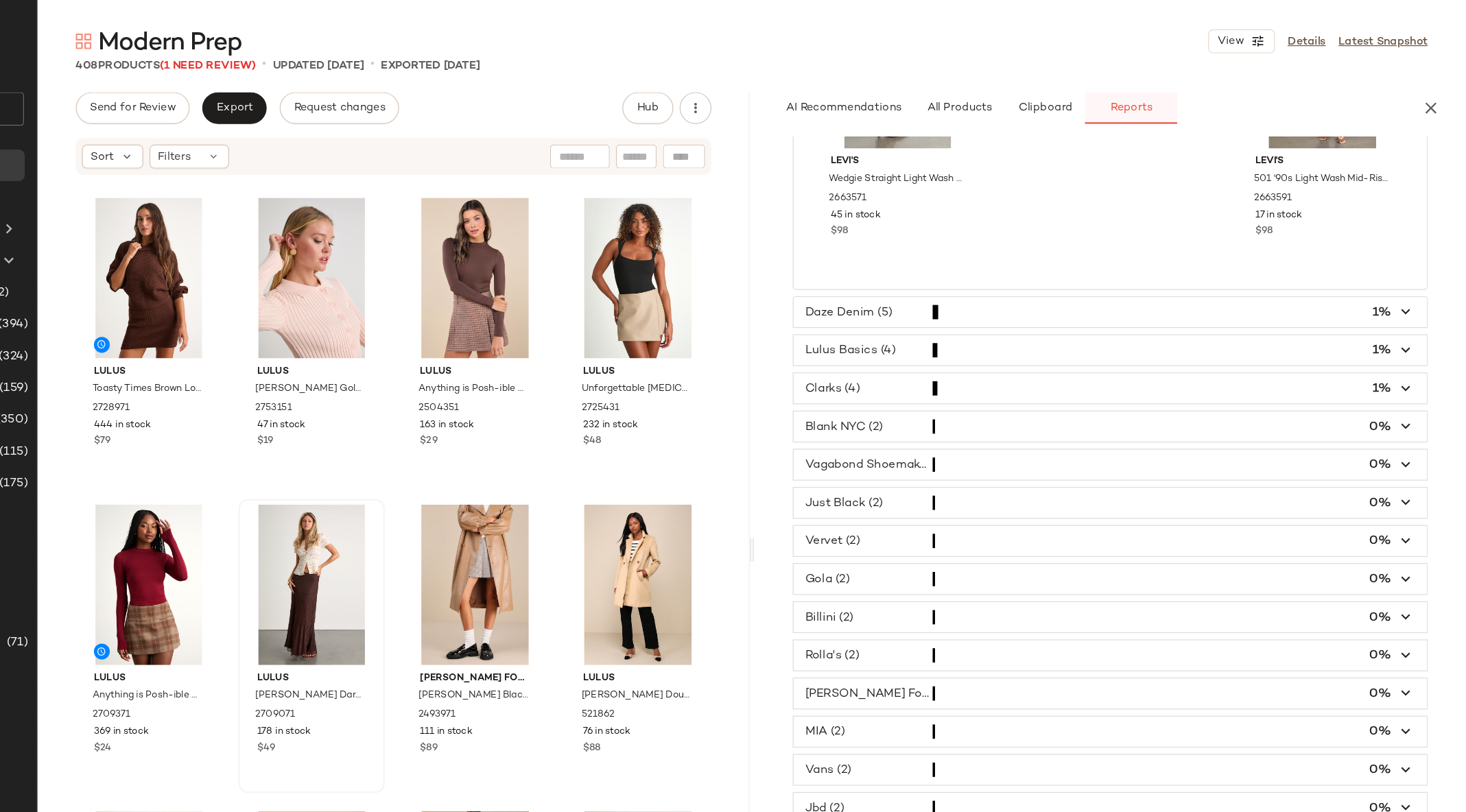
click at [1152, 87] on button "Reports" at bounding box center [1177, 93] width 80 height 27
click at [1437, 92] on icon "button" at bounding box center [1435, 93] width 17 height 17
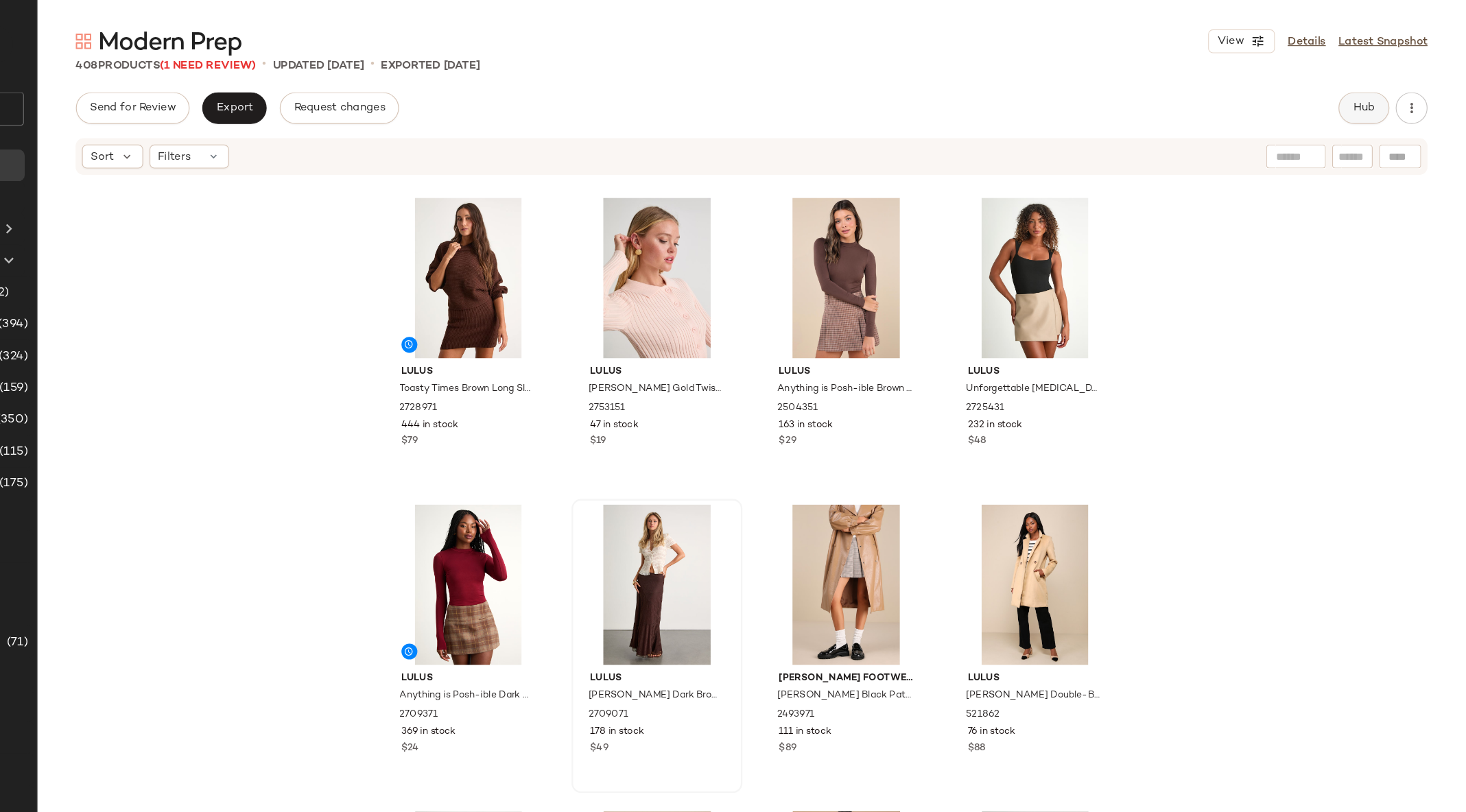
click at [1372, 87] on button "Hub" at bounding box center [1379, 93] width 44 height 27
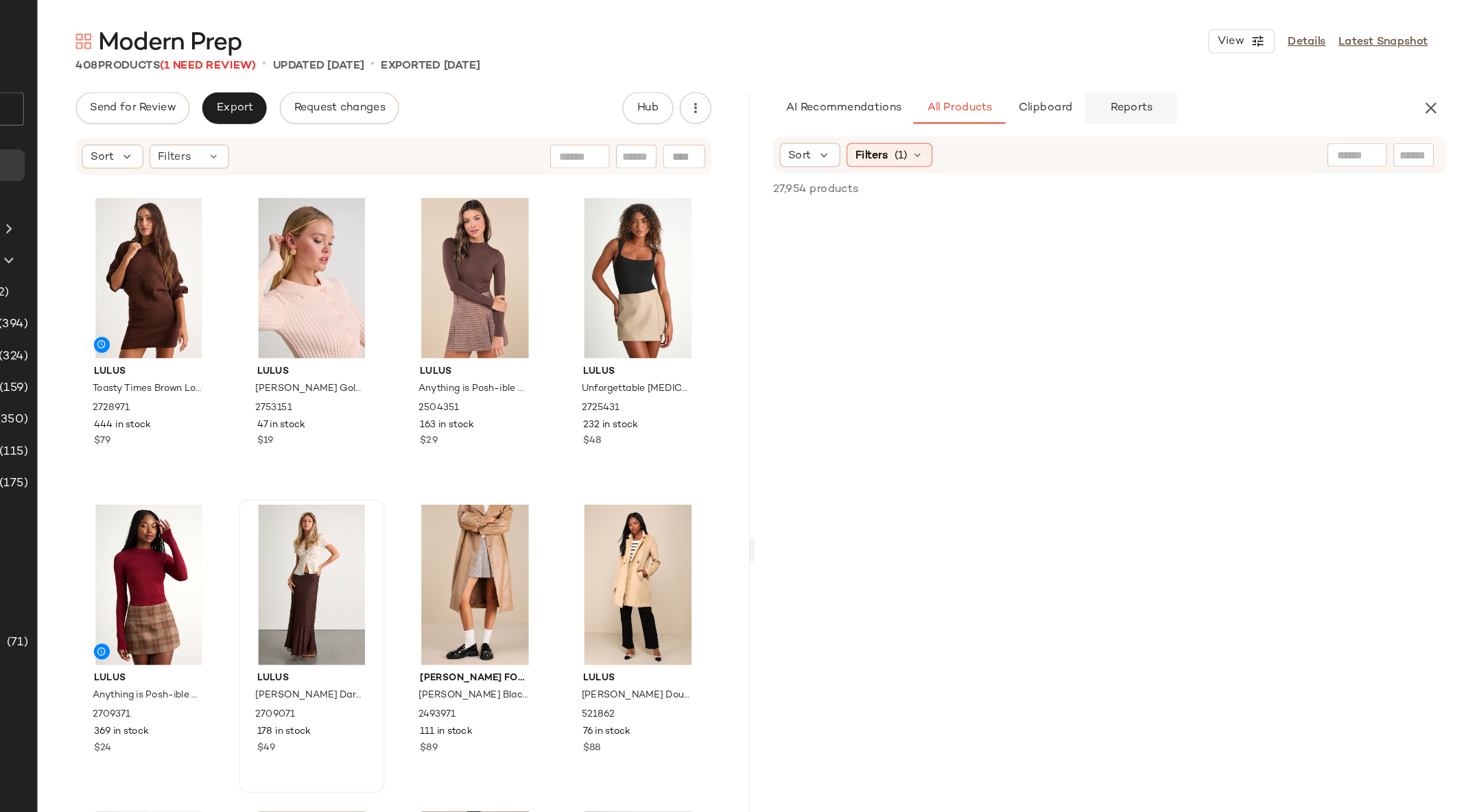
click at [1186, 91] on span "Reports" at bounding box center [1176, 93] width 36 height 11
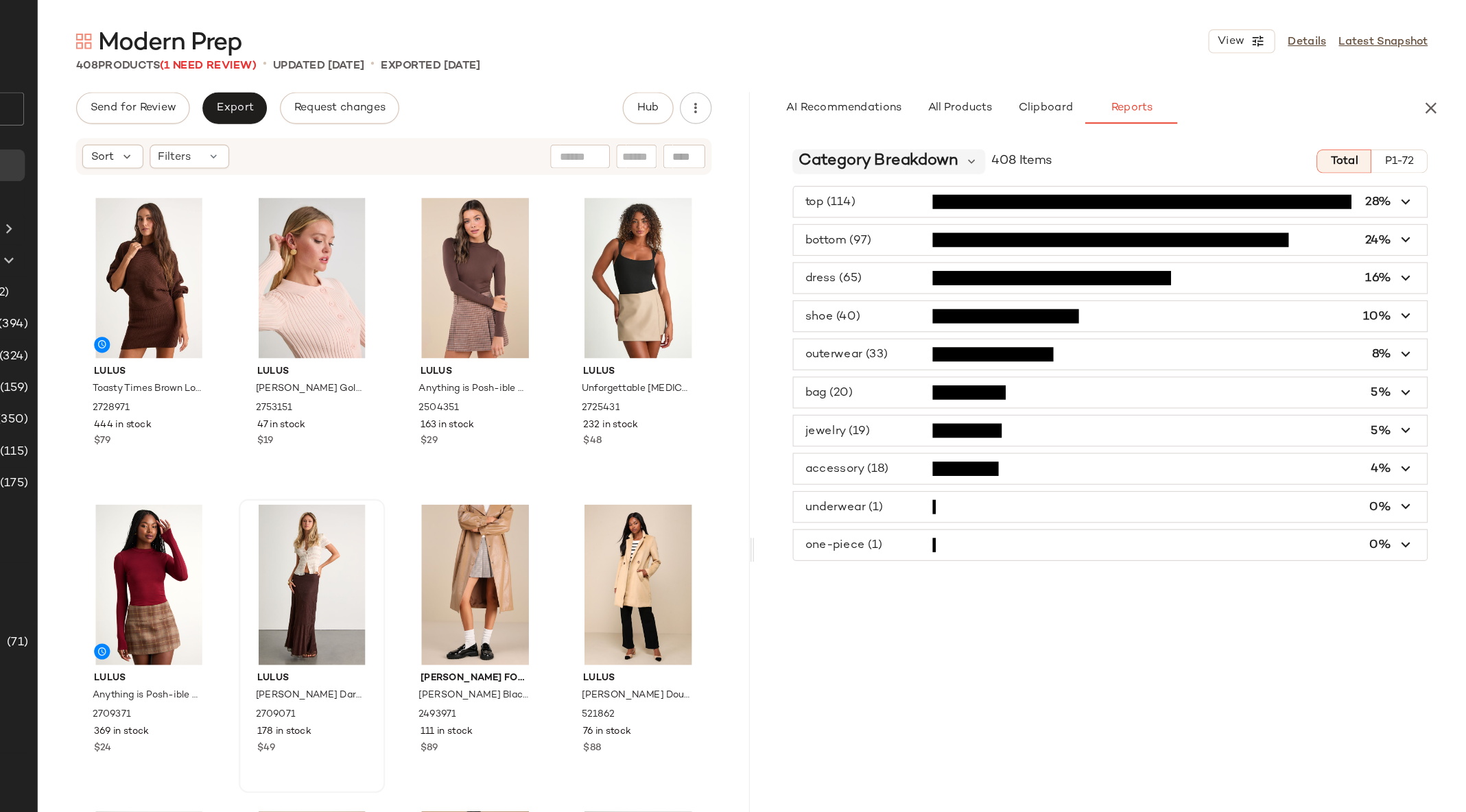
click at [937, 131] on span "Category Breakdown" at bounding box center [960, 139] width 138 height 20
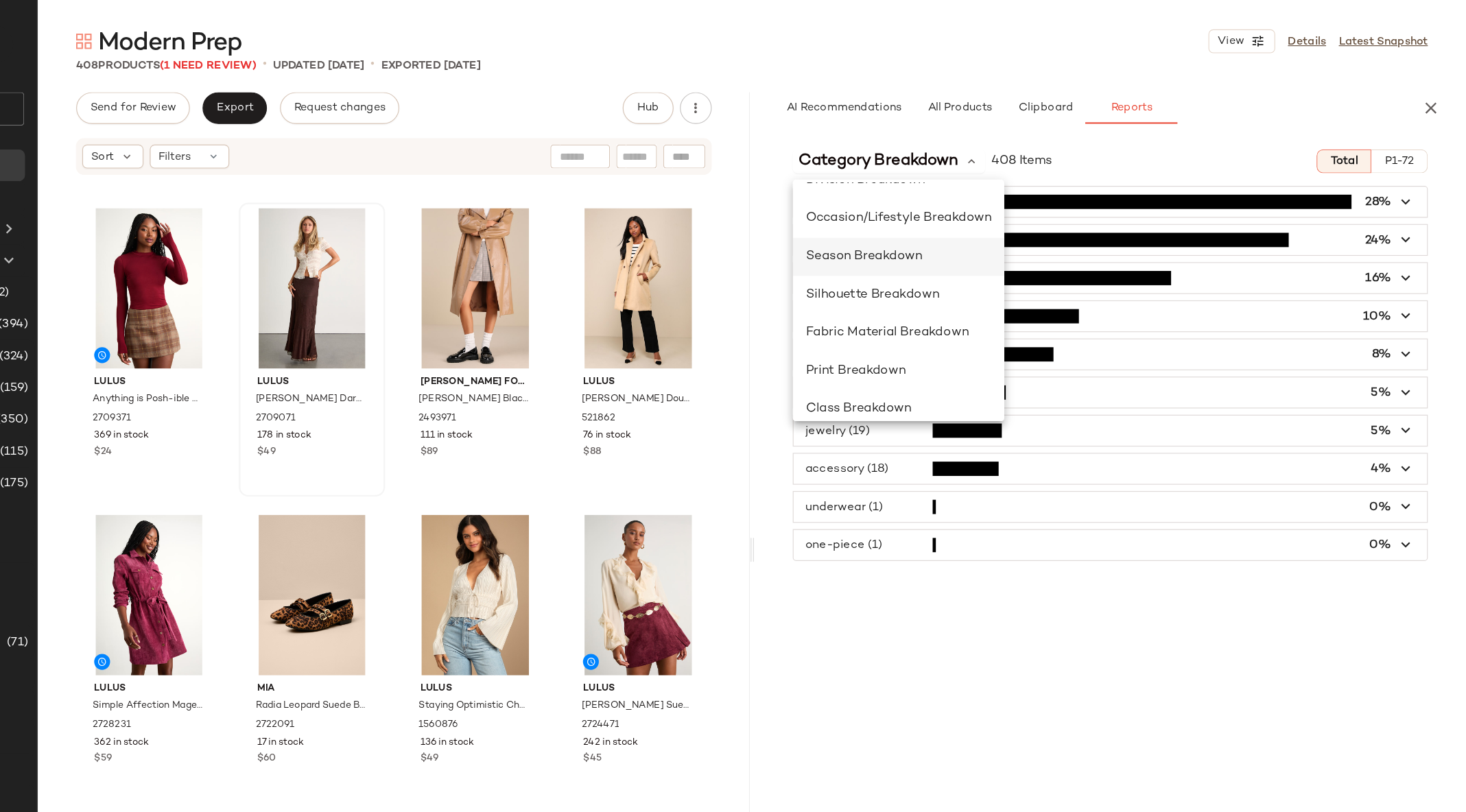
click at [972, 221] on span "Season Breakdown" at bounding box center [946, 221] width 101 height 11
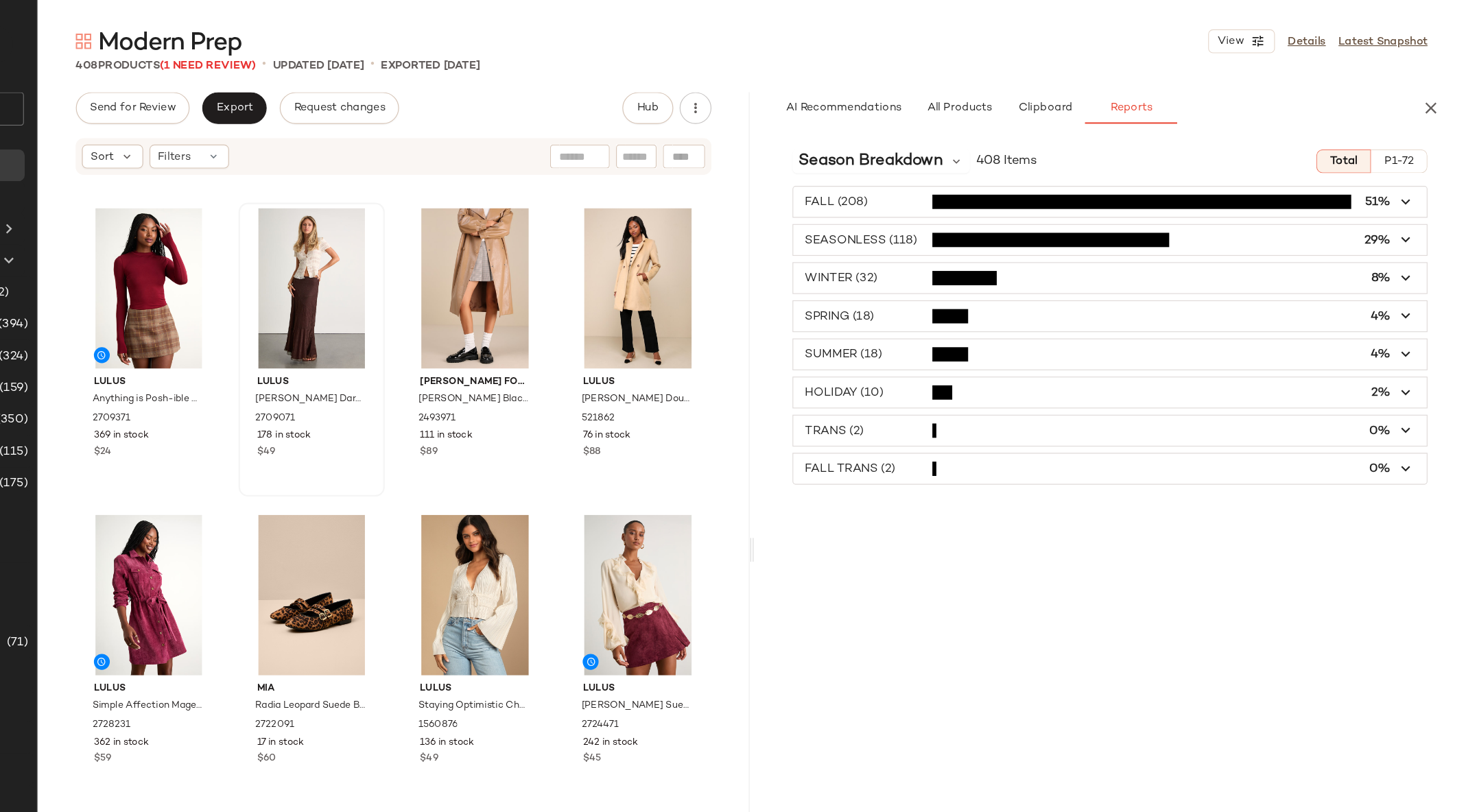
click at [935, 240] on span "button" at bounding box center [1158, 239] width 547 height 26
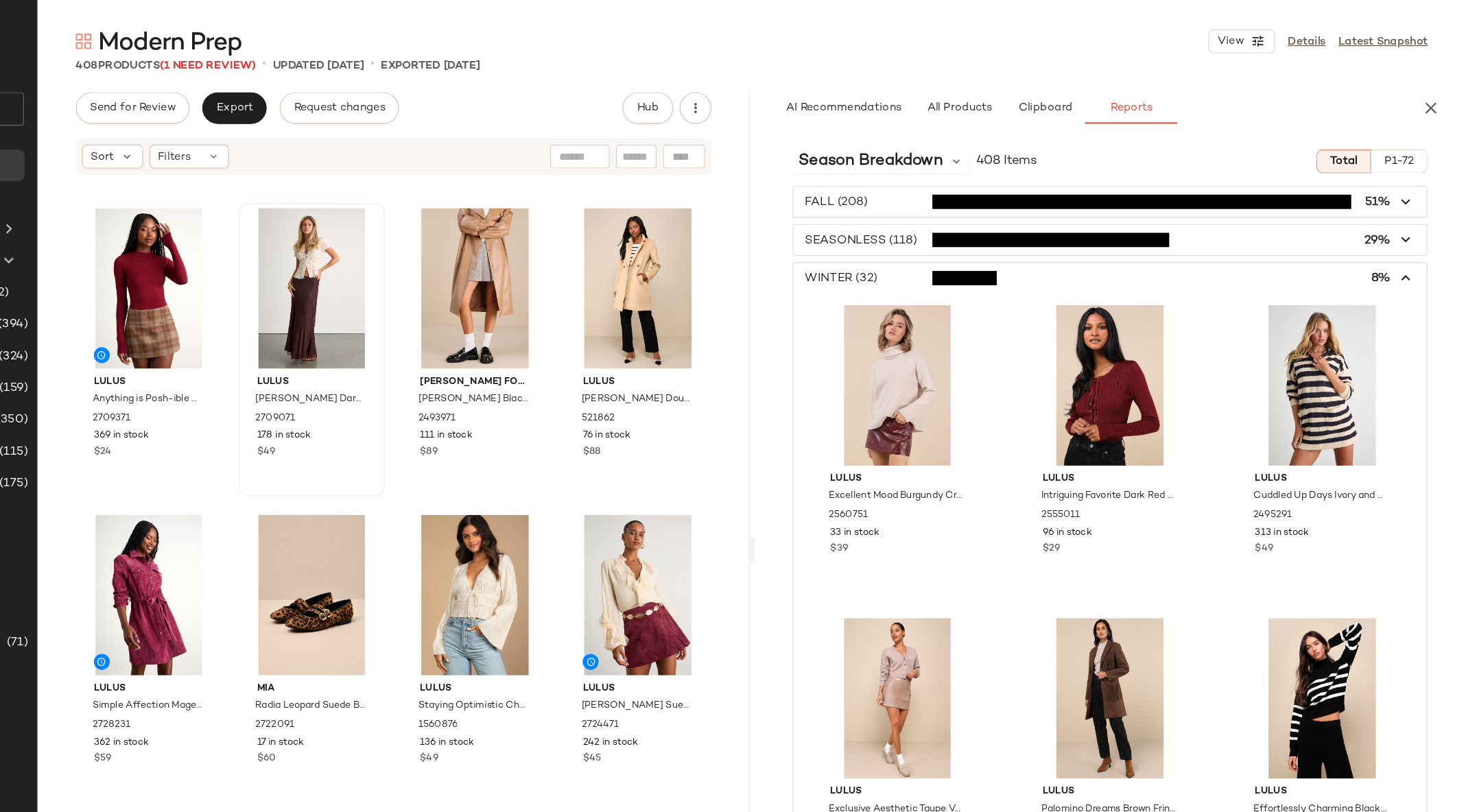
click at [1407, 239] on icon "button" at bounding box center [1415, 240] width 16 height 16
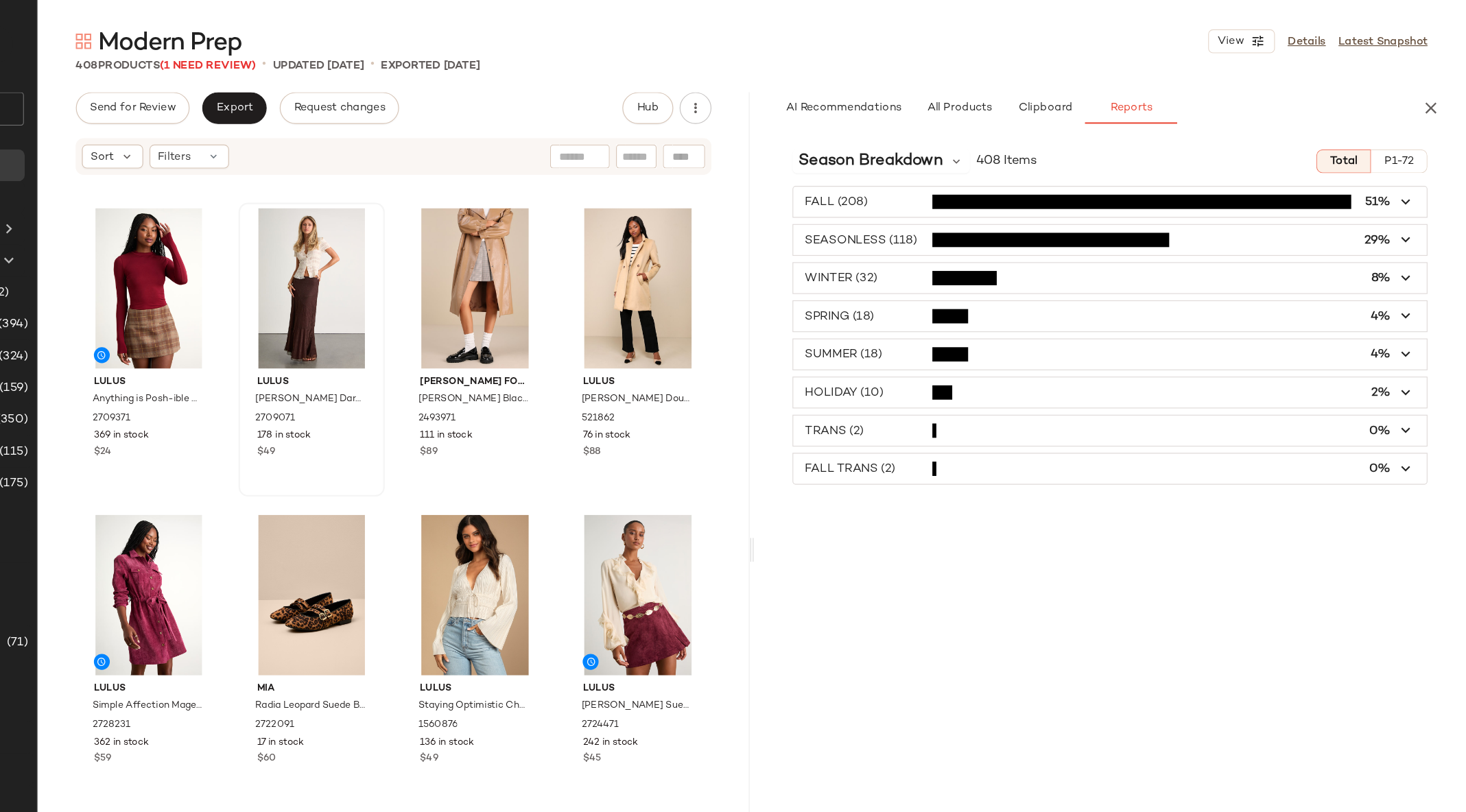
click at [940, 271] on span "button" at bounding box center [1158, 272] width 547 height 26
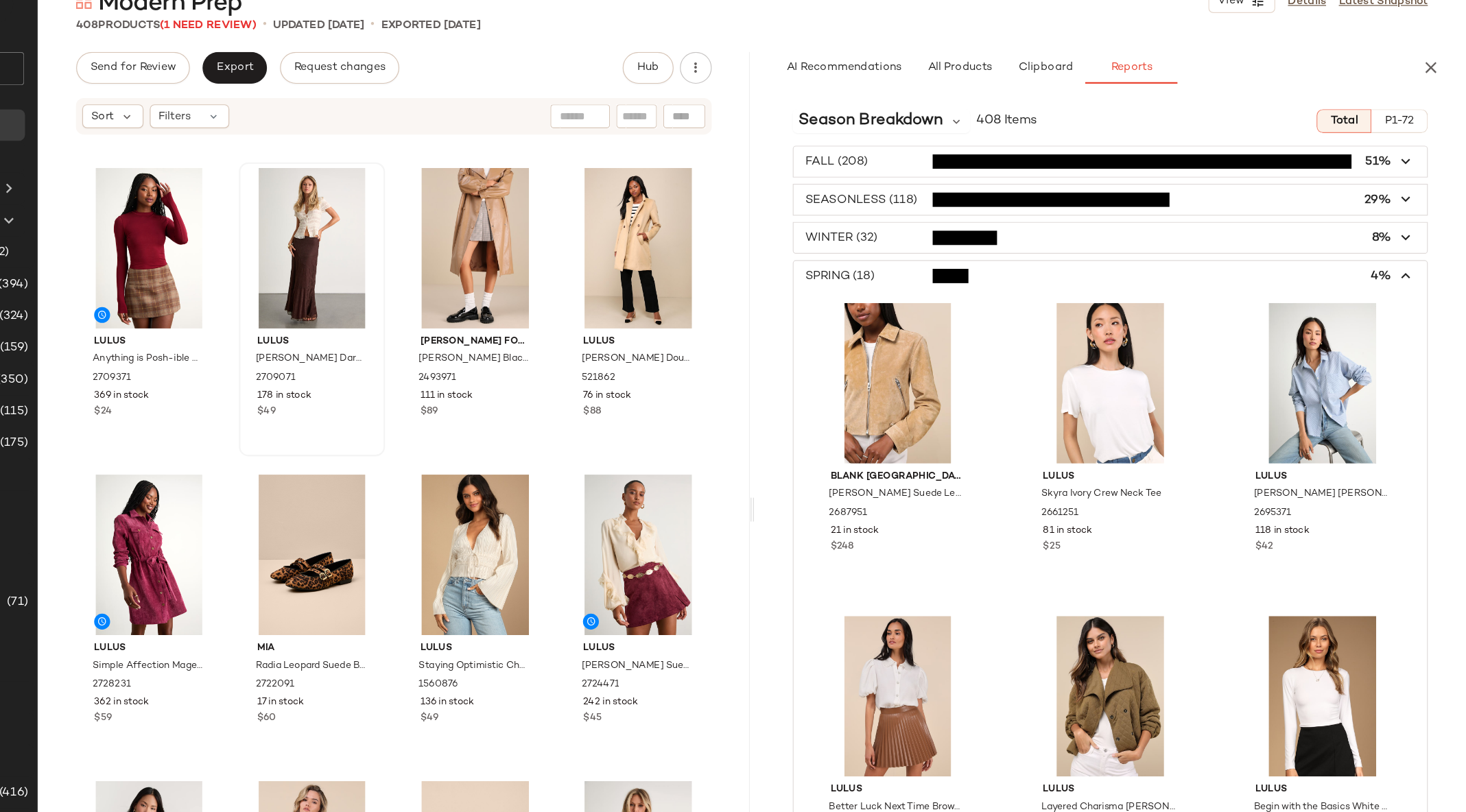
click at [1407, 269] on icon "button" at bounding box center [1415, 273] width 16 height 16
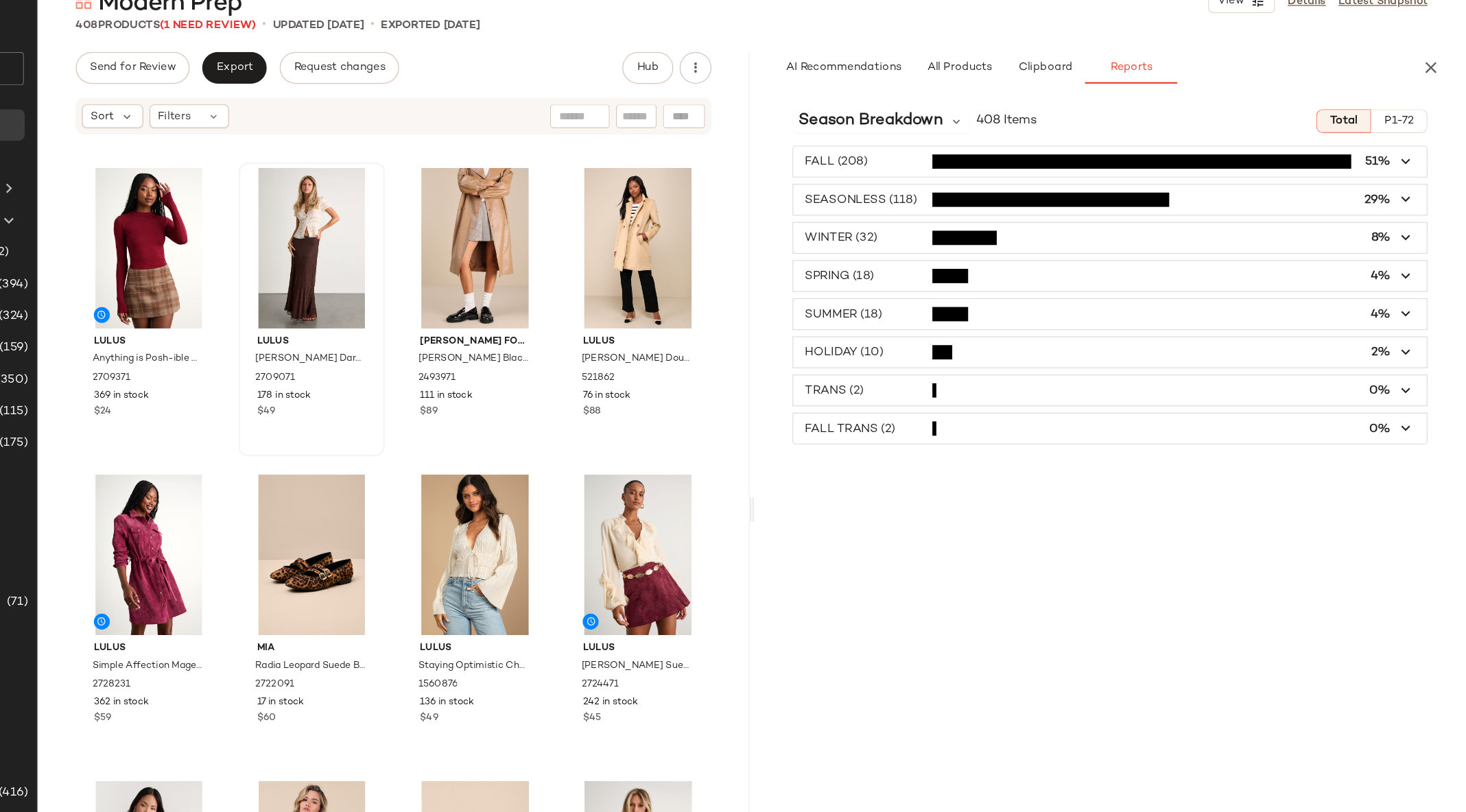
click at [946, 306] on span "button" at bounding box center [1158, 305] width 547 height 26
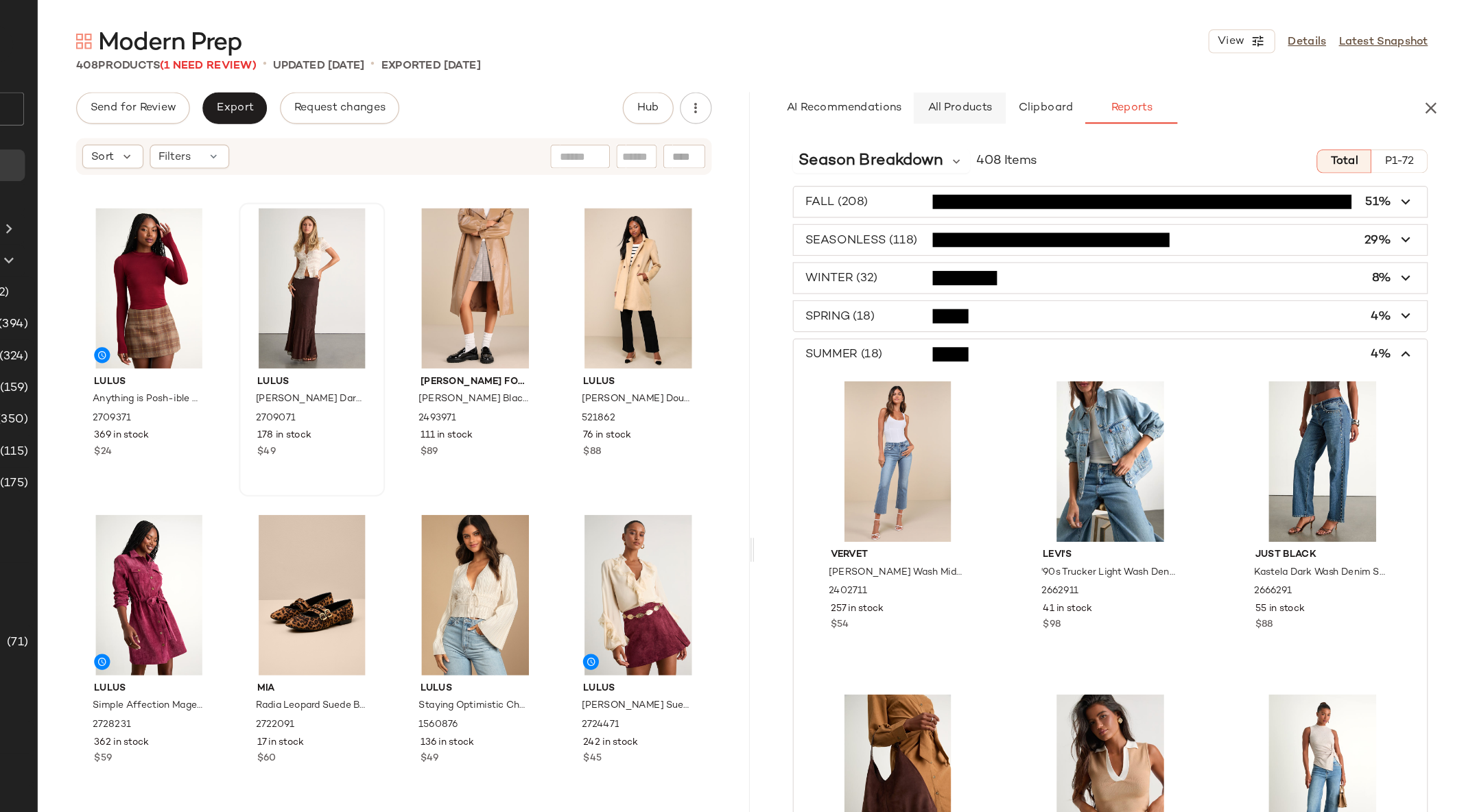
click at [1014, 91] on span "All Products" at bounding box center [1029, 93] width 57 height 11
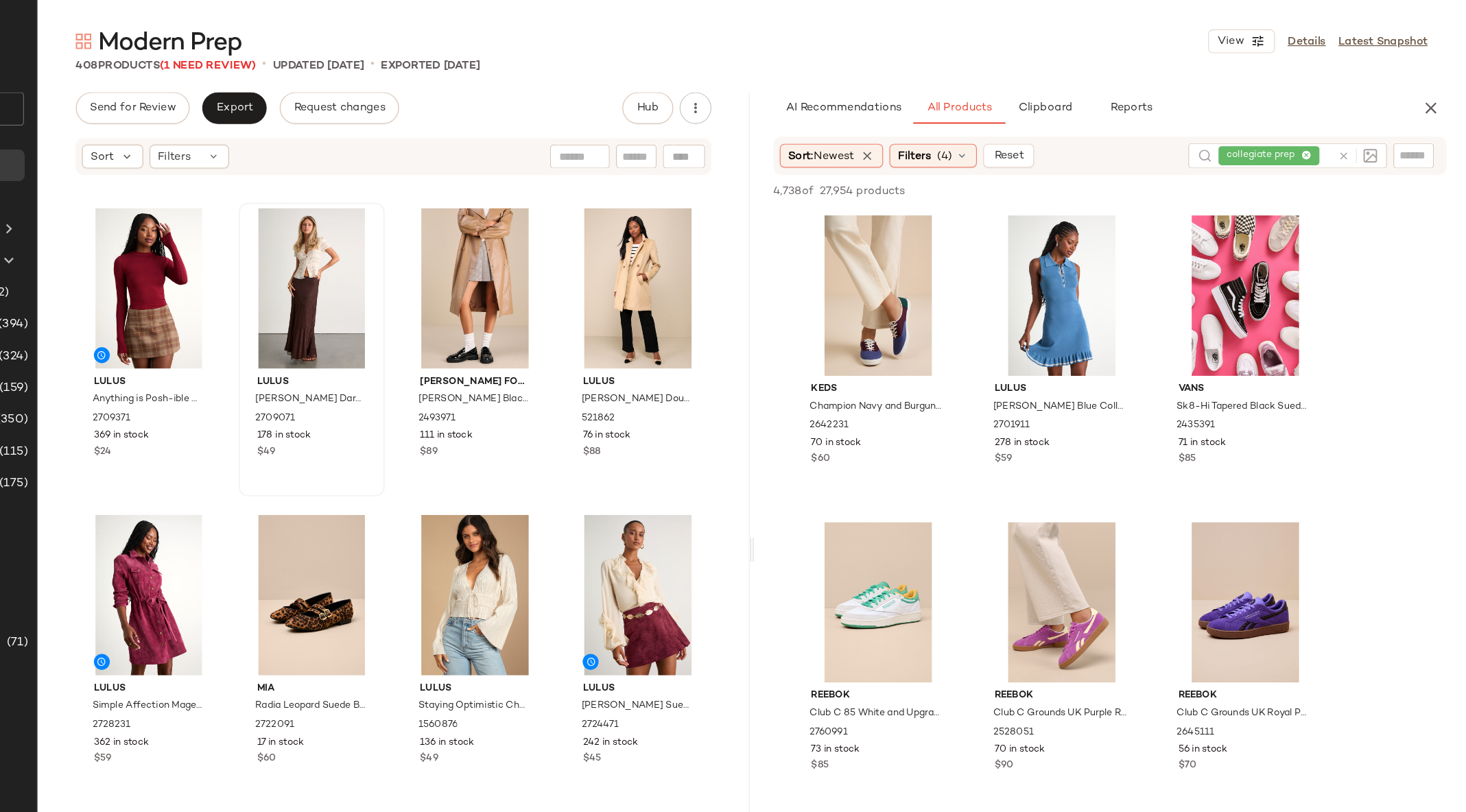
click at [1329, 133] on div "collegiate prep" at bounding box center [1302, 134] width 97 height 22
click at [1359, 135] on icon at bounding box center [1361, 135] width 11 height 11
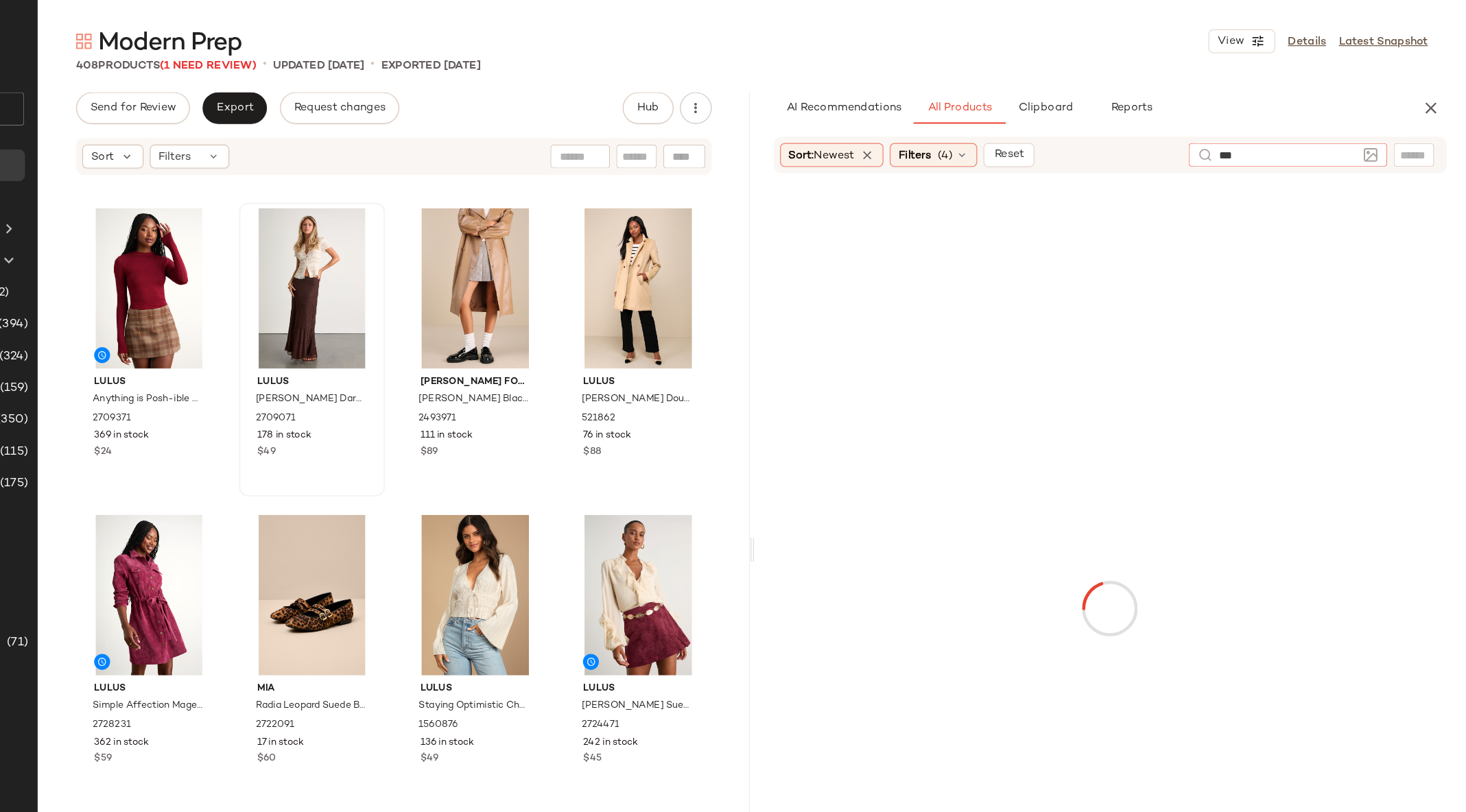
type input "****"
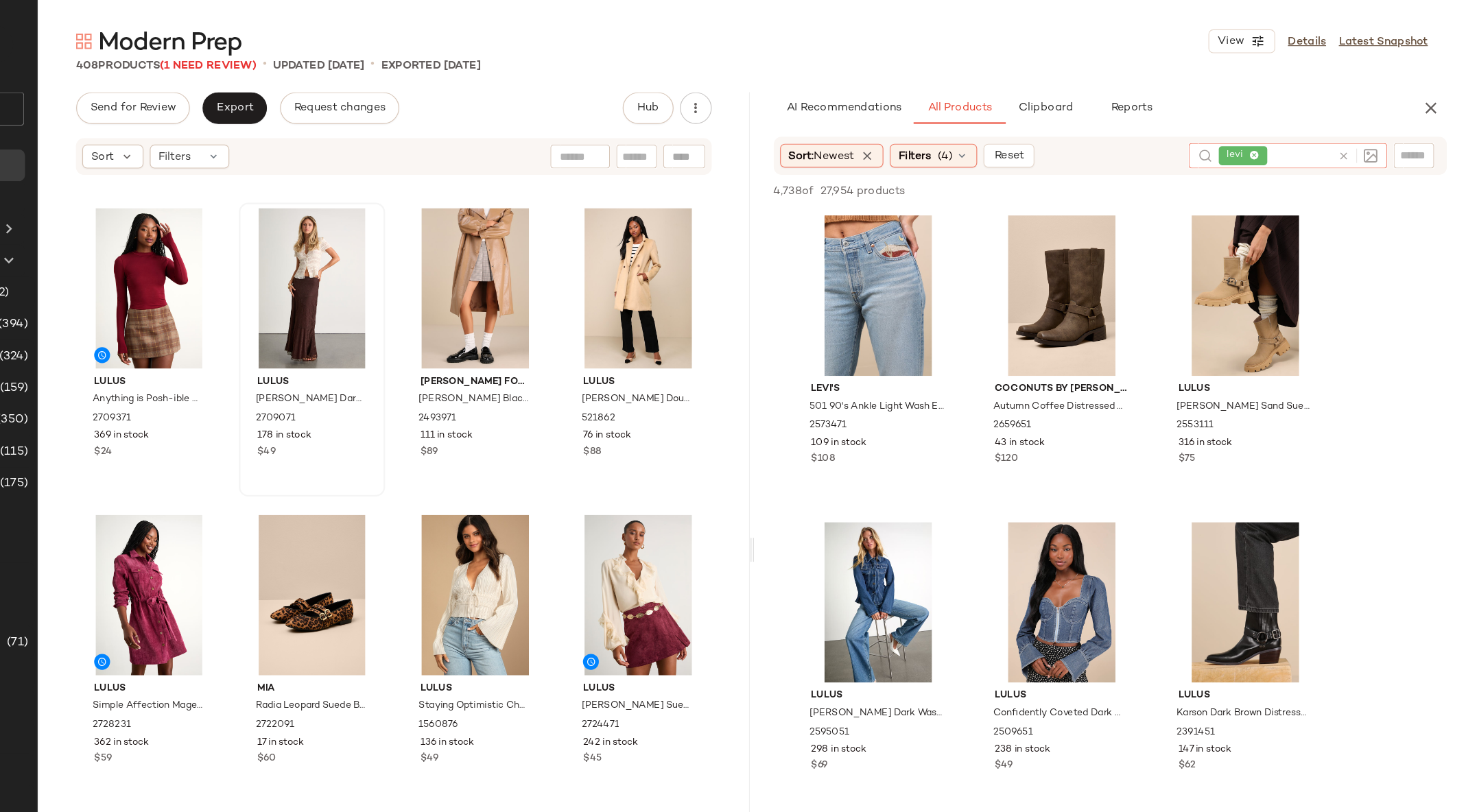
click at [1283, 131] on icon at bounding box center [1284, 134] width 9 height 9
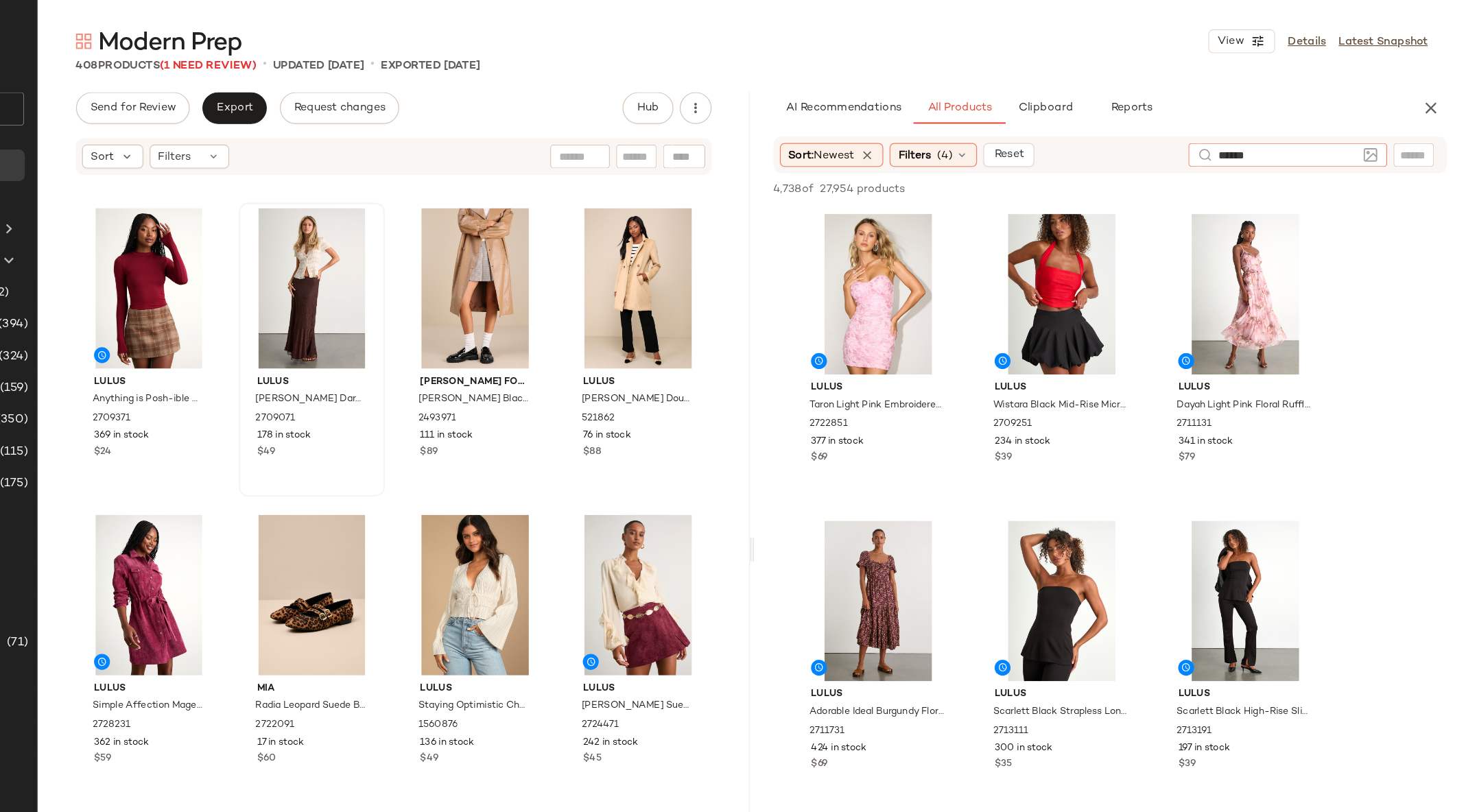
type input "******"
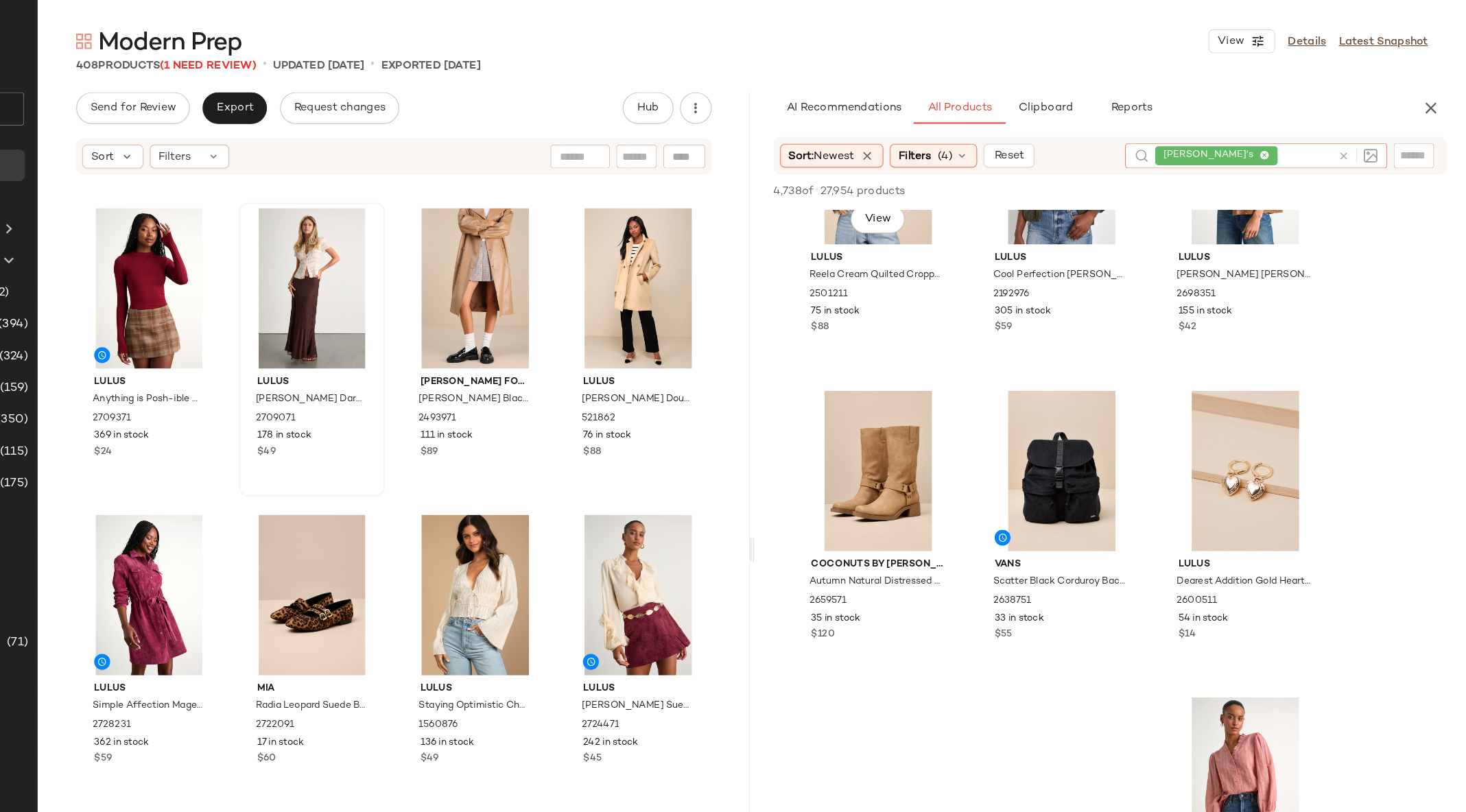
scroll to position [649, 0]
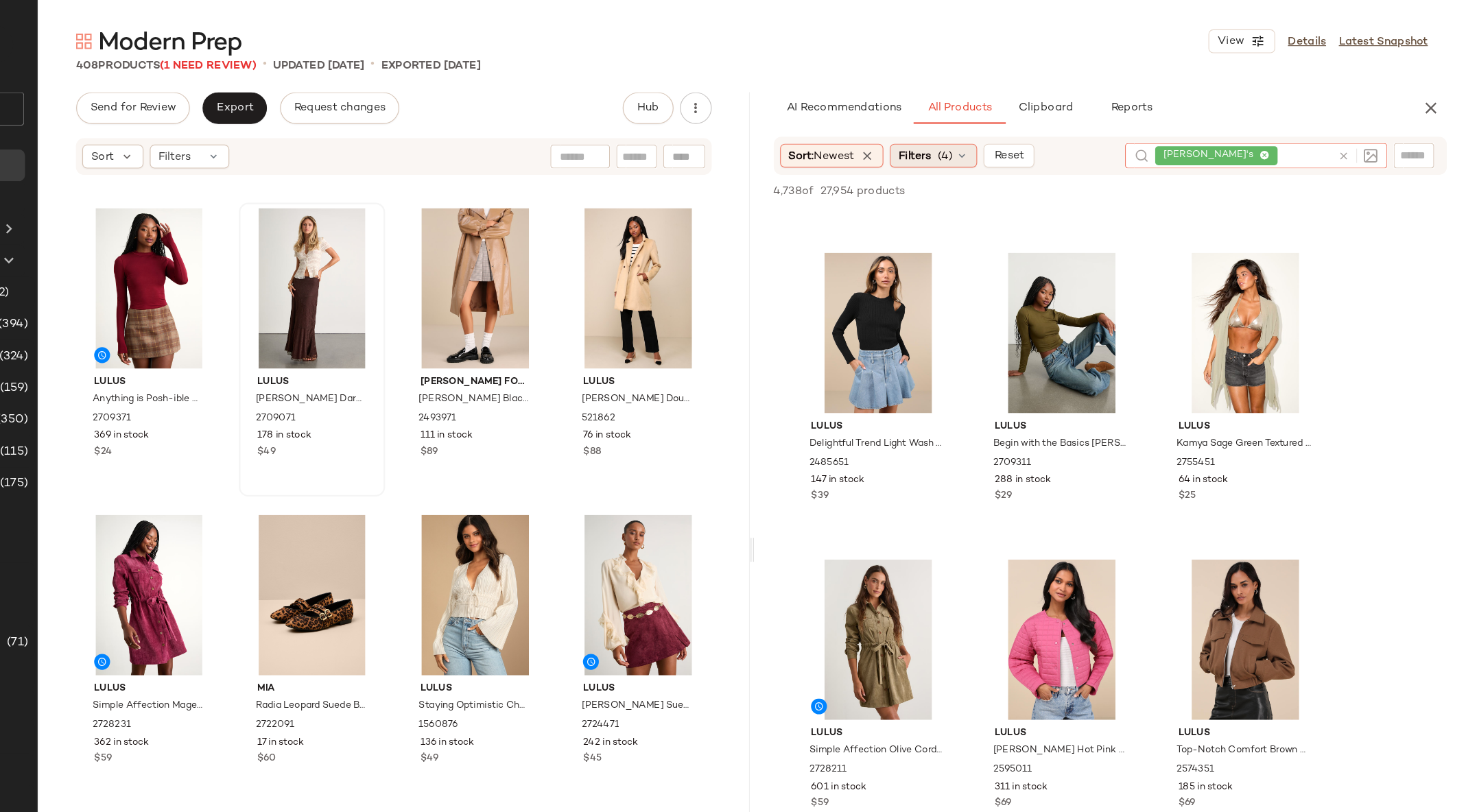
click at [1035, 132] on icon at bounding box center [1031, 134] width 11 height 11
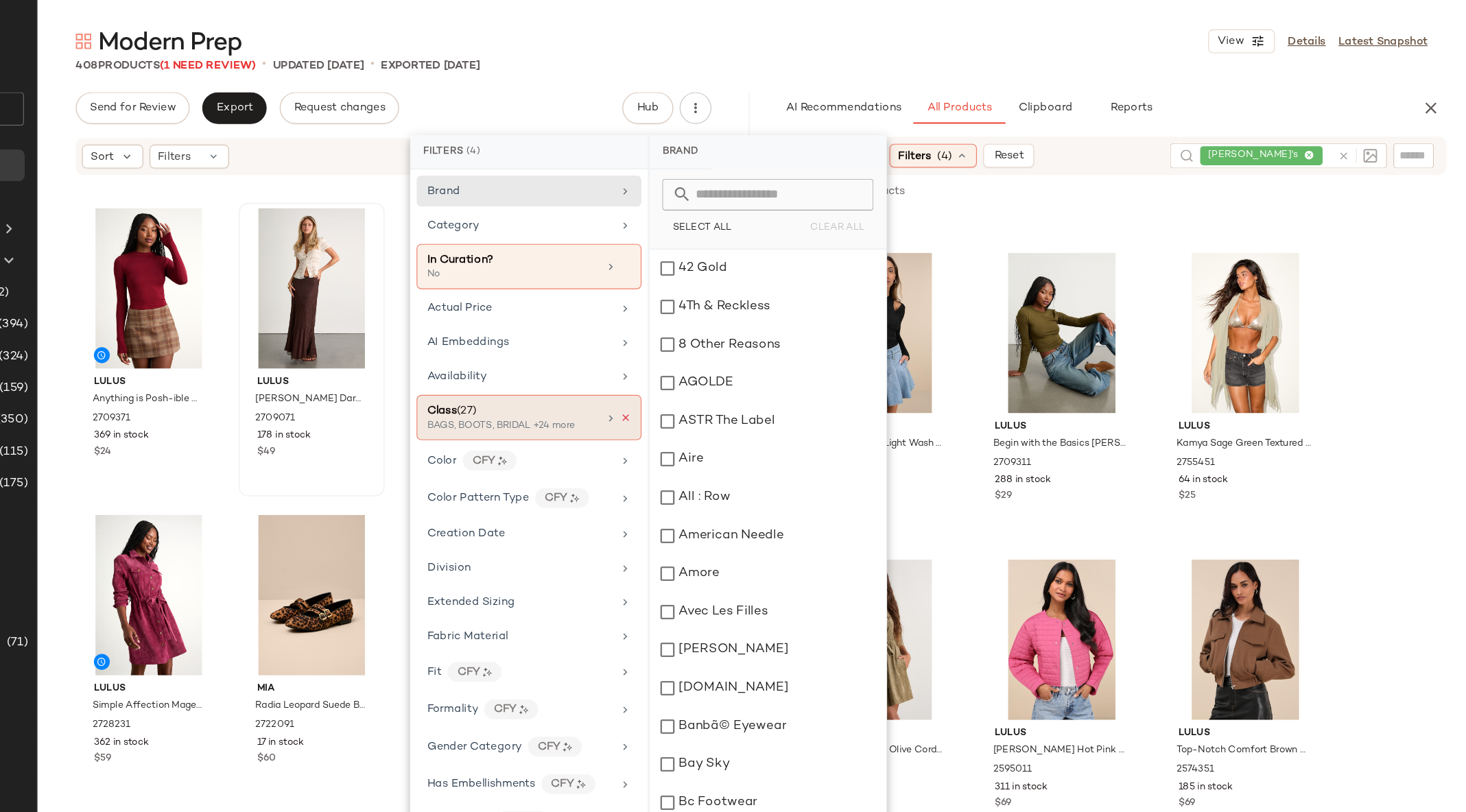
click at [738, 356] on icon at bounding box center [741, 360] width 10 height 10
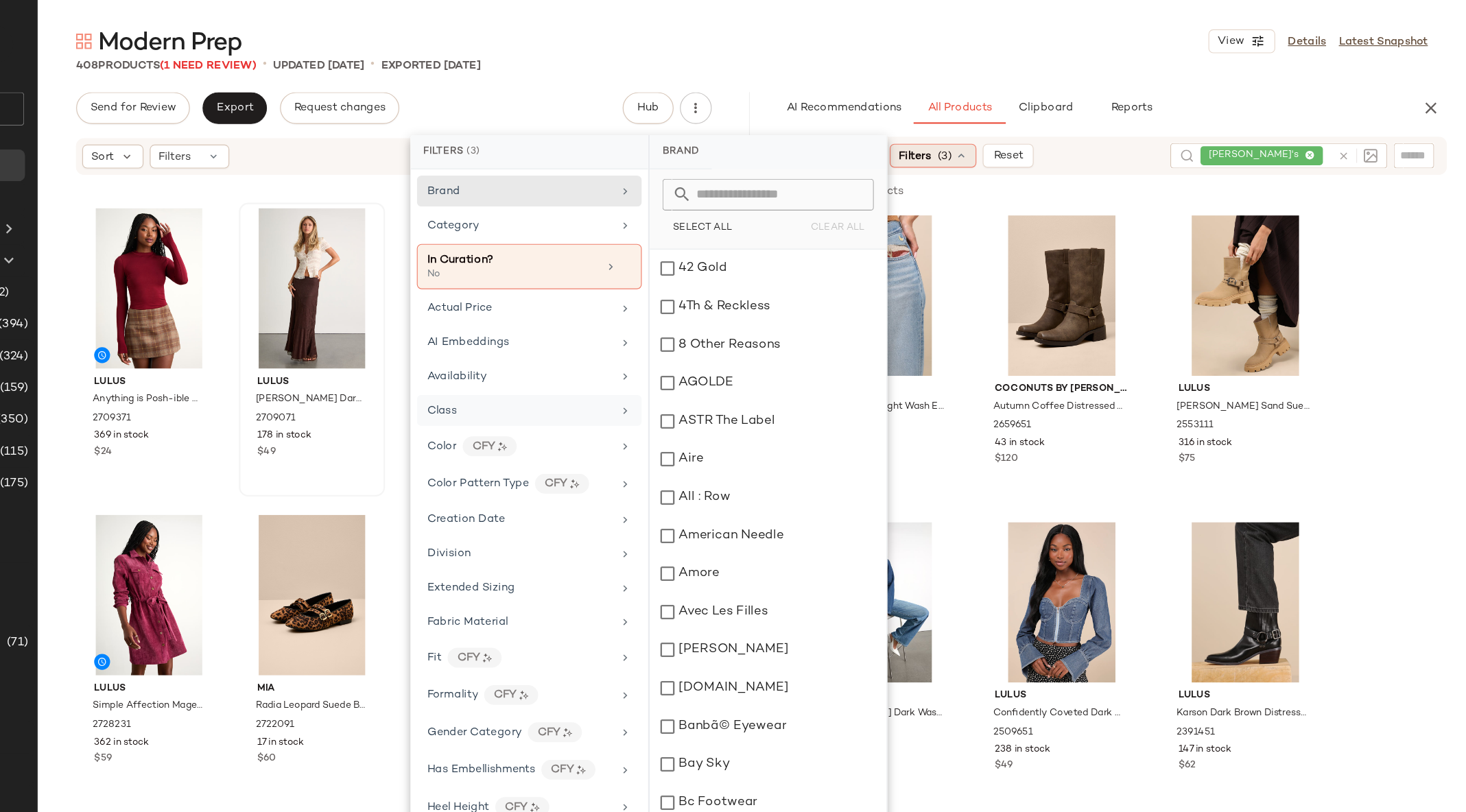
click at [1032, 136] on icon at bounding box center [1030, 134] width 11 height 11
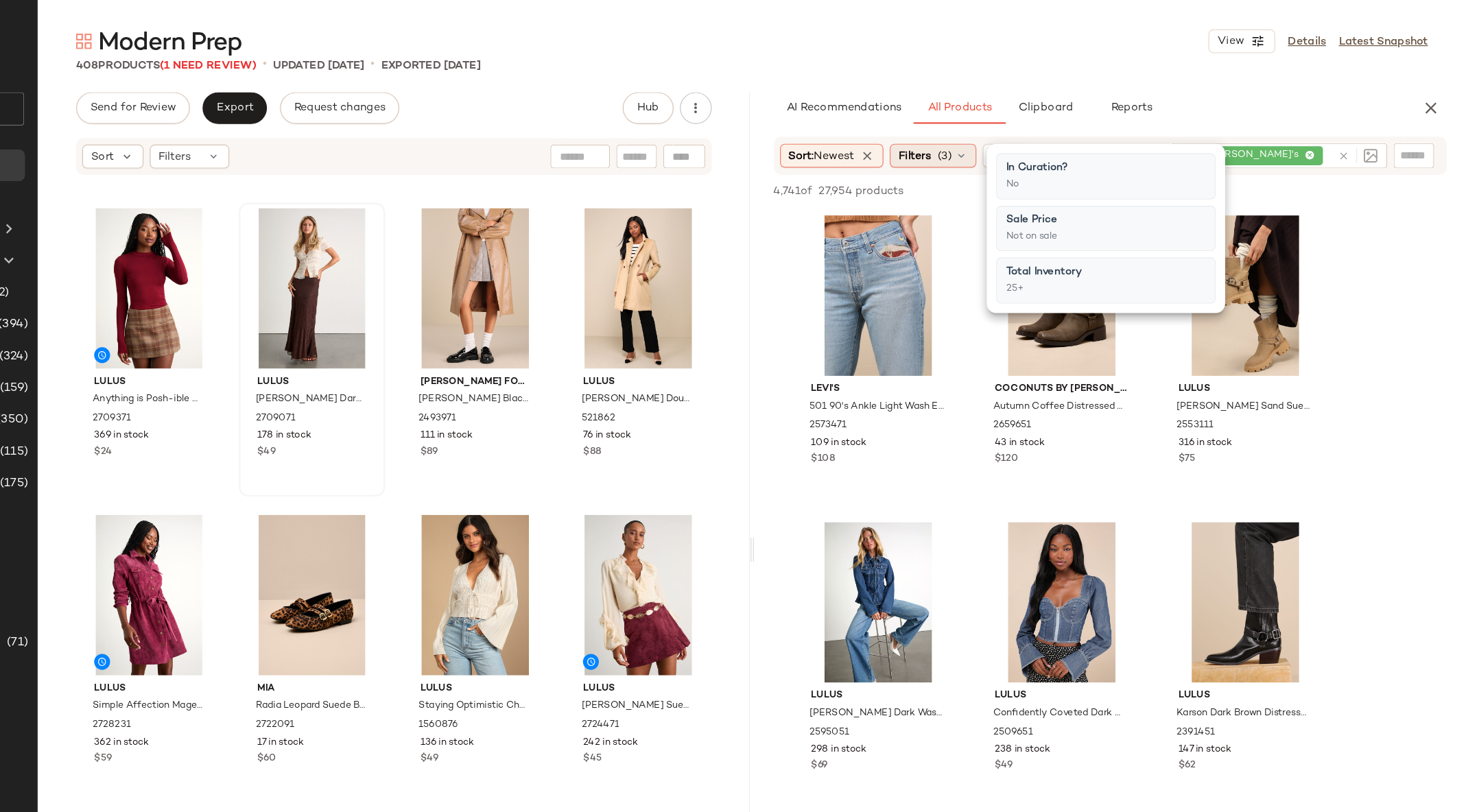
click at [1036, 135] on icon at bounding box center [1030, 134] width 11 height 11
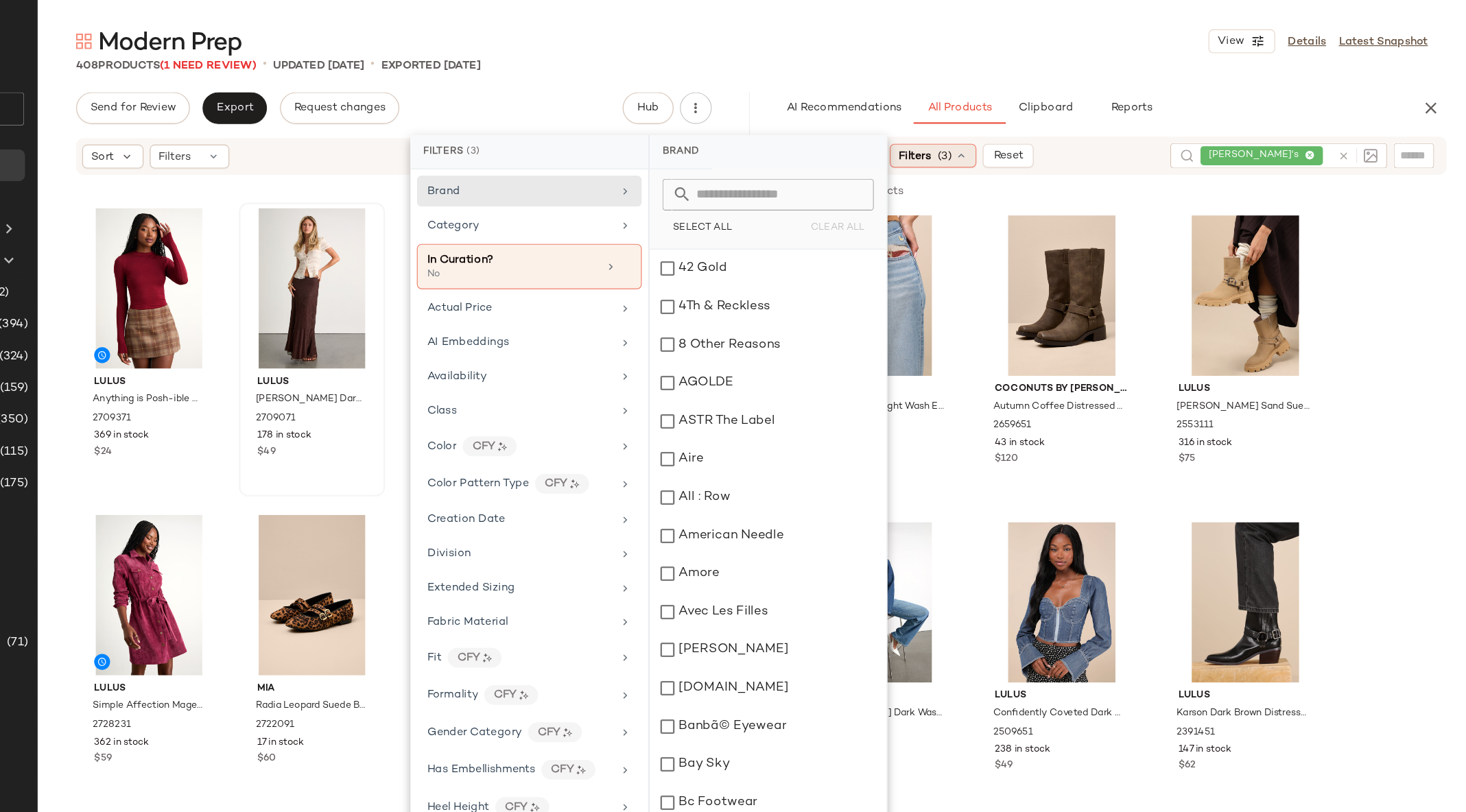
click at [1034, 133] on icon at bounding box center [1030, 134] width 11 height 11
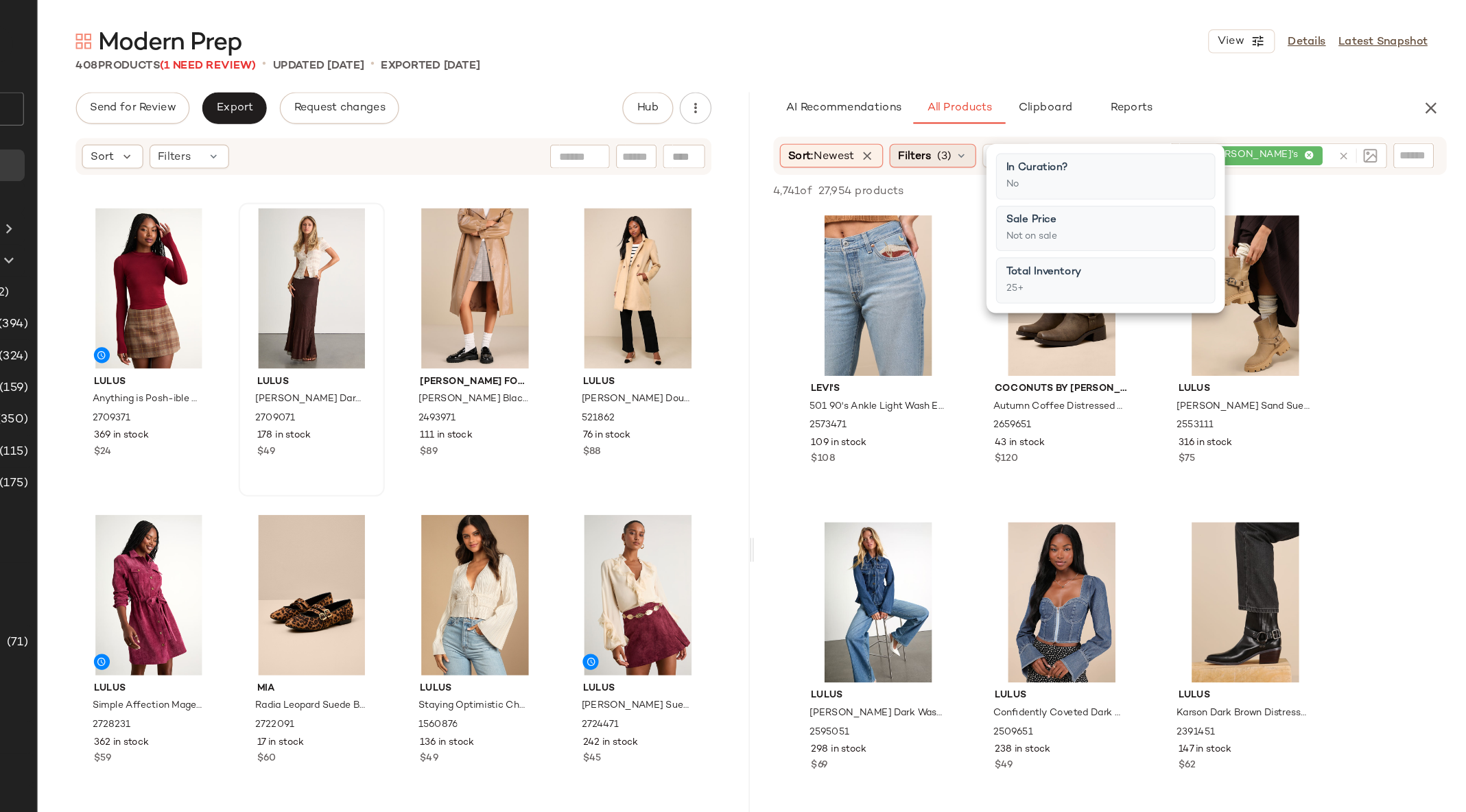
click at [1017, 137] on span "(3)" at bounding box center [1016, 134] width 12 height 14
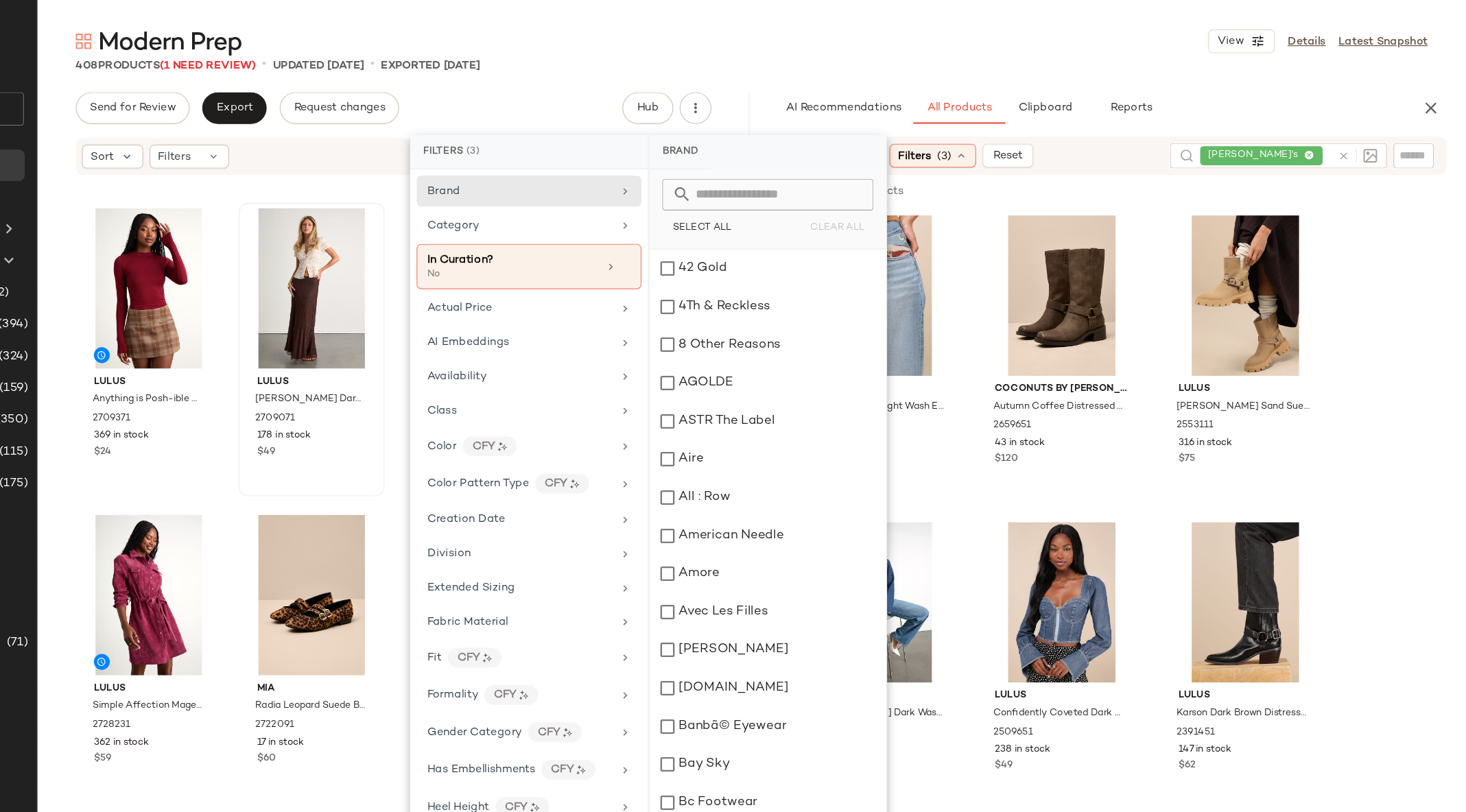
click at [1147, 50] on div "408 Products (1 Need Review) • updated [DATE] • Exported [DATE]" at bounding box center [849, 57] width 1233 height 14
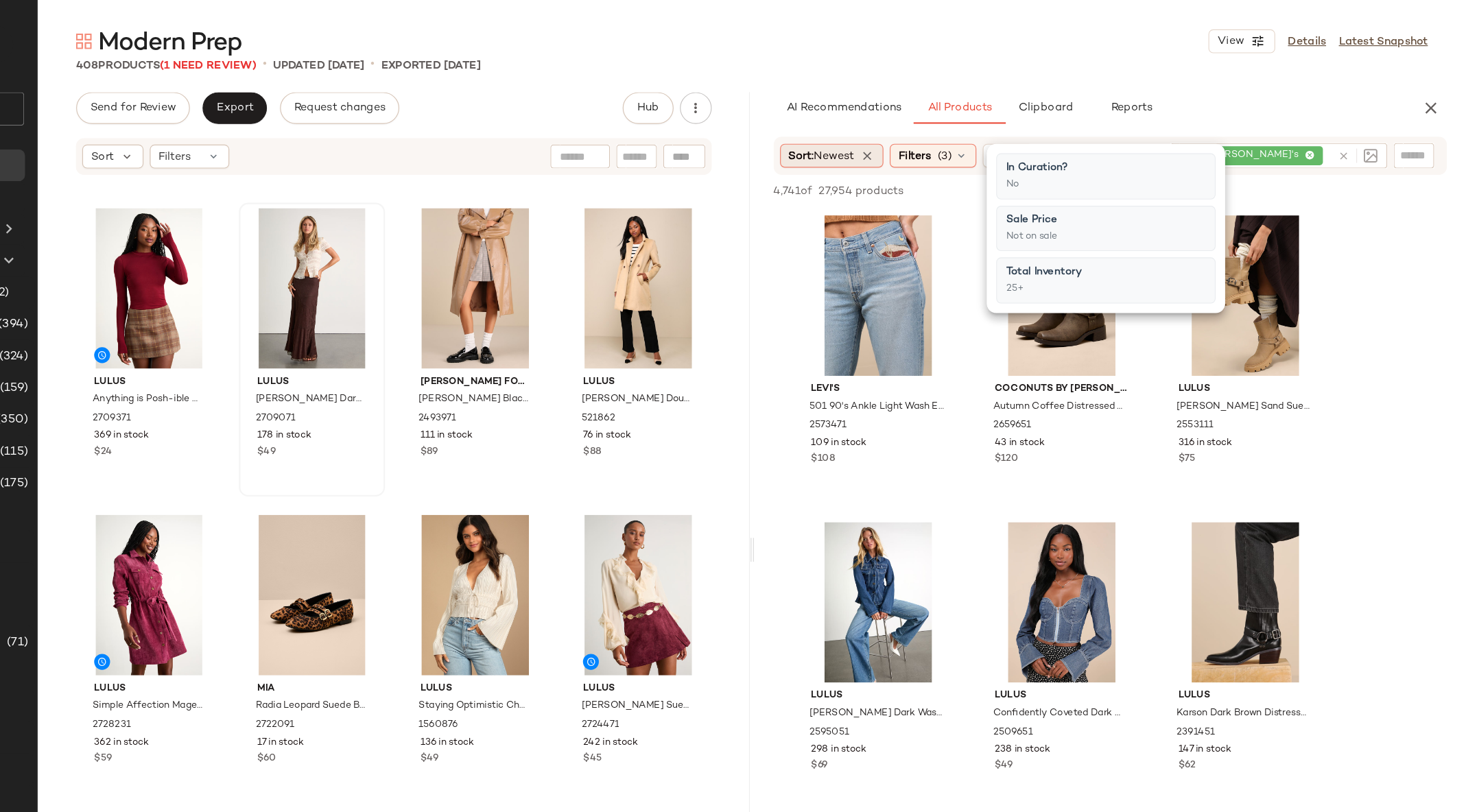
click at [923, 133] on span "Newest" at bounding box center [921, 135] width 35 height 11
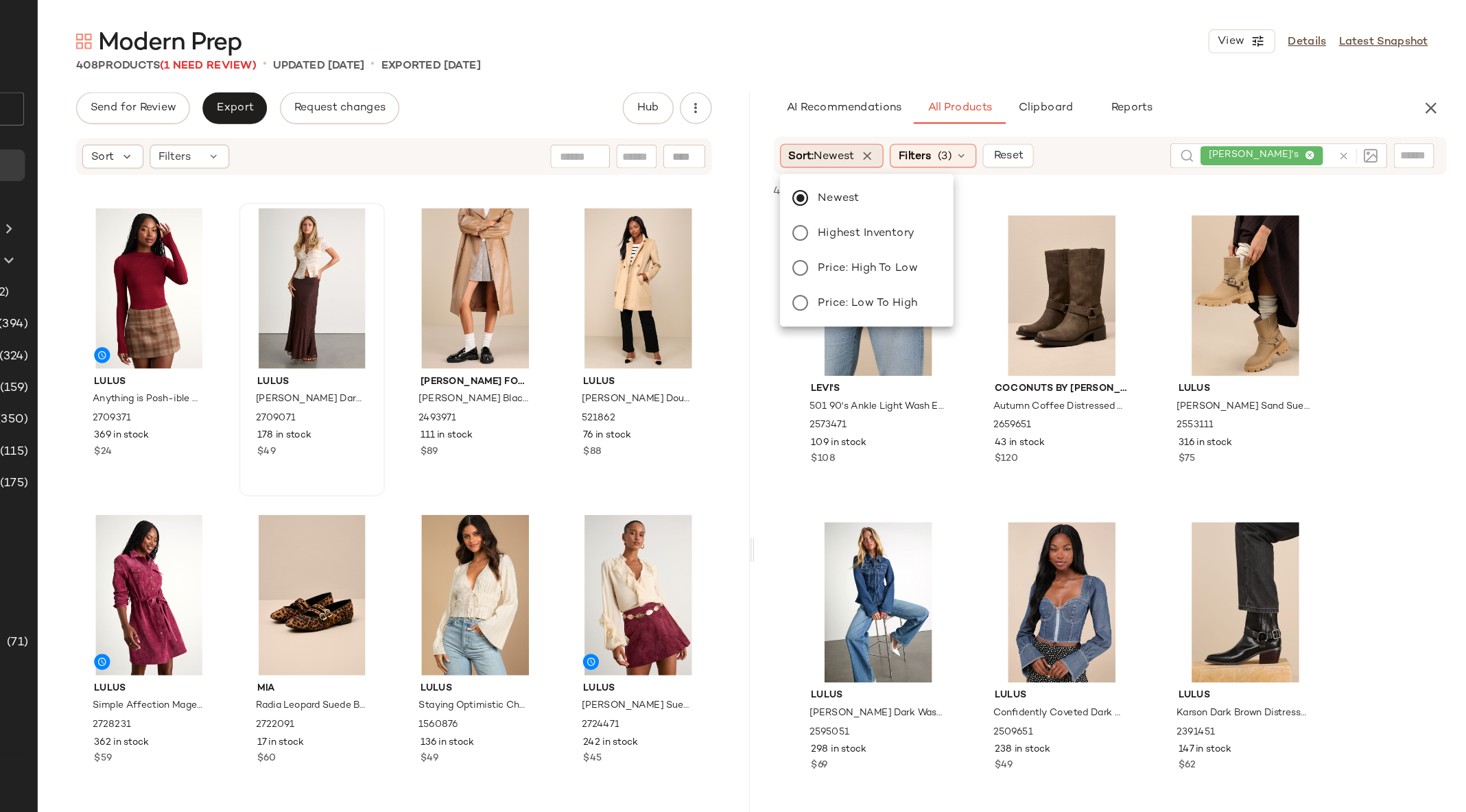
click at [923, 133] on span "Newest" at bounding box center [921, 135] width 35 height 11
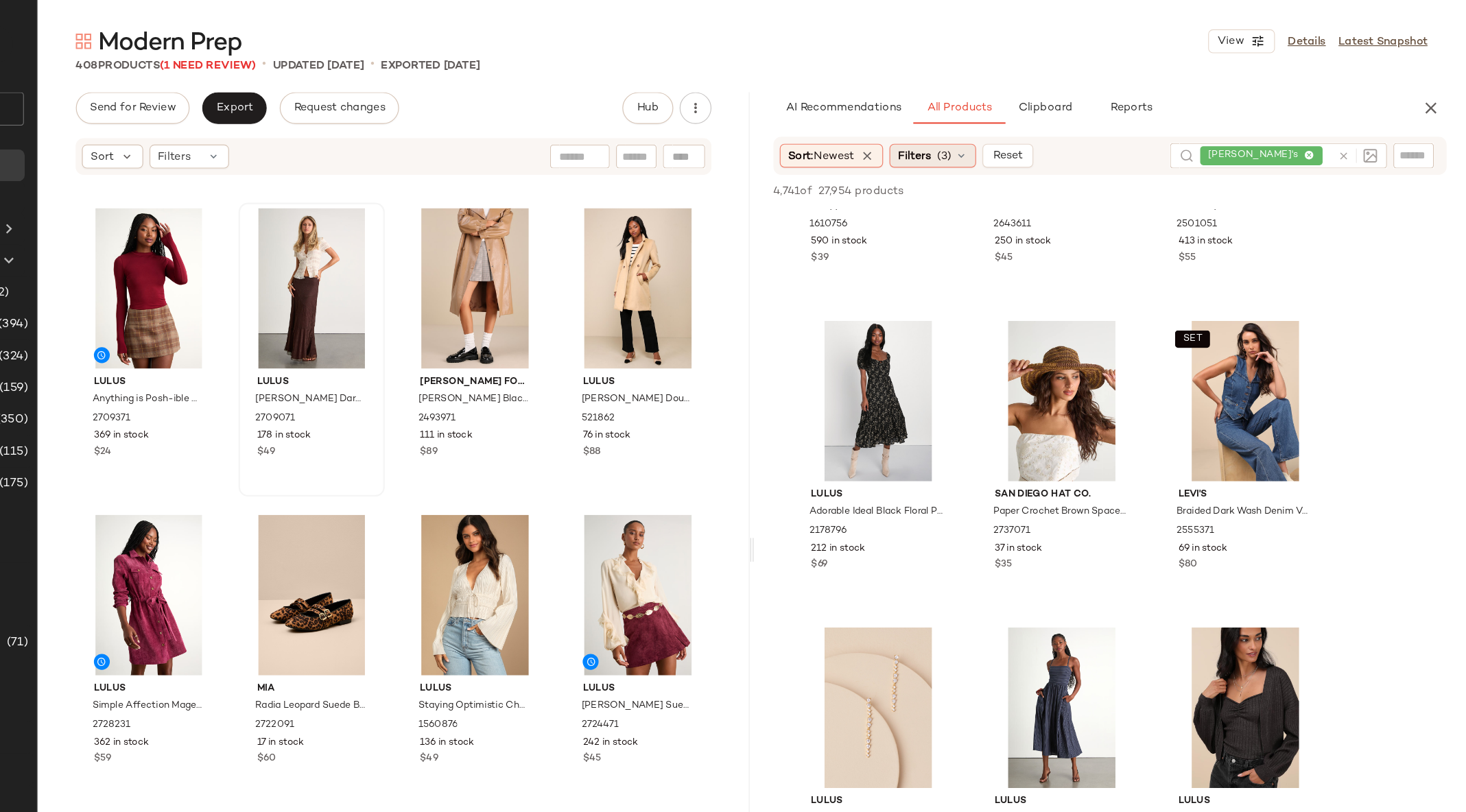
click at [1013, 135] on span "(3)" at bounding box center [1016, 134] width 12 height 14
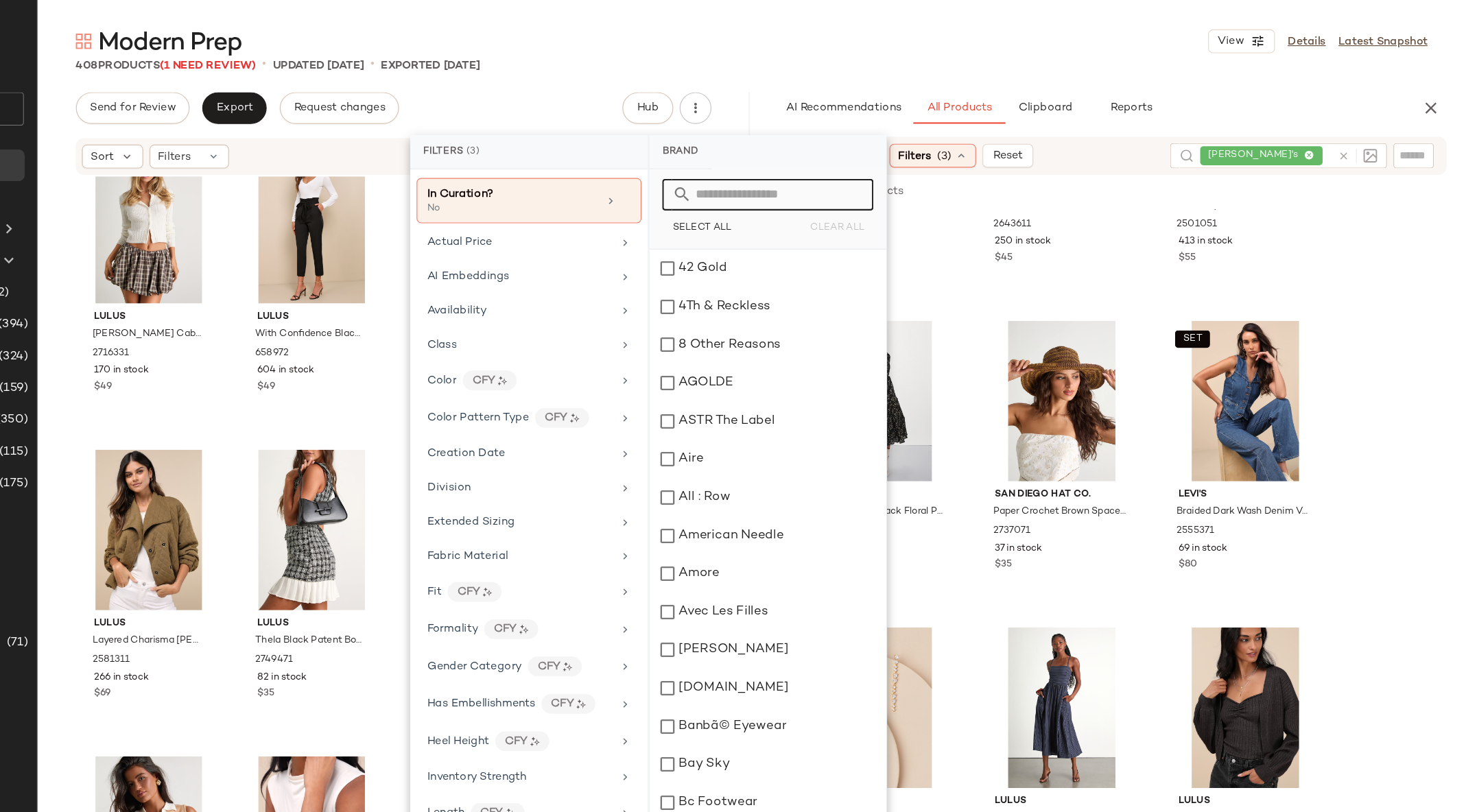
click at [817, 164] on input "text" at bounding box center [871, 168] width 149 height 27
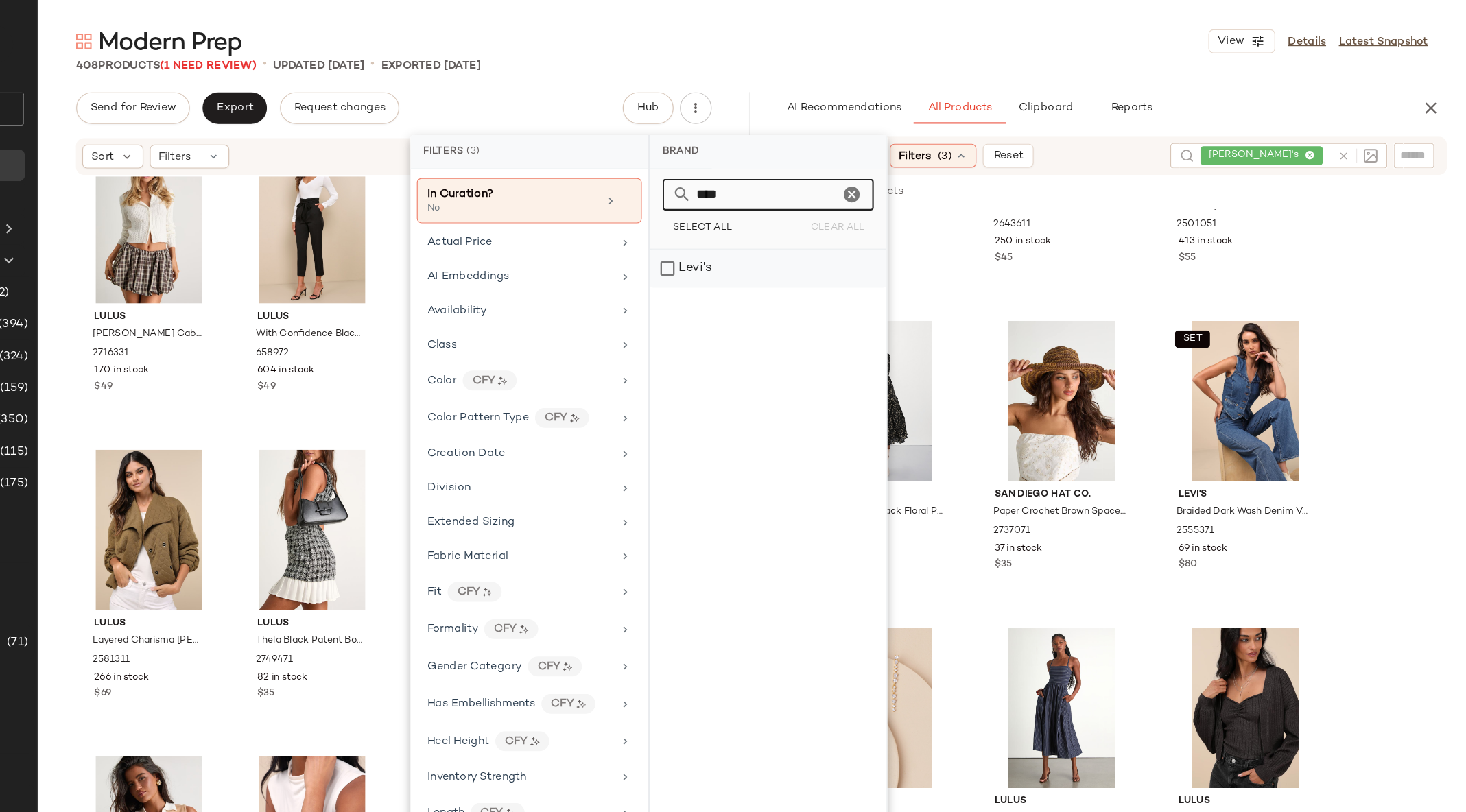
type input "****"
click at [775, 228] on div "Levi's" at bounding box center [863, 231] width 204 height 33
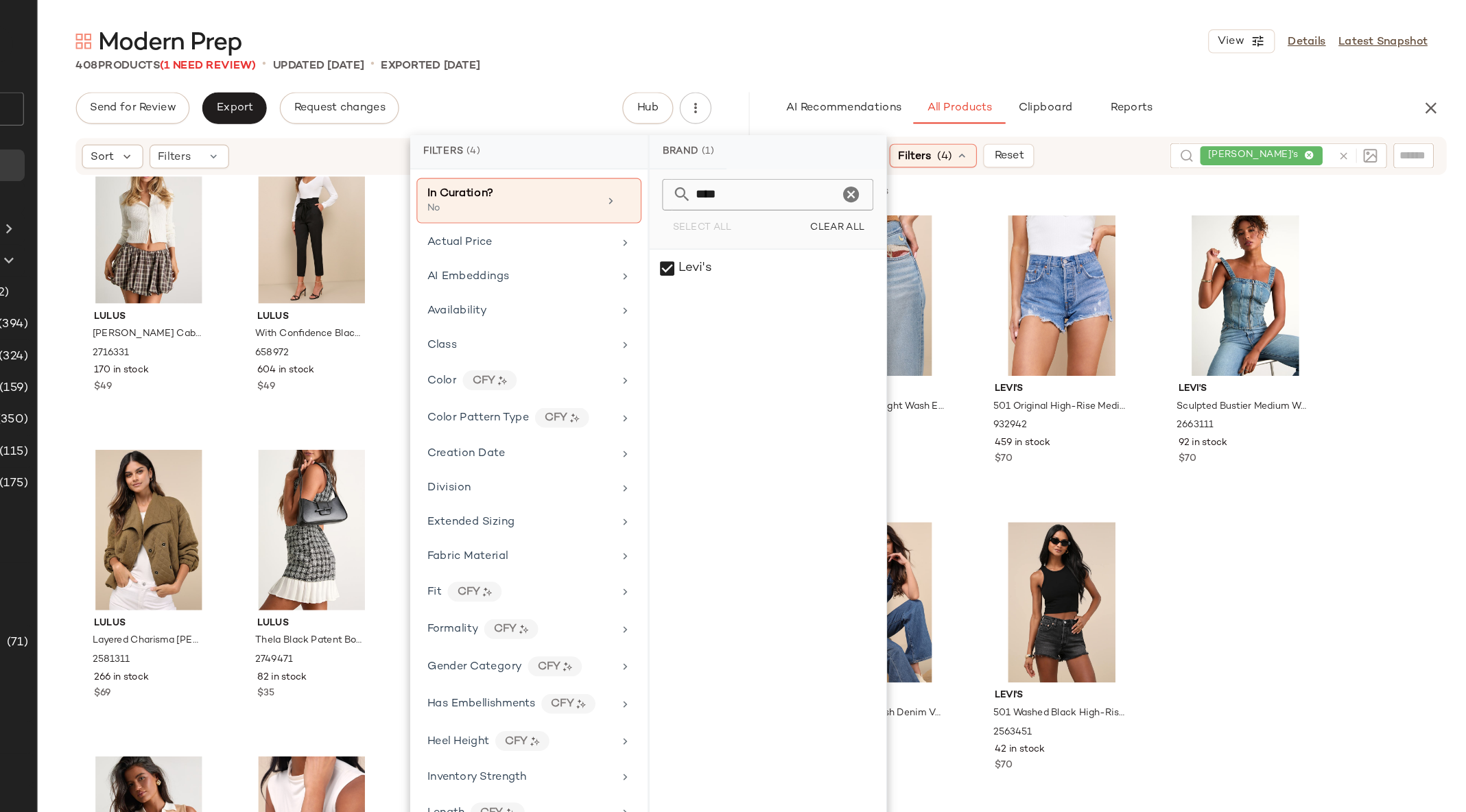
click at [1026, 40] on div "Modern Prep View Details Latest Snapshot" at bounding box center [849, 35] width 1233 height 27
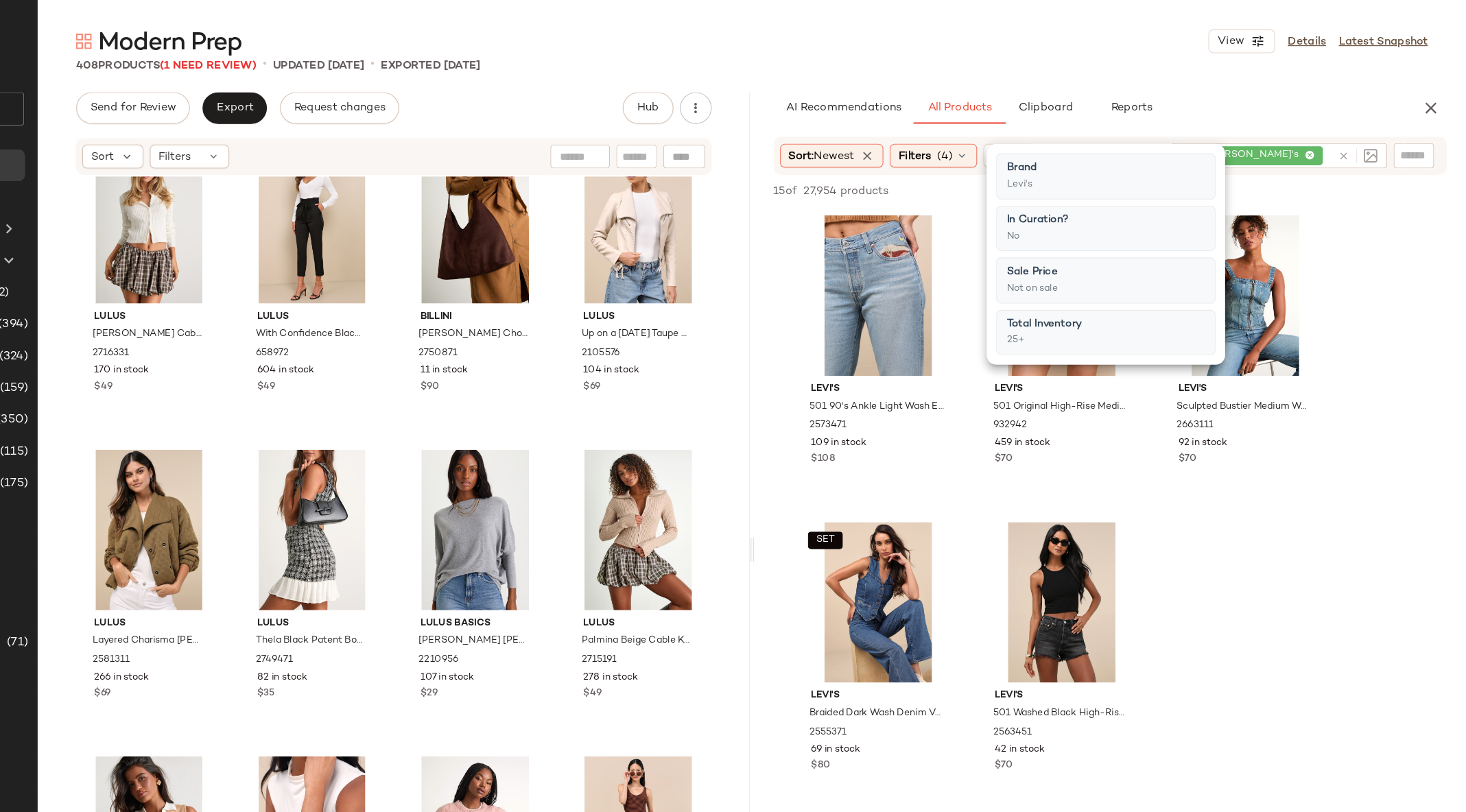
click at [1105, 27] on div "Modern Prep View Details Latest Snapshot" at bounding box center [849, 35] width 1233 height 27
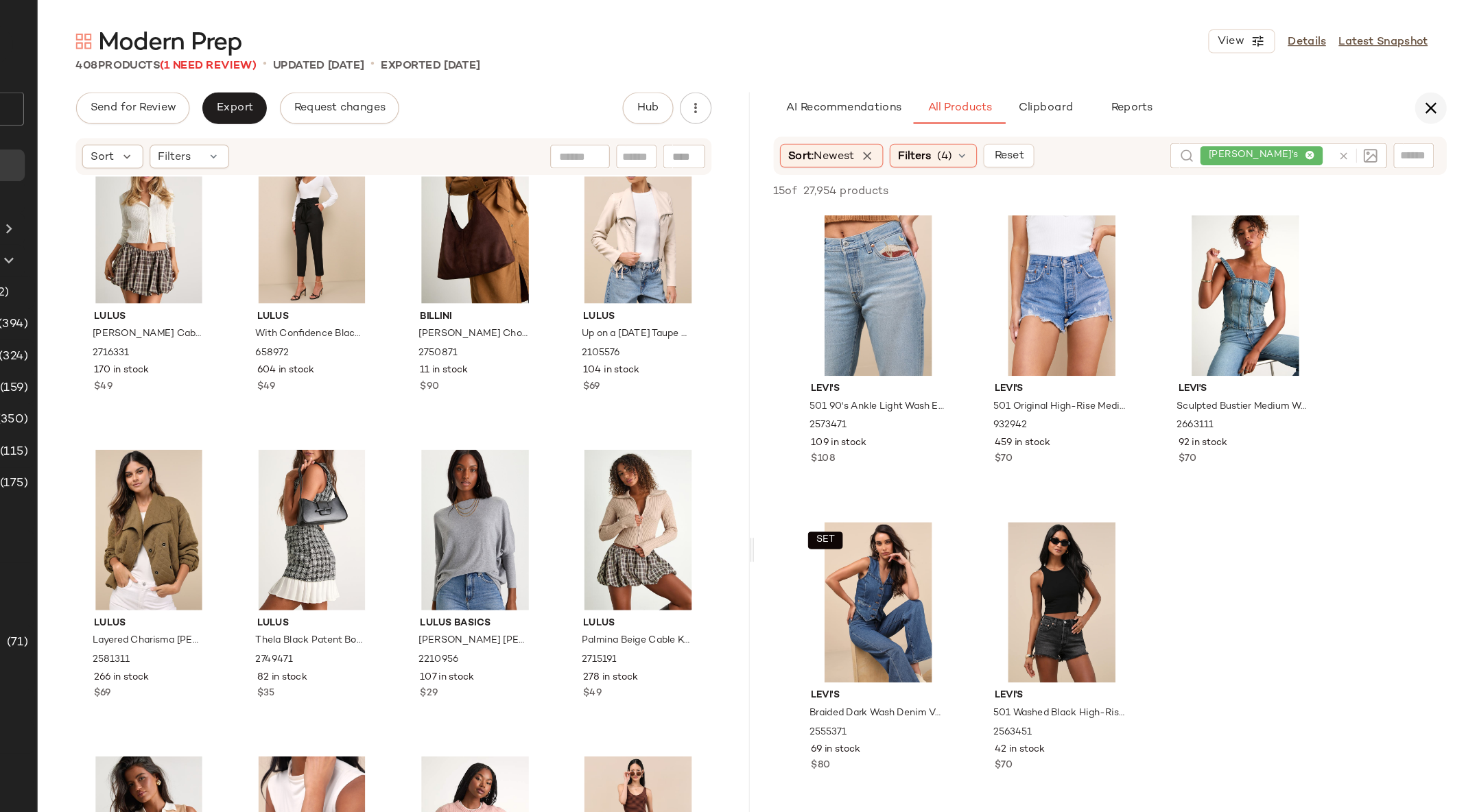
click at [1435, 99] on icon "button" at bounding box center [1435, 93] width 17 height 17
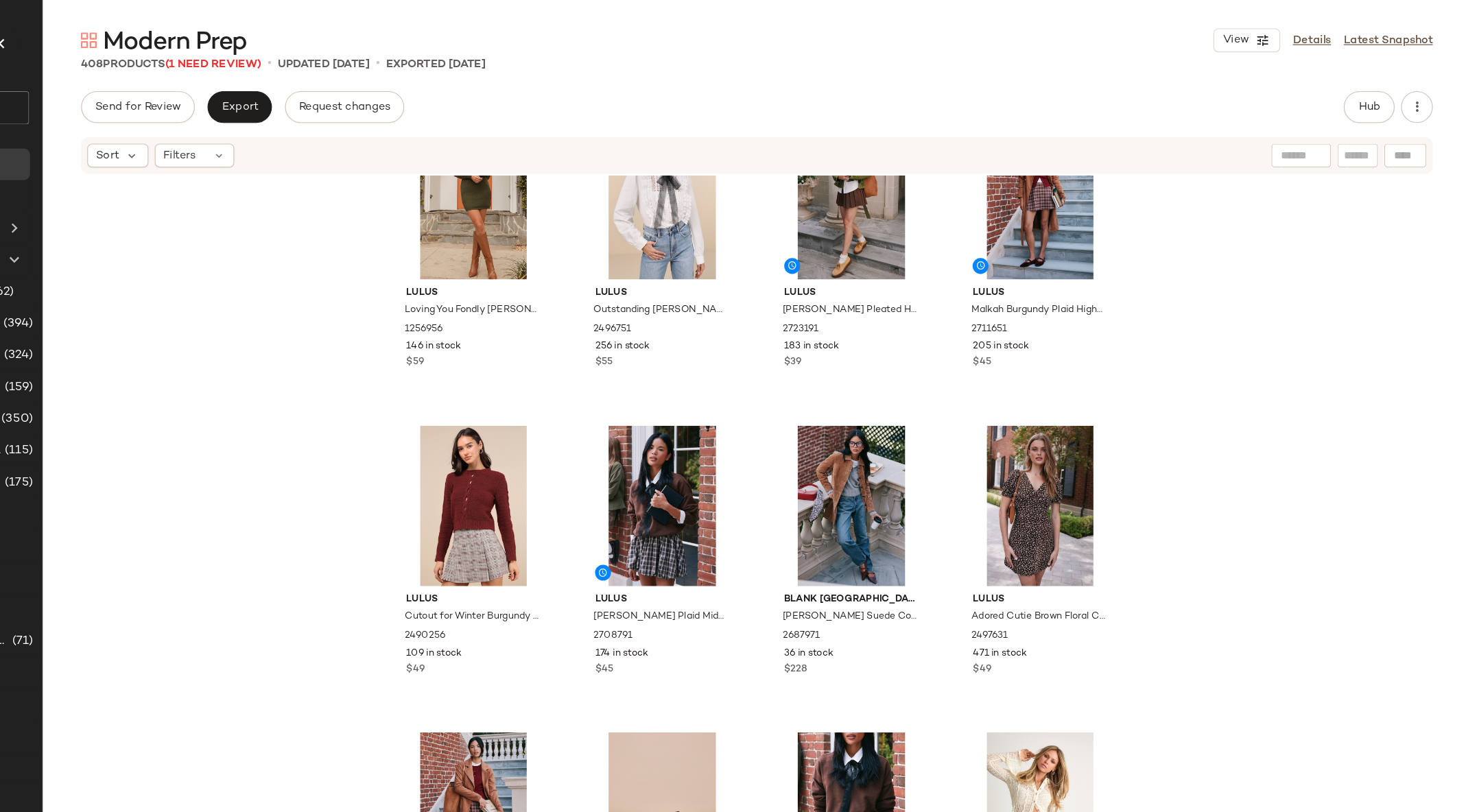
scroll to position [672, 0]
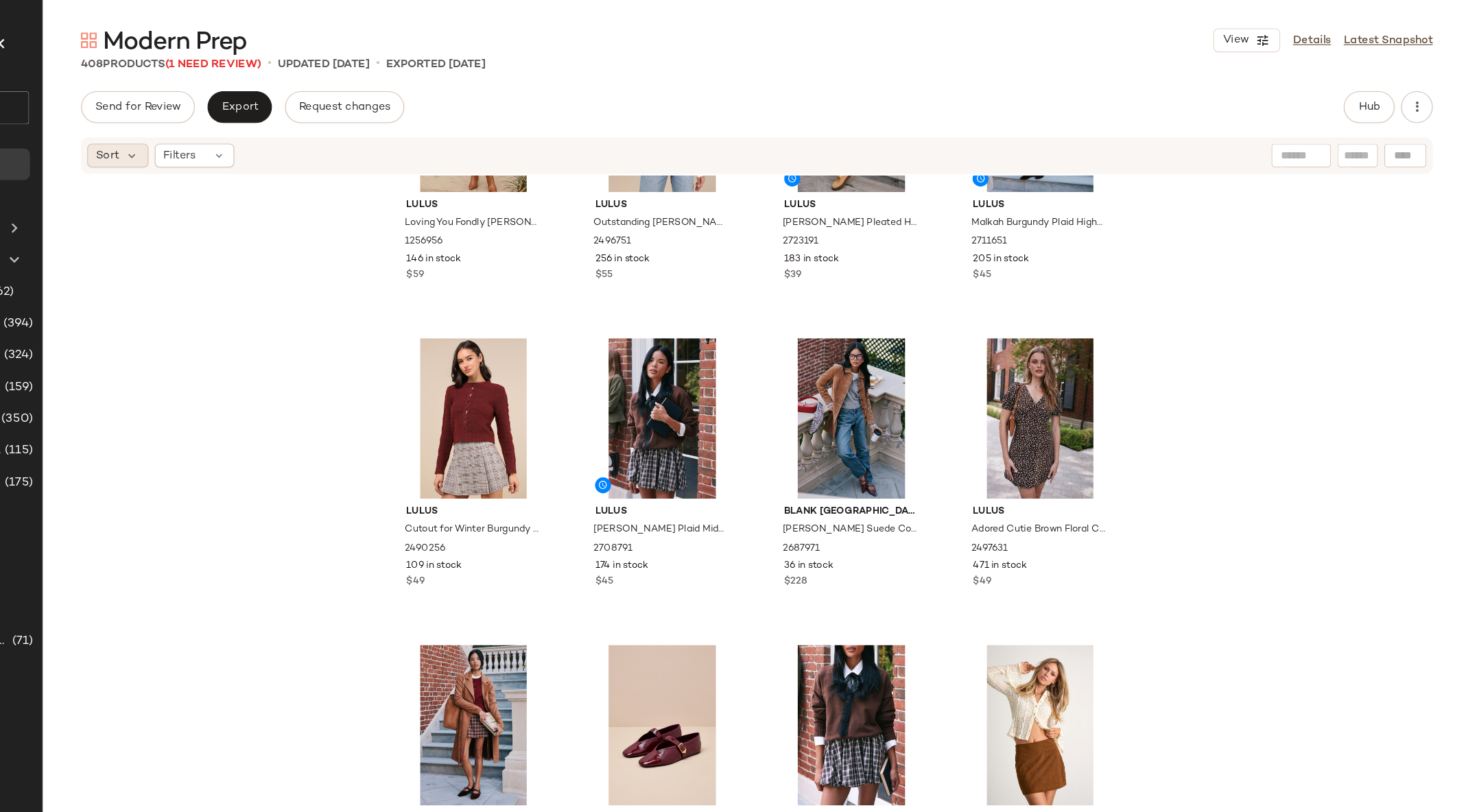
click at [317, 135] on div "Sort" at bounding box center [298, 134] width 53 height 20
click at [318, 175] on span "Newest" at bounding box center [323, 171] width 35 height 14
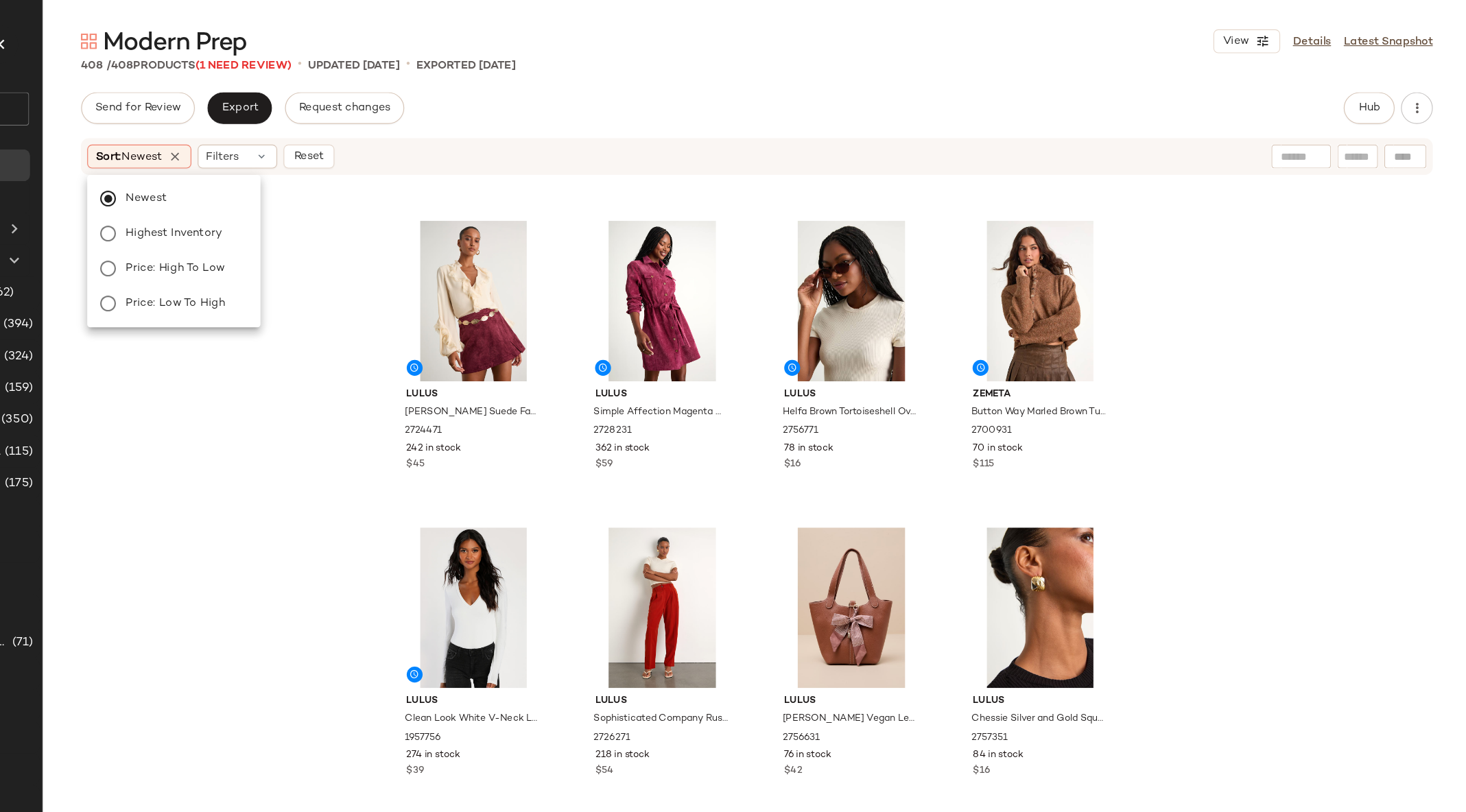
scroll to position [1038, 0]
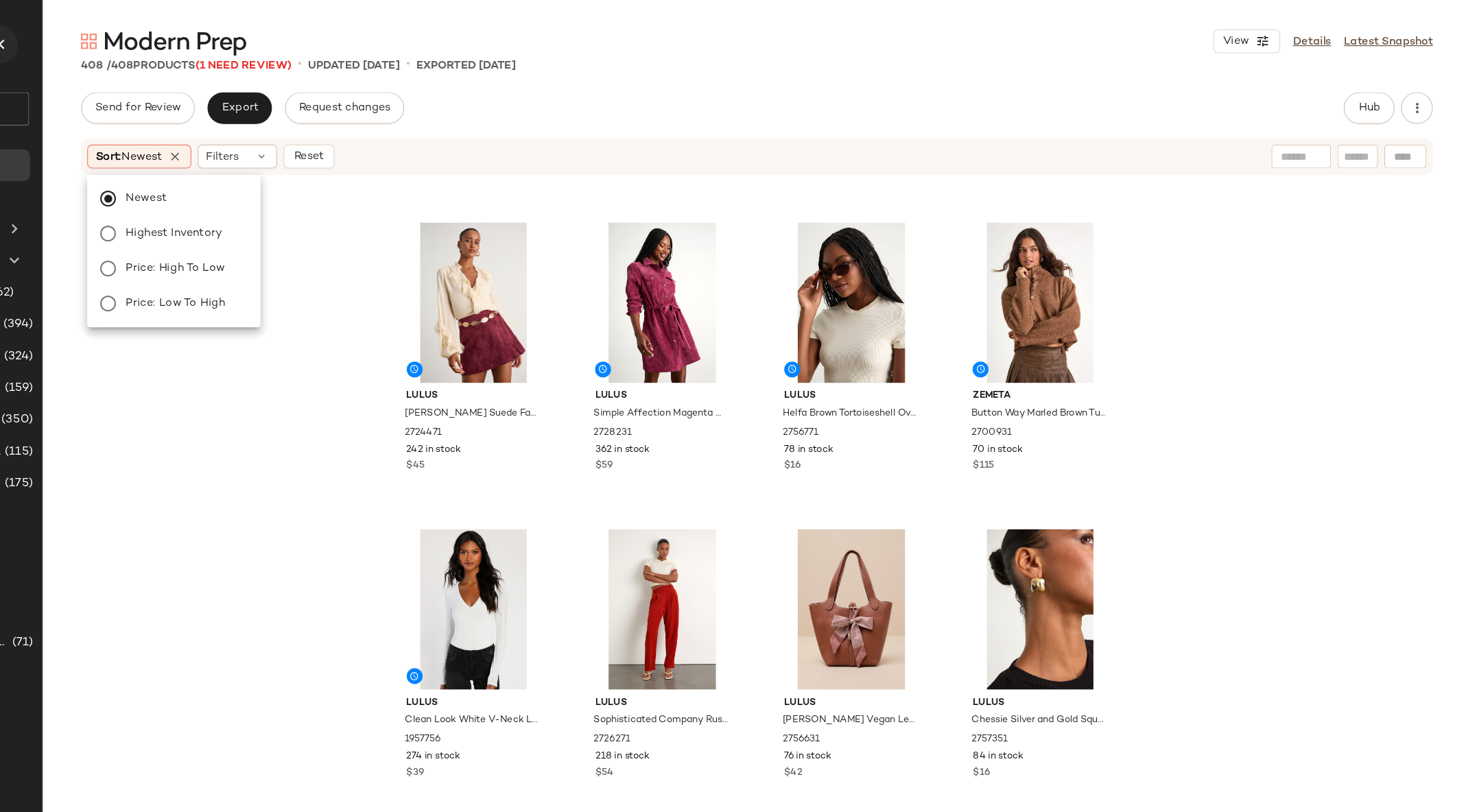
click at [199, 35] on icon "button" at bounding box center [195, 38] width 17 height 17
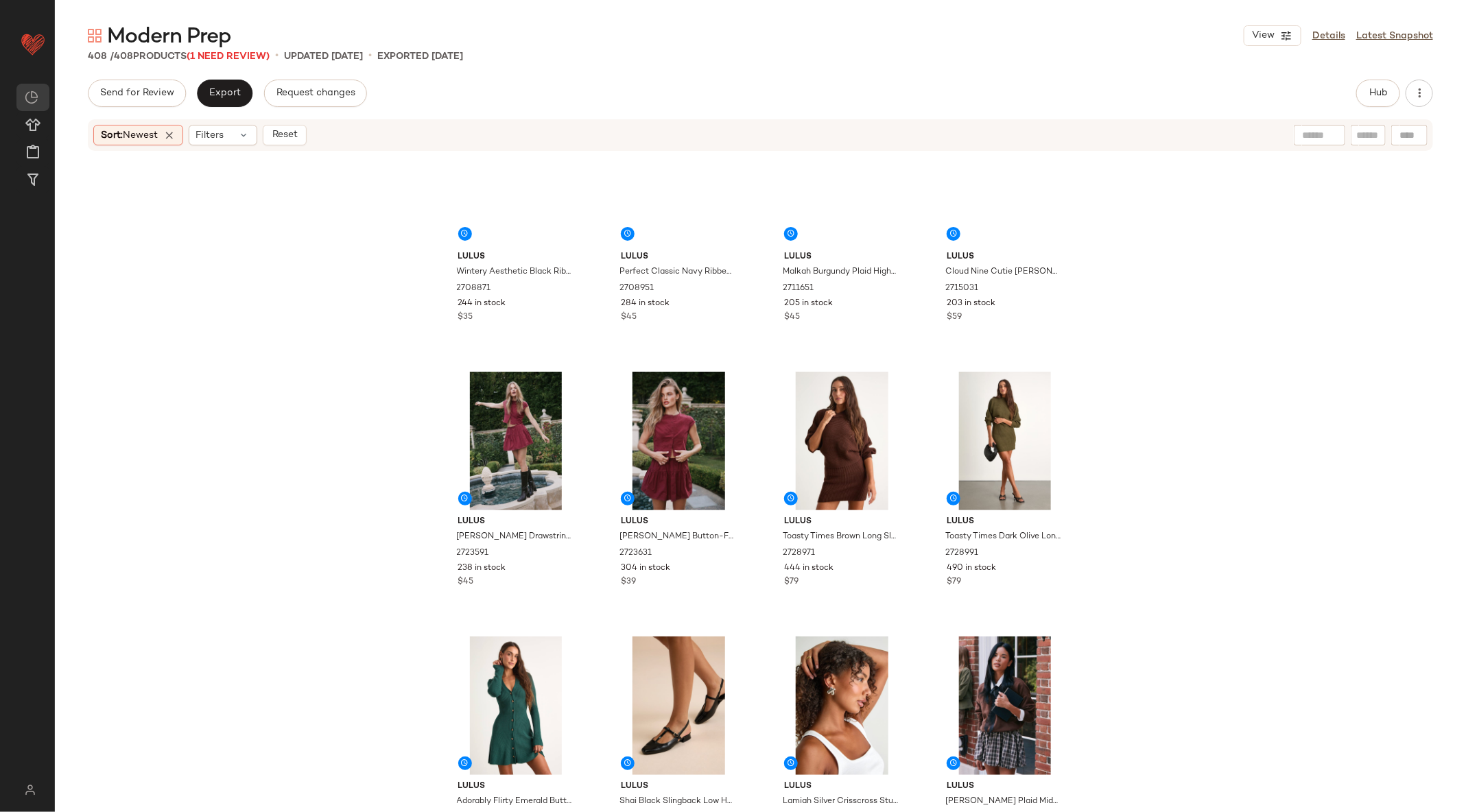
scroll to position [0, 0]
